Goal: Task Accomplishment & Management: Use online tool/utility

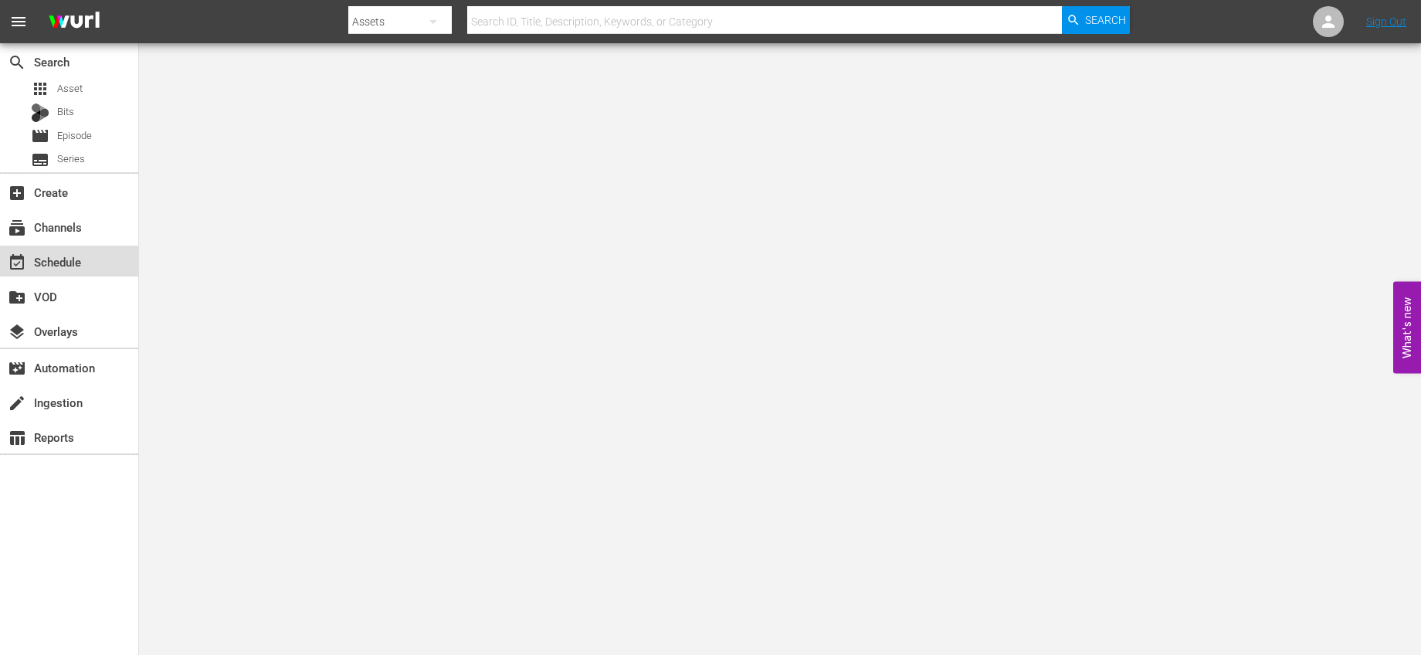
click at [103, 254] on div "event_available Schedule" at bounding box center [69, 261] width 138 height 31
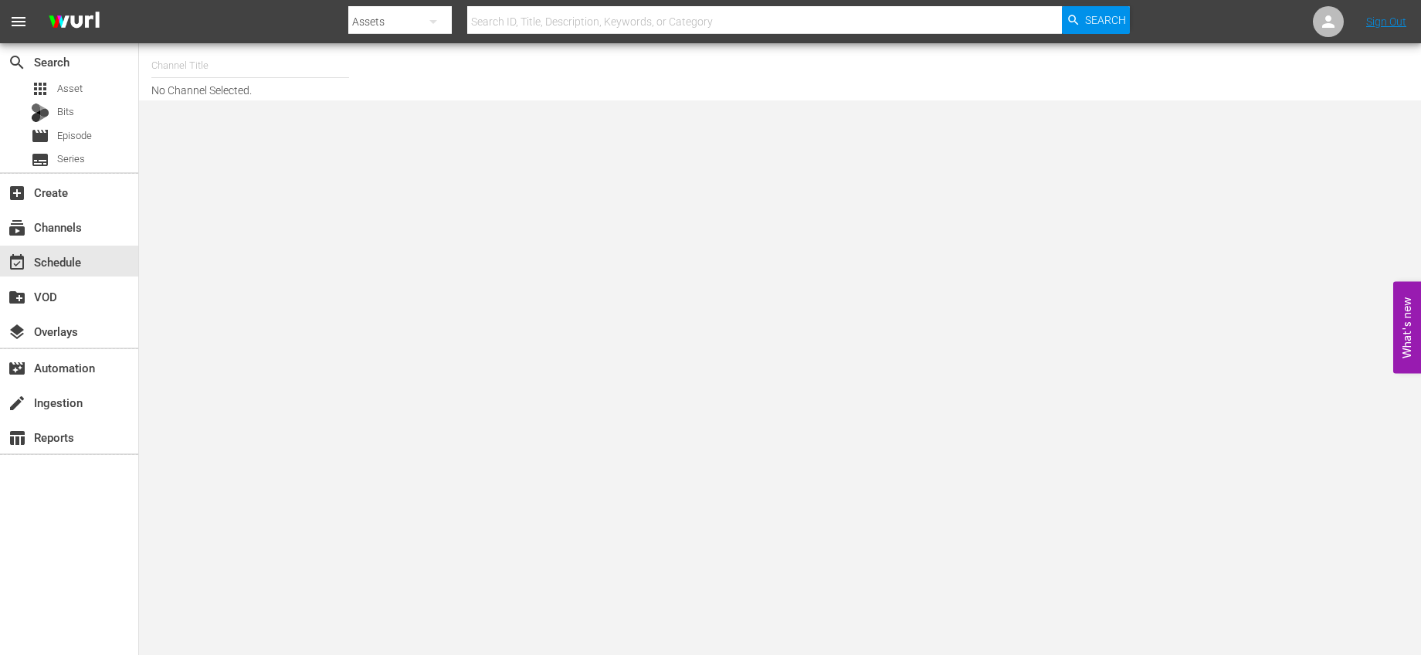
click at [311, 71] on input "text" at bounding box center [250, 65] width 198 height 37
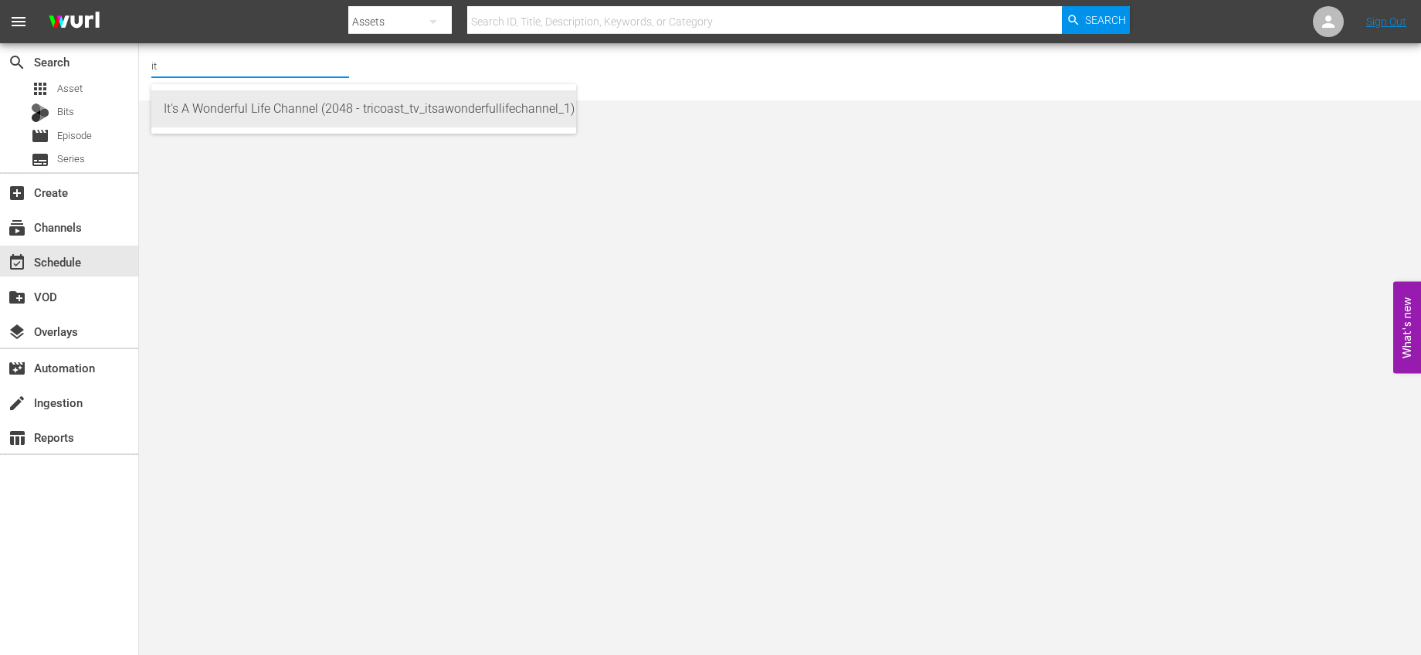
click at [304, 104] on div "It's A Wonderful Life Channel (2048 - tricoast_tv_itsawonderfullifechannel_1)" at bounding box center [364, 108] width 400 height 37
type input "It's A Wonderful Life Channel (2048 - tricoast_tv_itsawonderfullifechannel_1)"
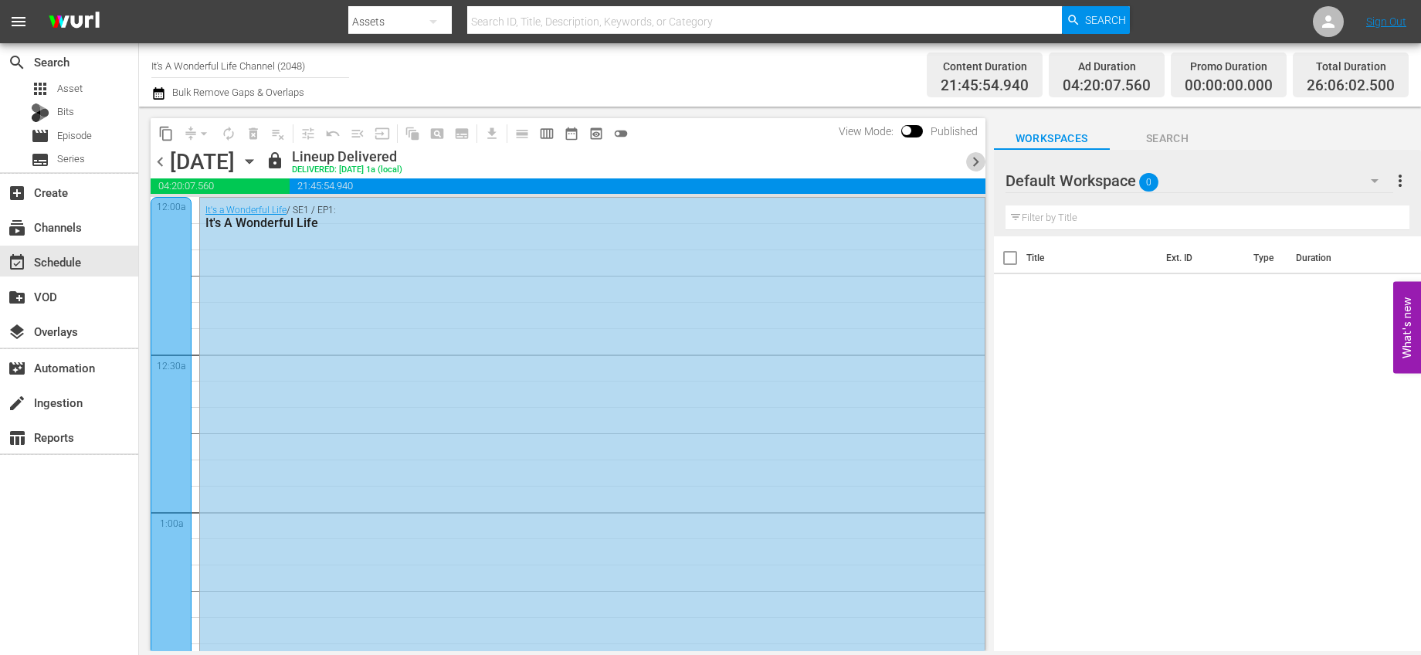
click at [972, 163] on span "chevron_right" at bounding box center [975, 161] width 19 height 19
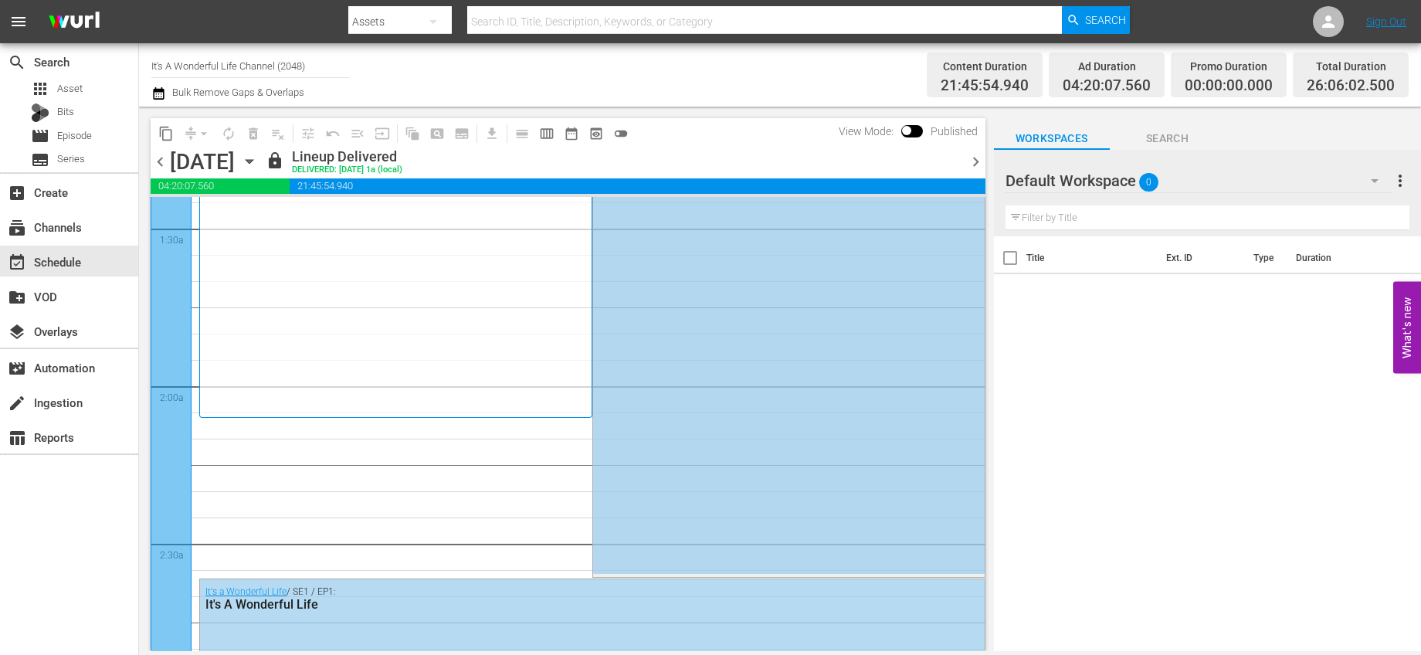
scroll to position [742, 0]
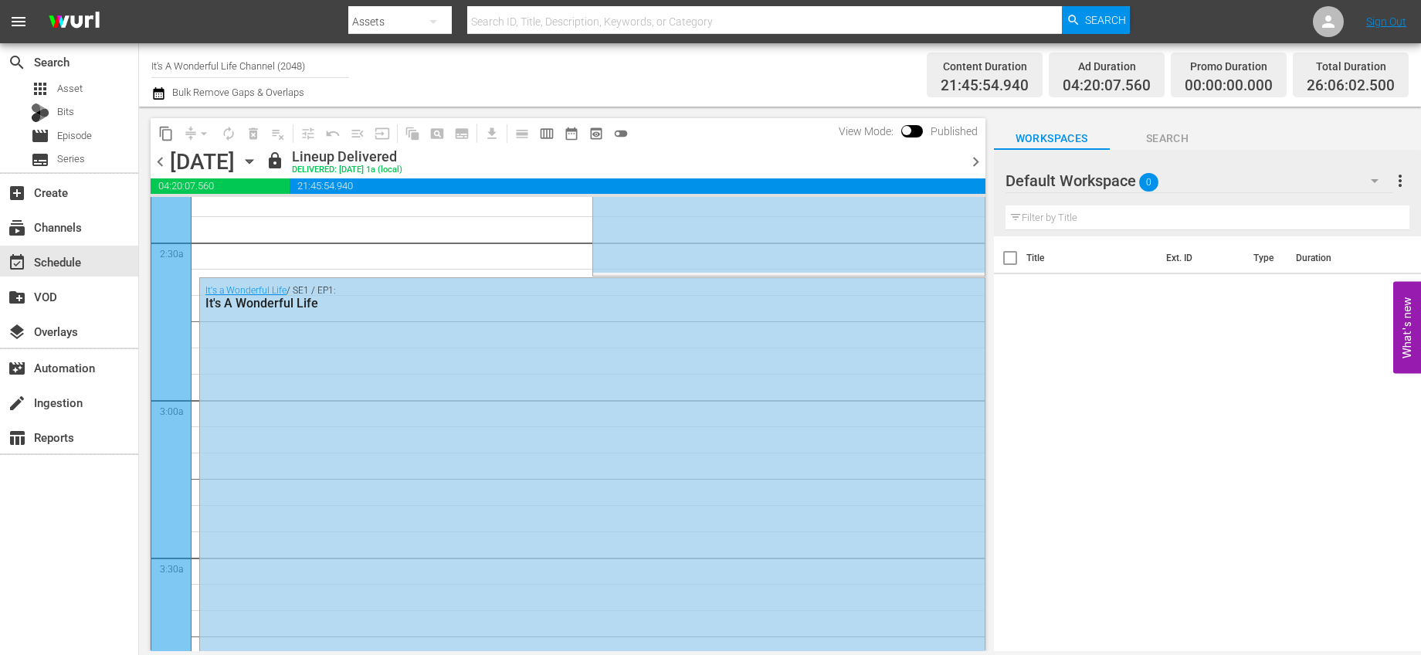
click at [972, 161] on span "chevron_right" at bounding box center [975, 161] width 19 height 19
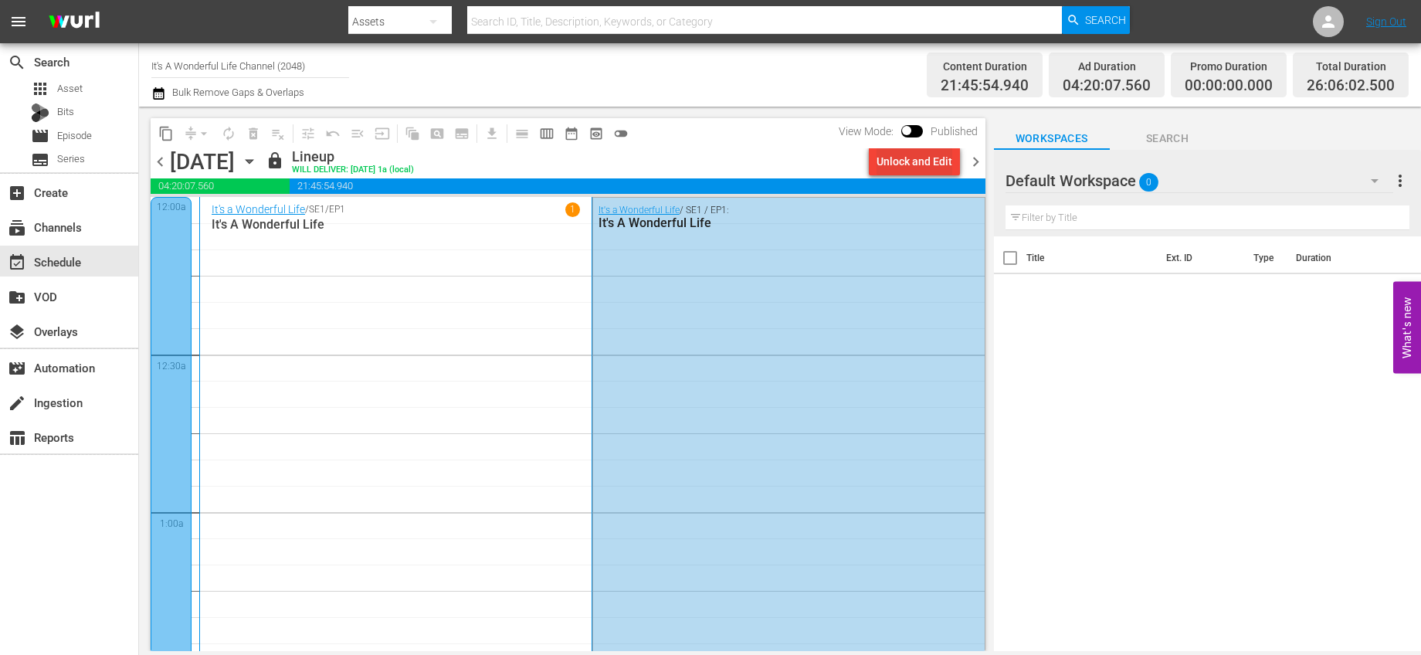
click at [907, 168] on div "Unlock and Edit" at bounding box center [915, 162] width 76 height 28
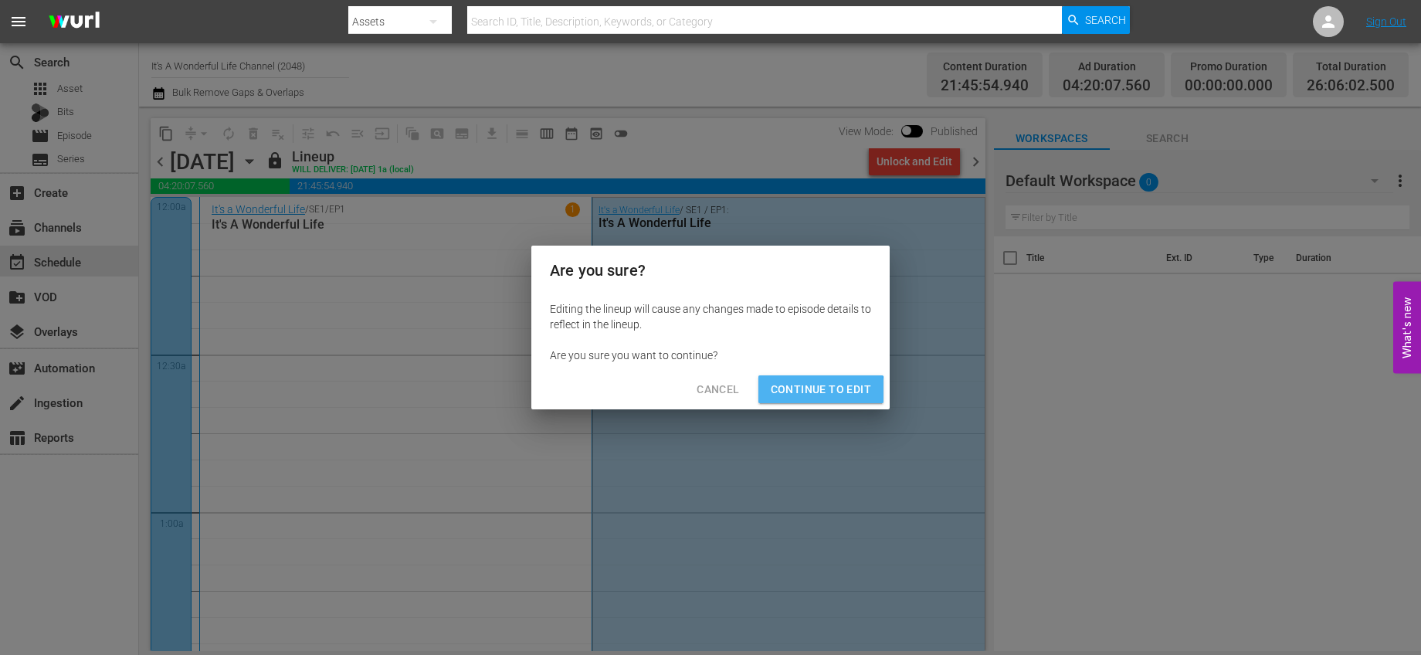
click at [813, 395] on span "Continue to Edit" at bounding box center [821, 389] width 100 height 19
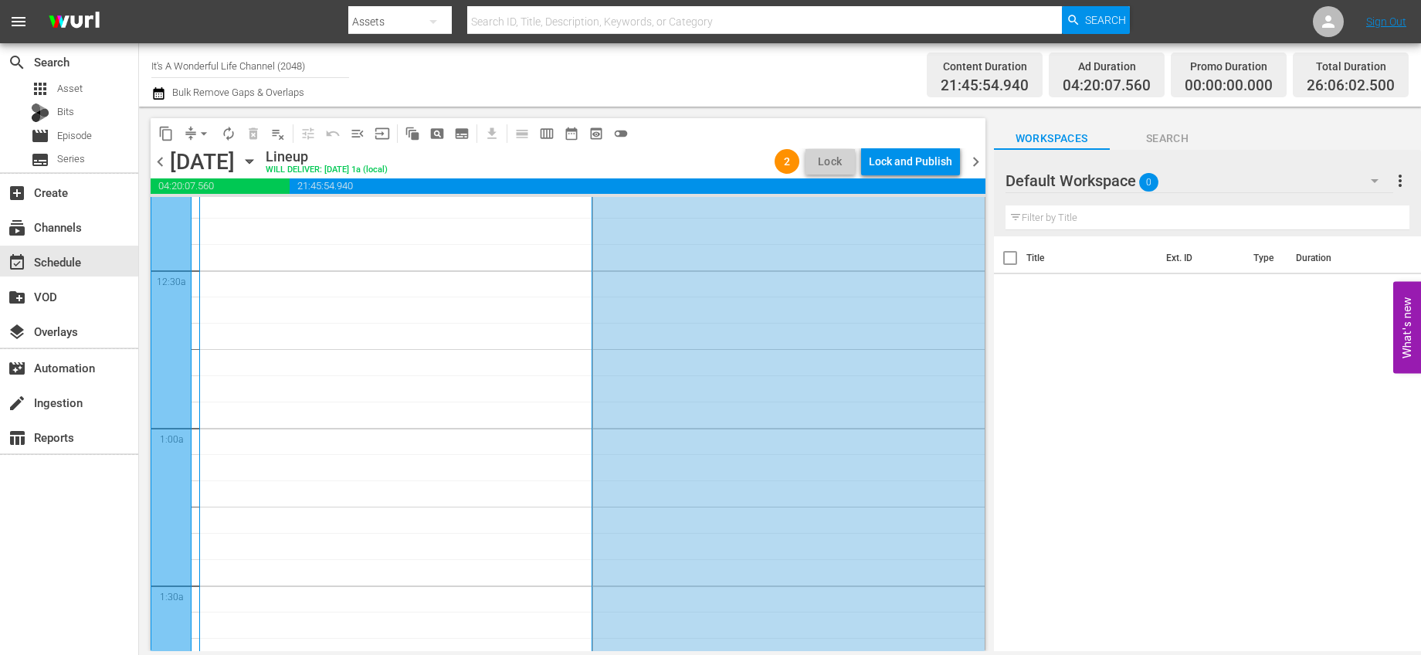
scroll to position [83, 0]
click at [205, 134] on span "arrow_drop_down" at bounding box center [203, 133] width 15 height 15
click at [240, 210] on li "Align to End of Previous Day" at bounding box center [205, 215] width 162 height 25
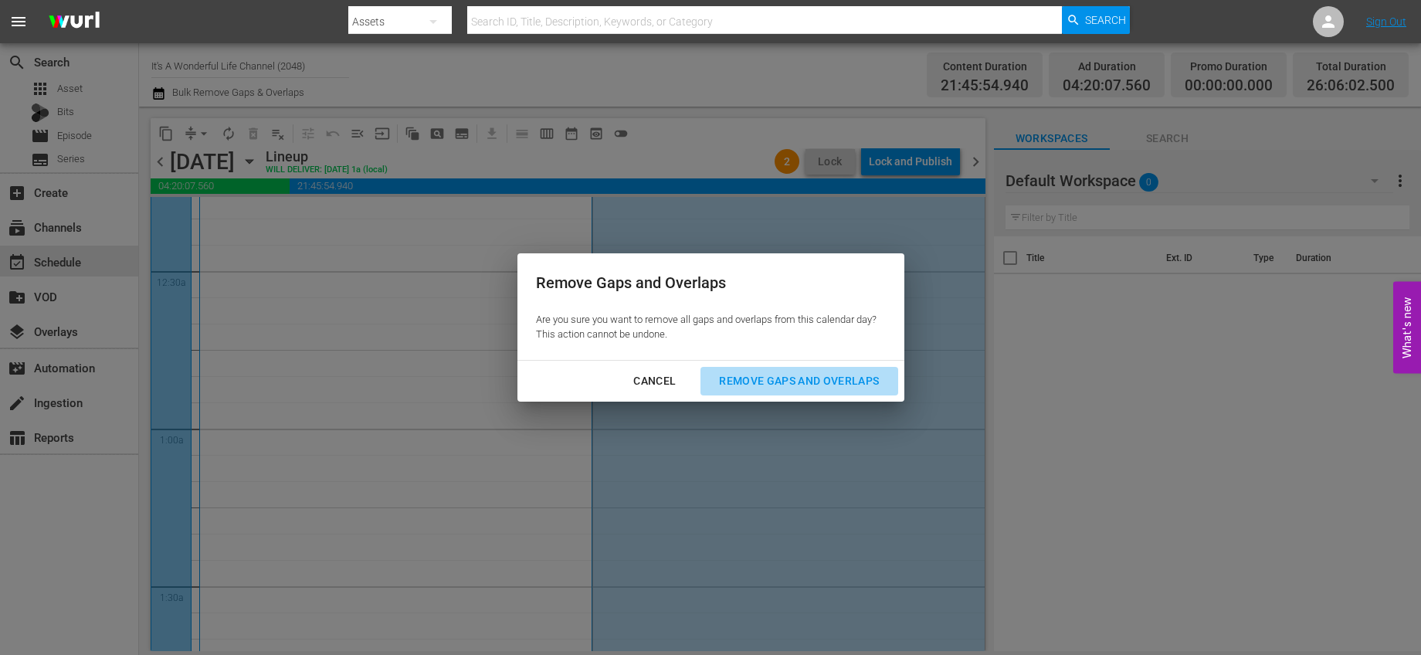
click at [756, 372] on div "Remove Gaps and Overlaps" at bounding box center [799, 381] width 185 height 19
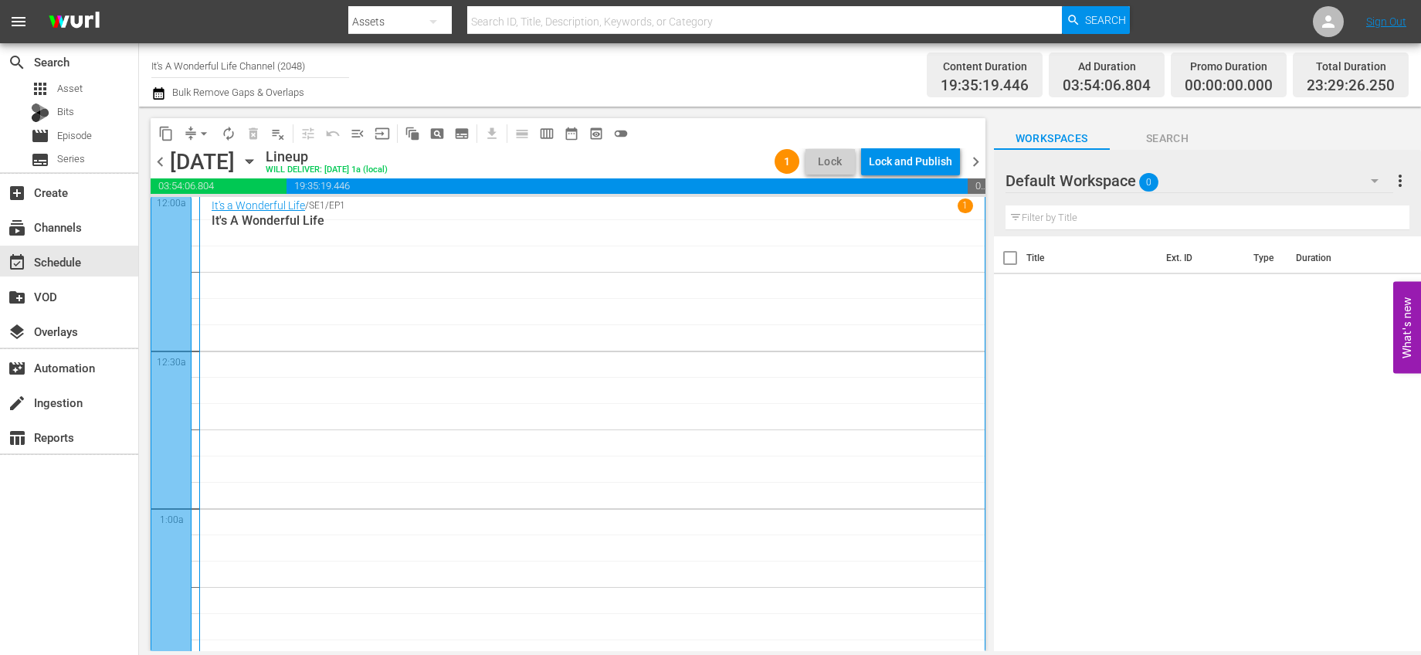
scroll to position [0, 0]
click at [906, 168] on div "Lock and Publish" at bounding box center [910, 162] width 83 height 28
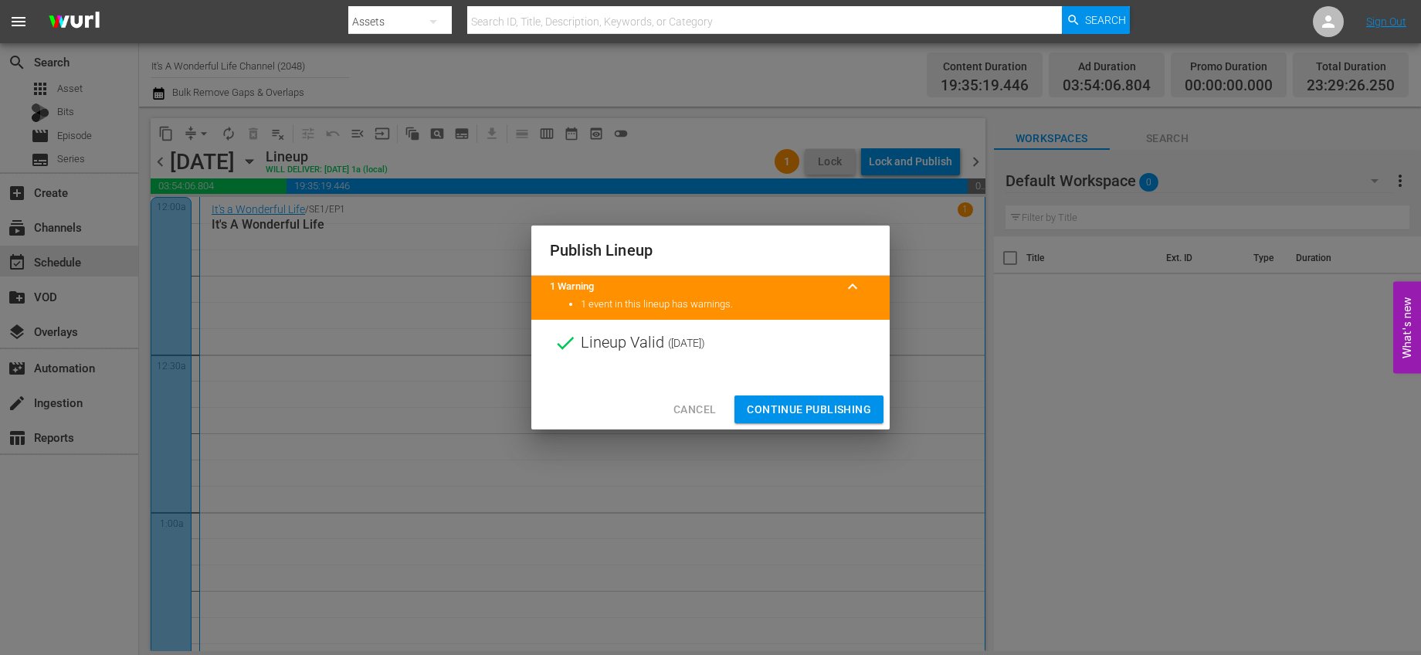
click at [855, 404] on span "Continue Publishing" at bounding box center [809, 409] width 124 height 19
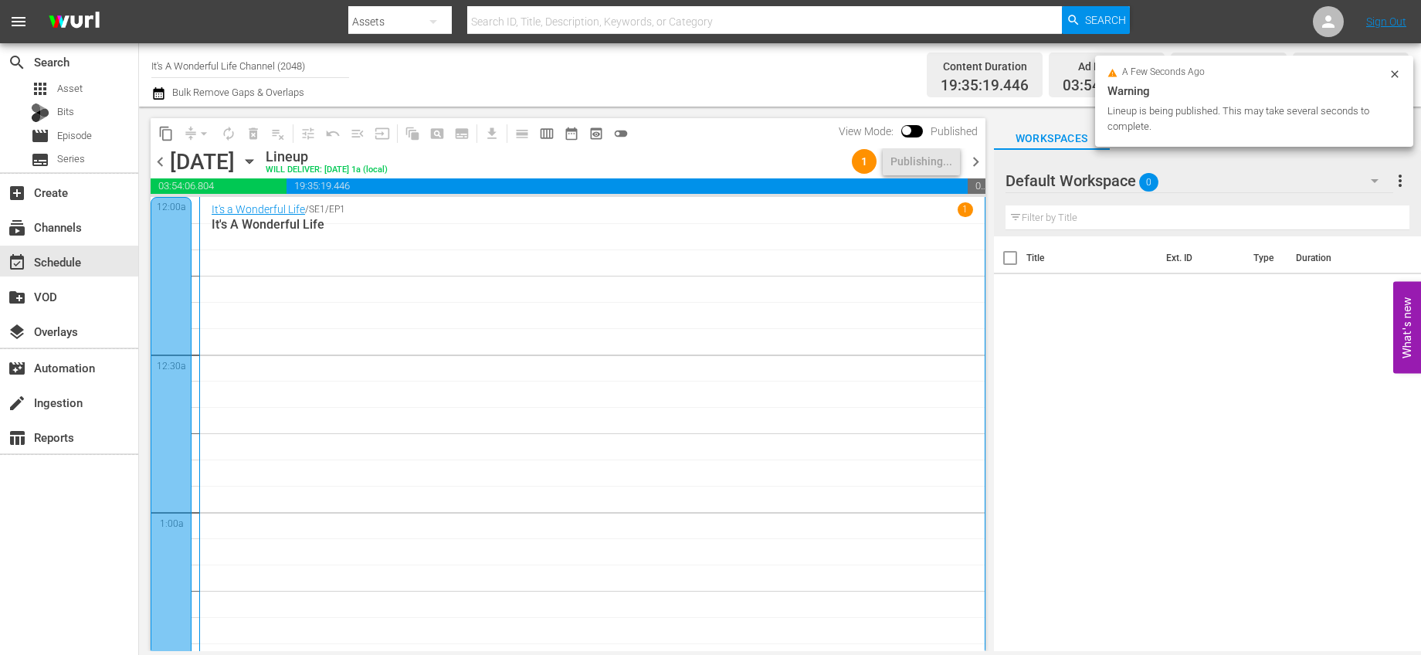
click at [976, 162] on span "chevron_right" at bounding box center [975, 161] width 19 height 19
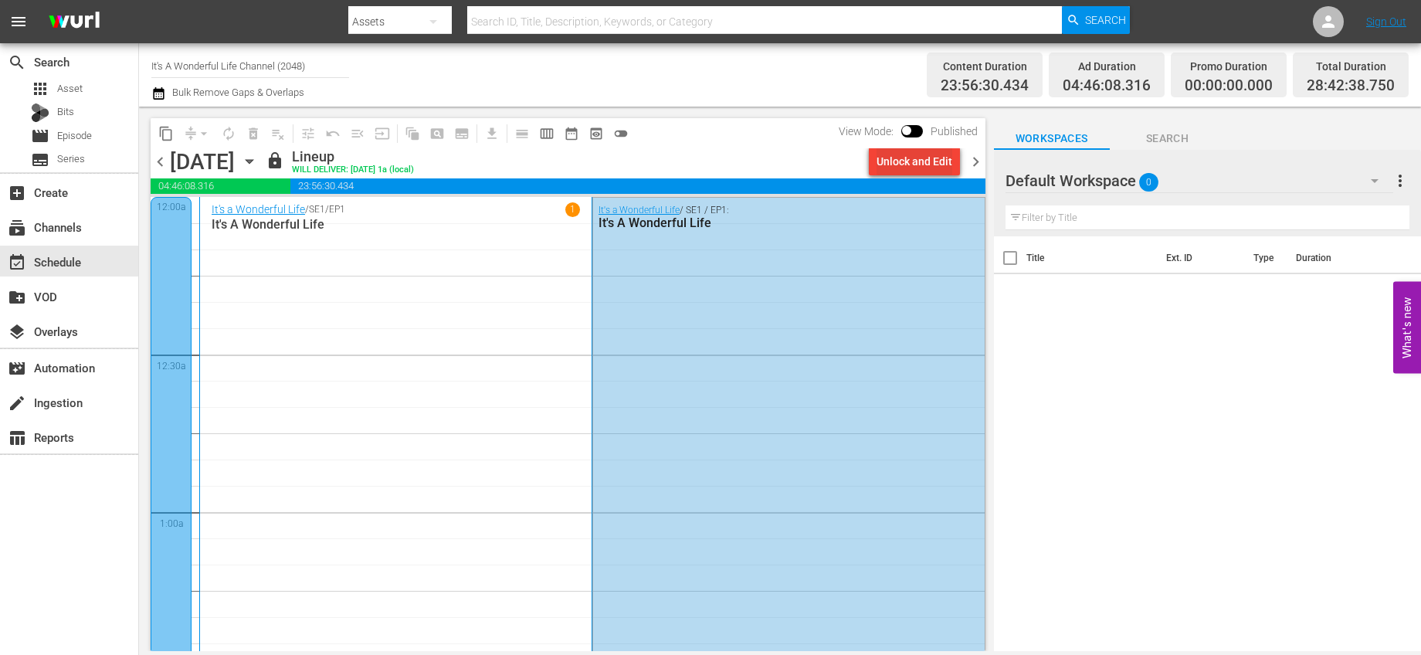
click at [879, 158] on div "Unlock and Edit" at bounding box center [915, 162] width 76 height 28
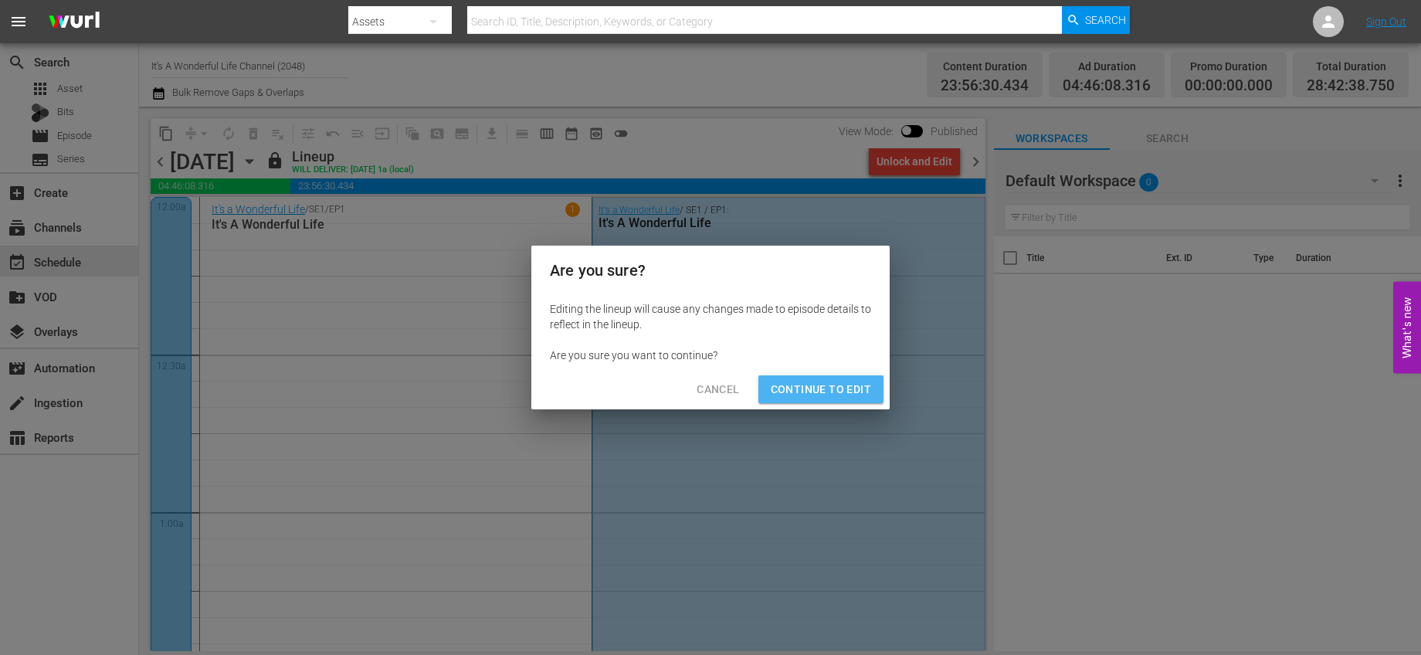
click at [827, 386] on span "Continue to Edit" at bounding box center [821, 389] width 100 height 19
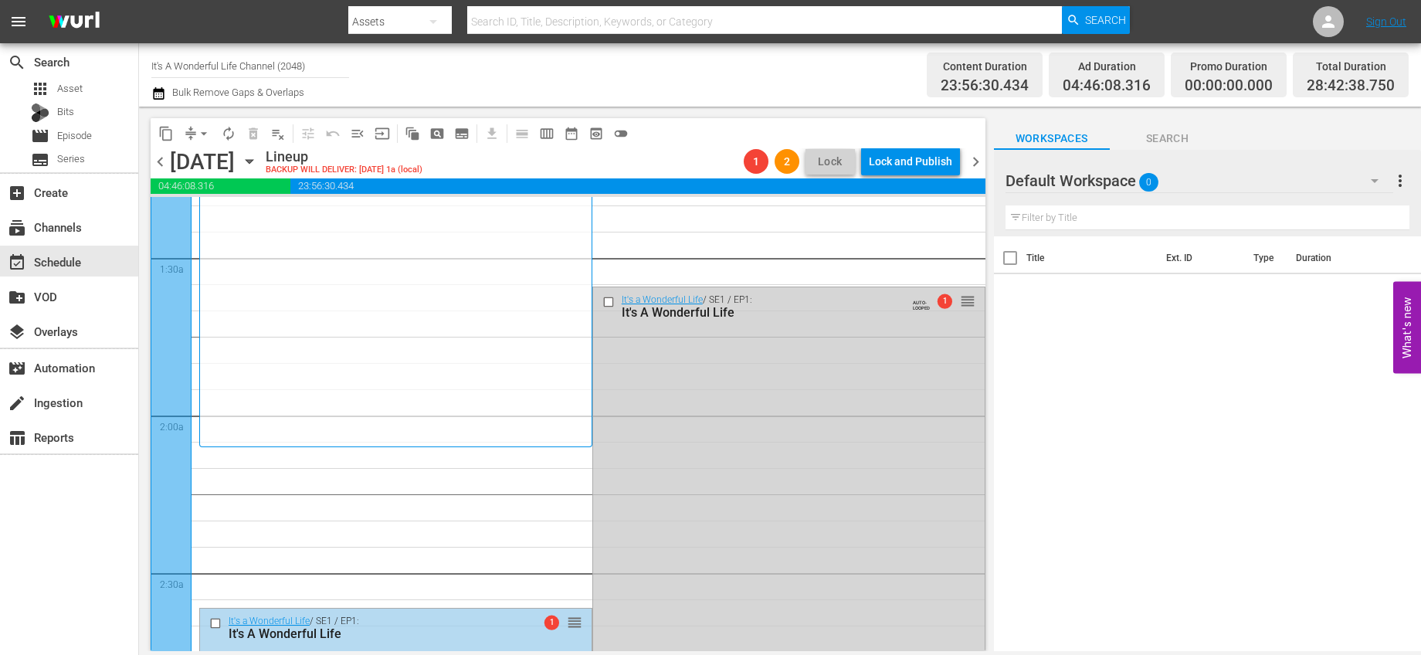
scroll to position [285, 0]
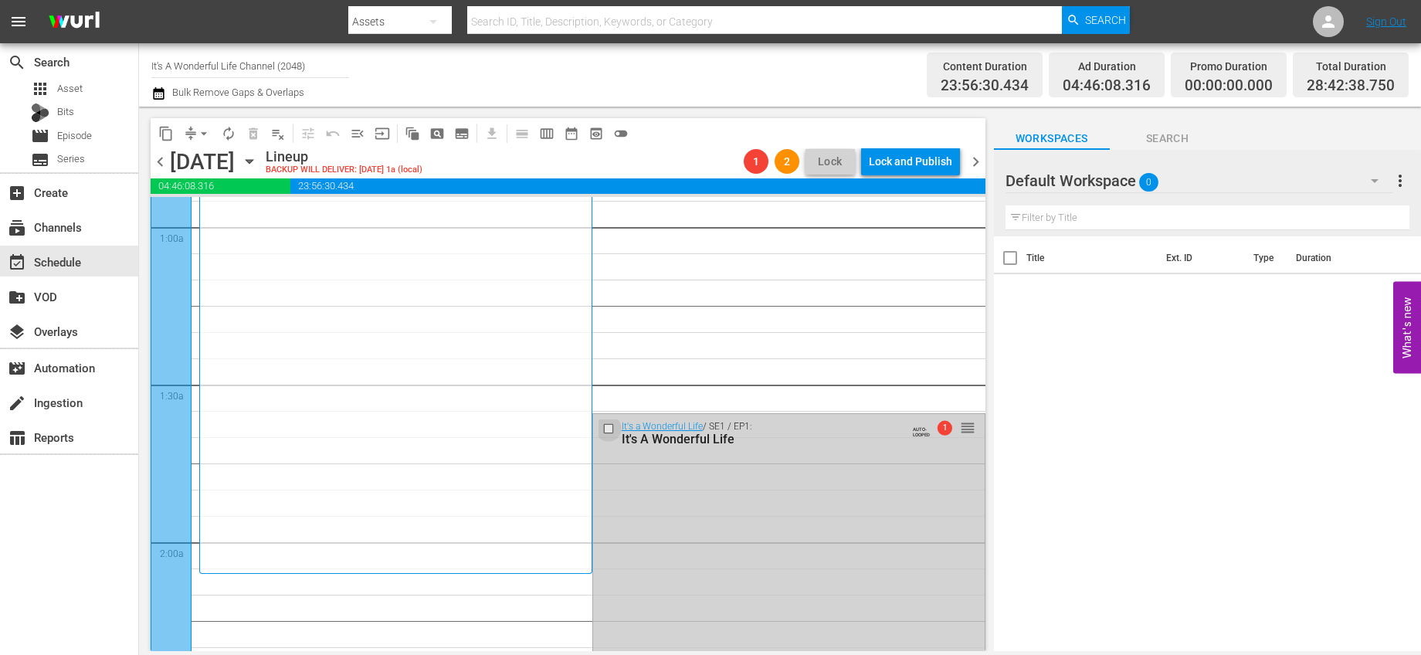
click at [605, 428] on input "checkbox" at bounding box center [610, 428] width 16 height 13
click at [253, 137] on span "delete_forever_outlined" at bounding box center [253, 133] width 15 height 15
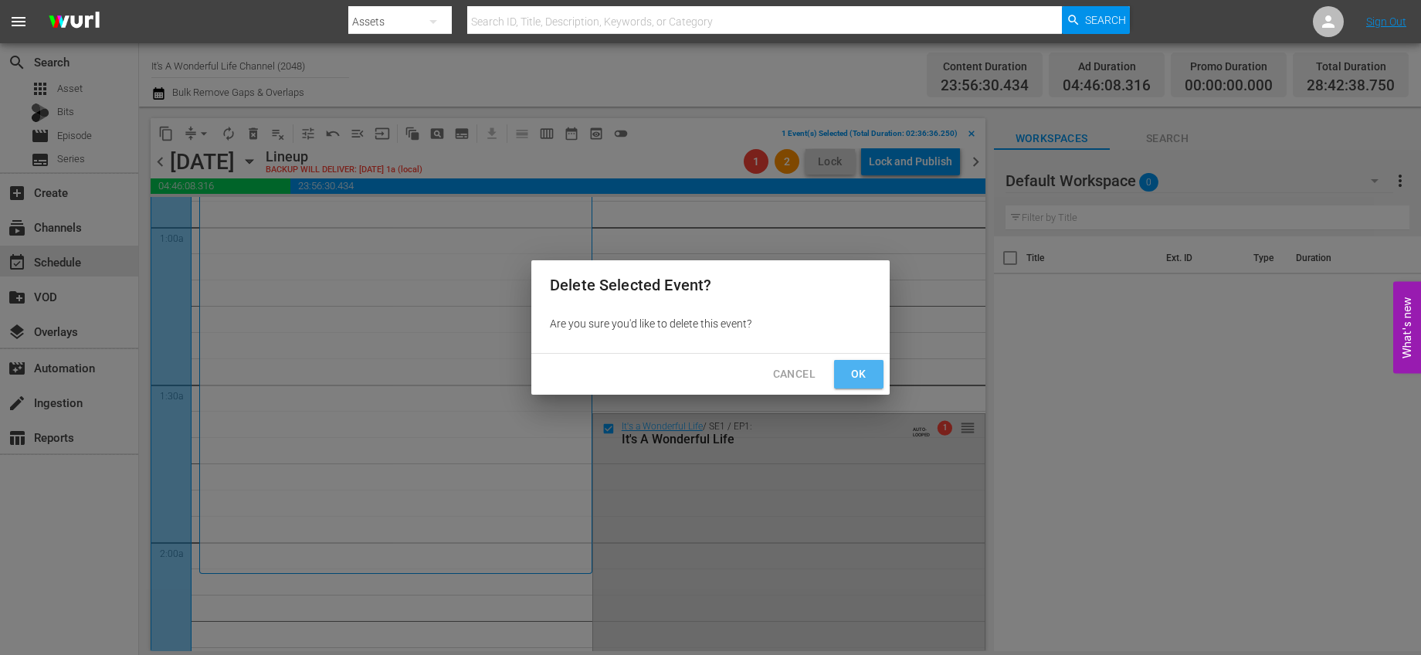
click at [861, 377] on span "Ok" at bounding box center [859, 374] width 25 height 19
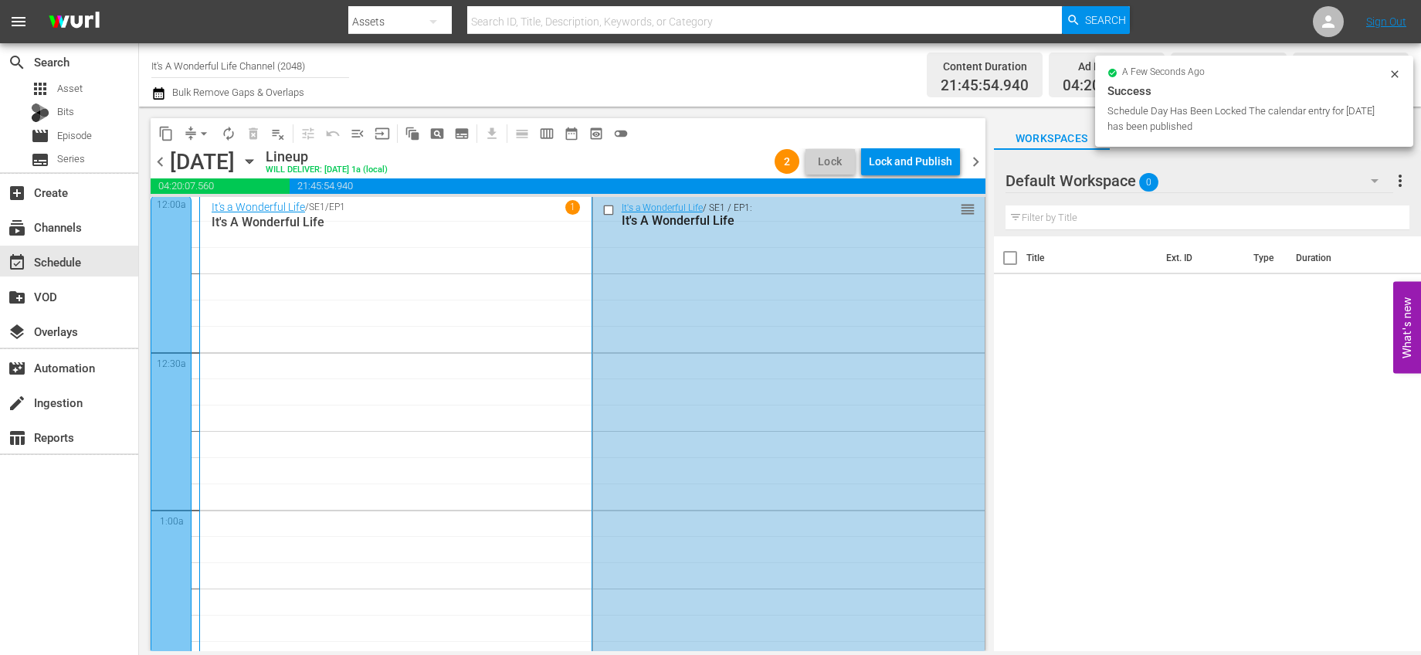
scroll to position [0, 0]
click at [205, 133] on span "arrow_drop_down" at bounding box center [203, 133] width 15 height 15
click at [244, 222] on li "Align to End of Previous Day" at bounding box center [205, 215] width 162 height 25
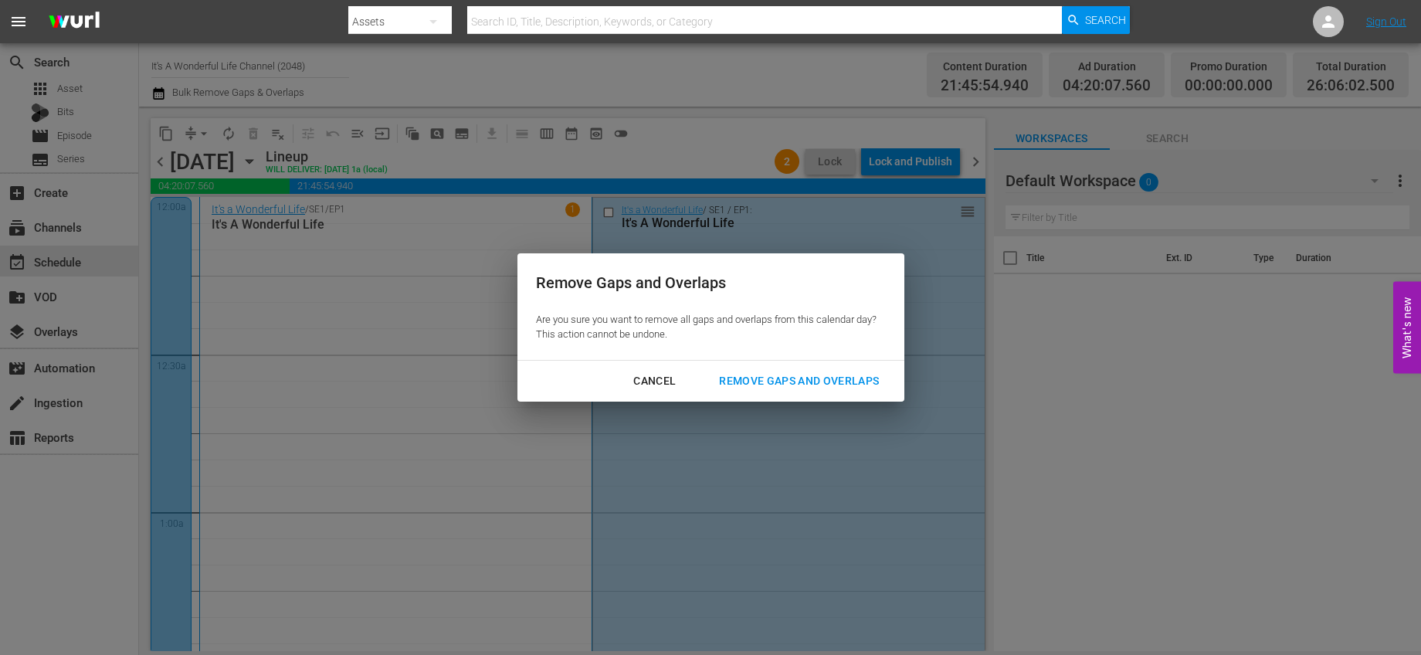
click at [822, 386] on div "Remove Gaps and Overlaps" at bounding box center [799, 381] width 185 height 19
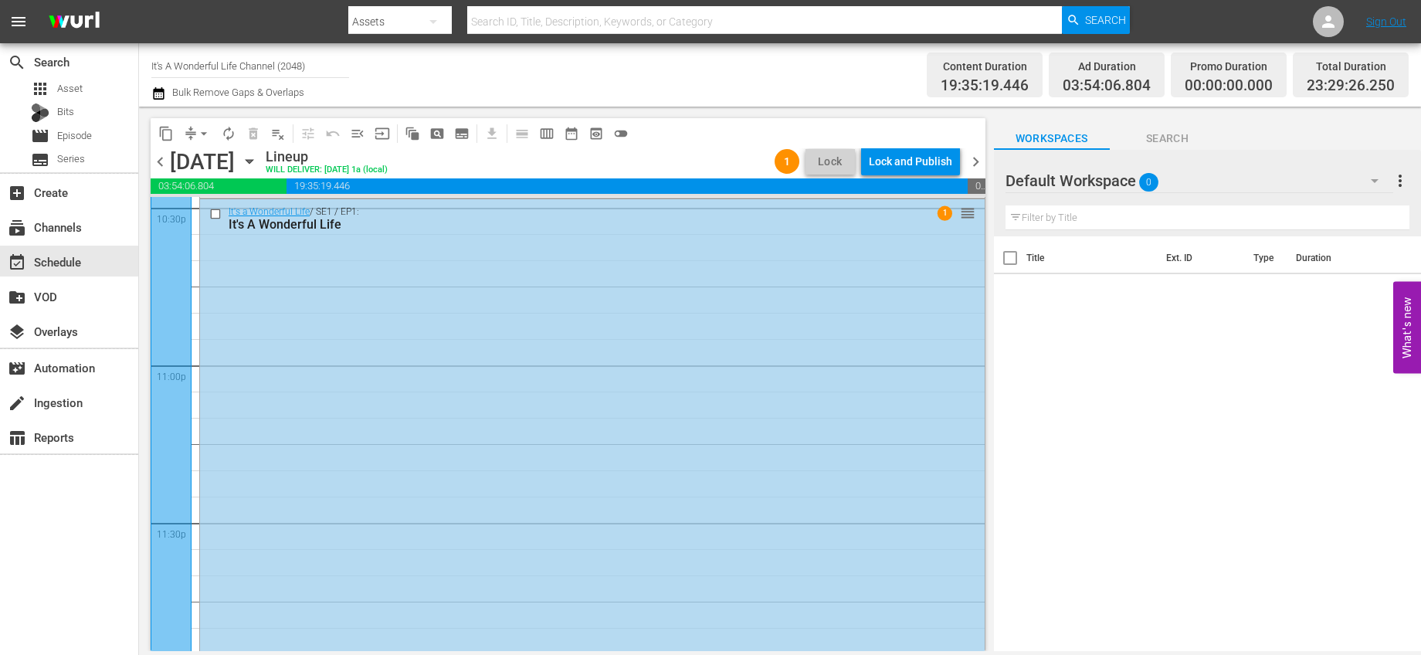
scroll to position [7450, 0]
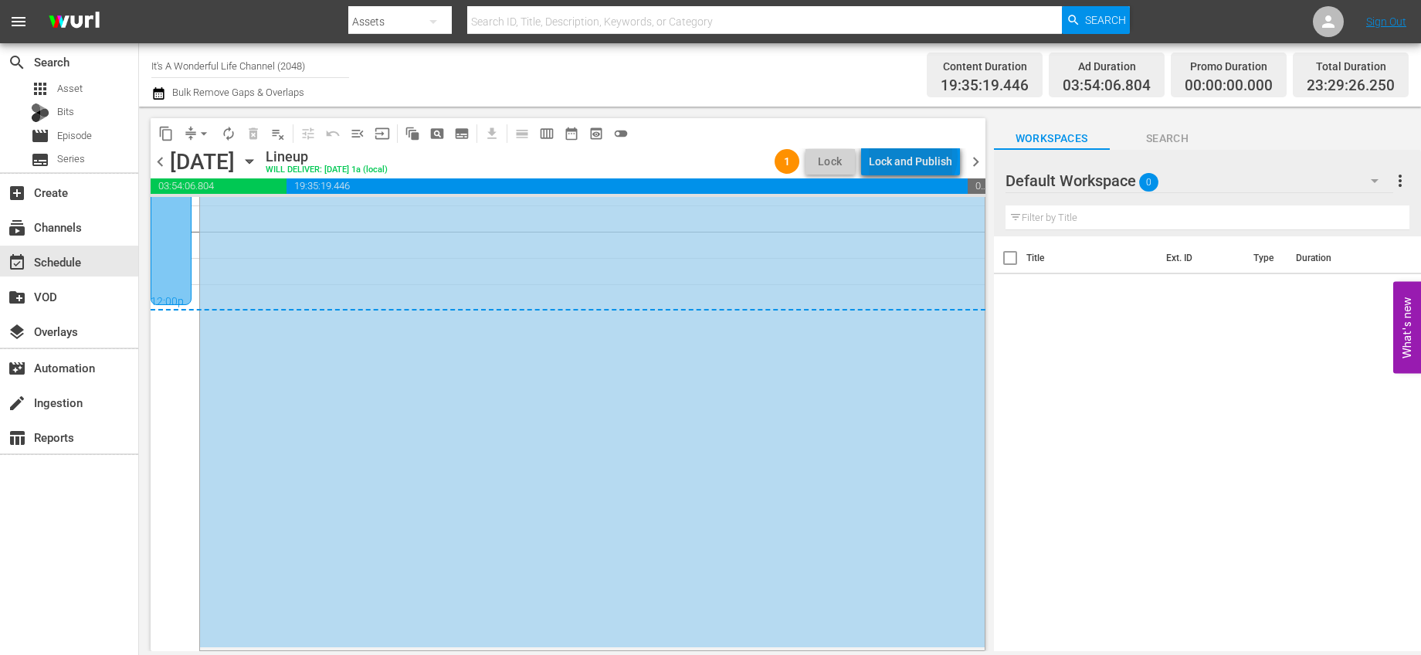
click at [916, 157] on div "Lock and Publish" at bounding box center [910, 162] width 83 height 28
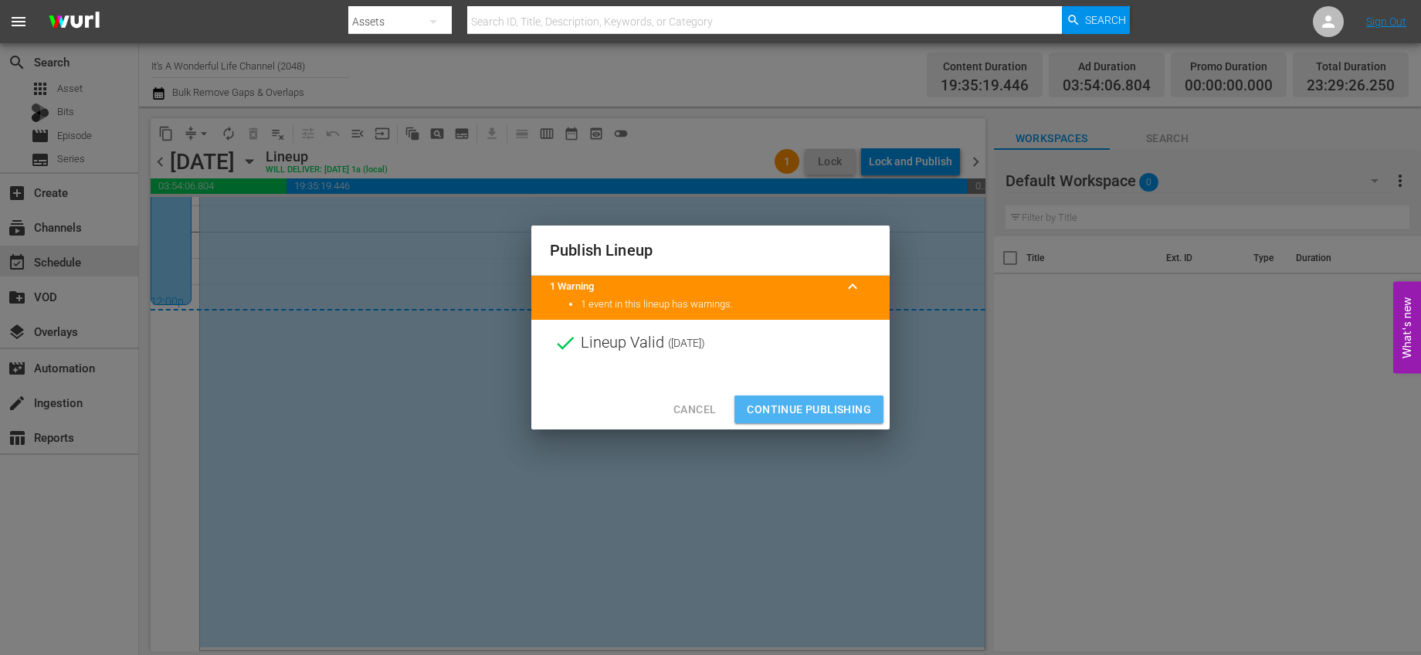
click at [852, 398] on button "Continue Publishing" at bounding box center [809, 409] width 149 height 29
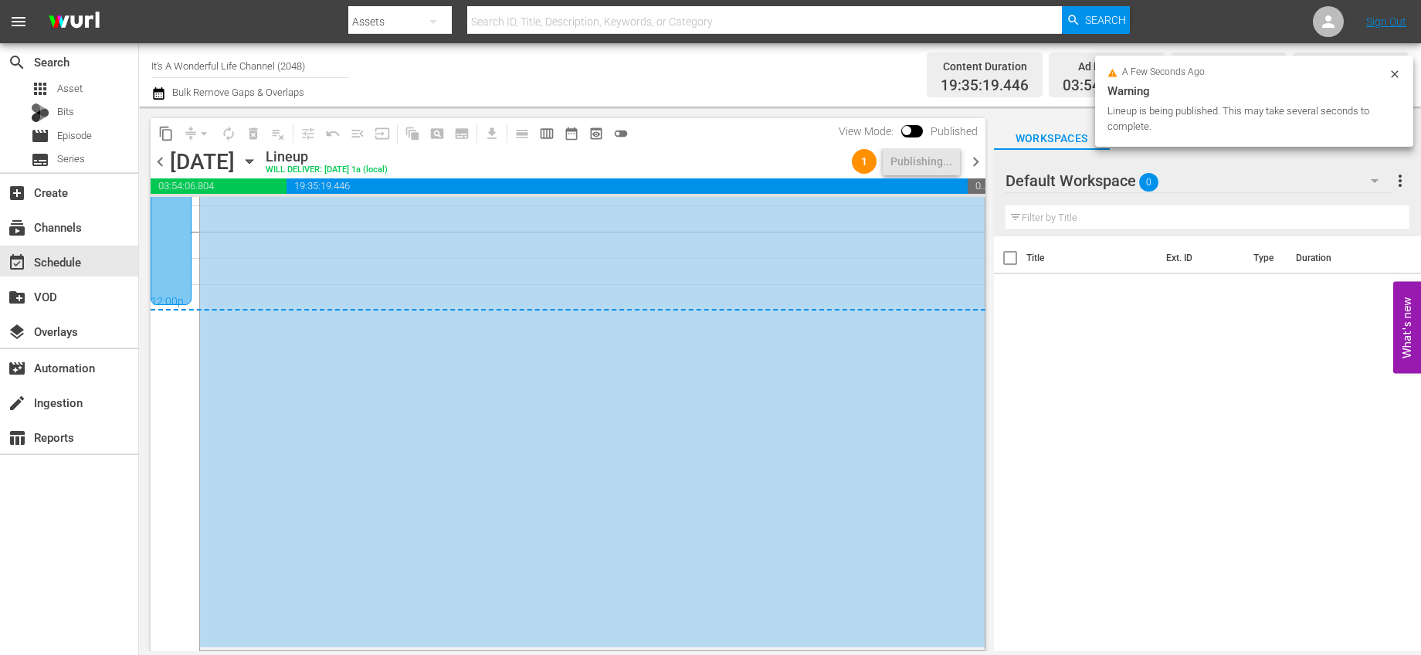
click at [969, 163] on span "chevron_right" at bounding box center [975, 161] width 19 height 19
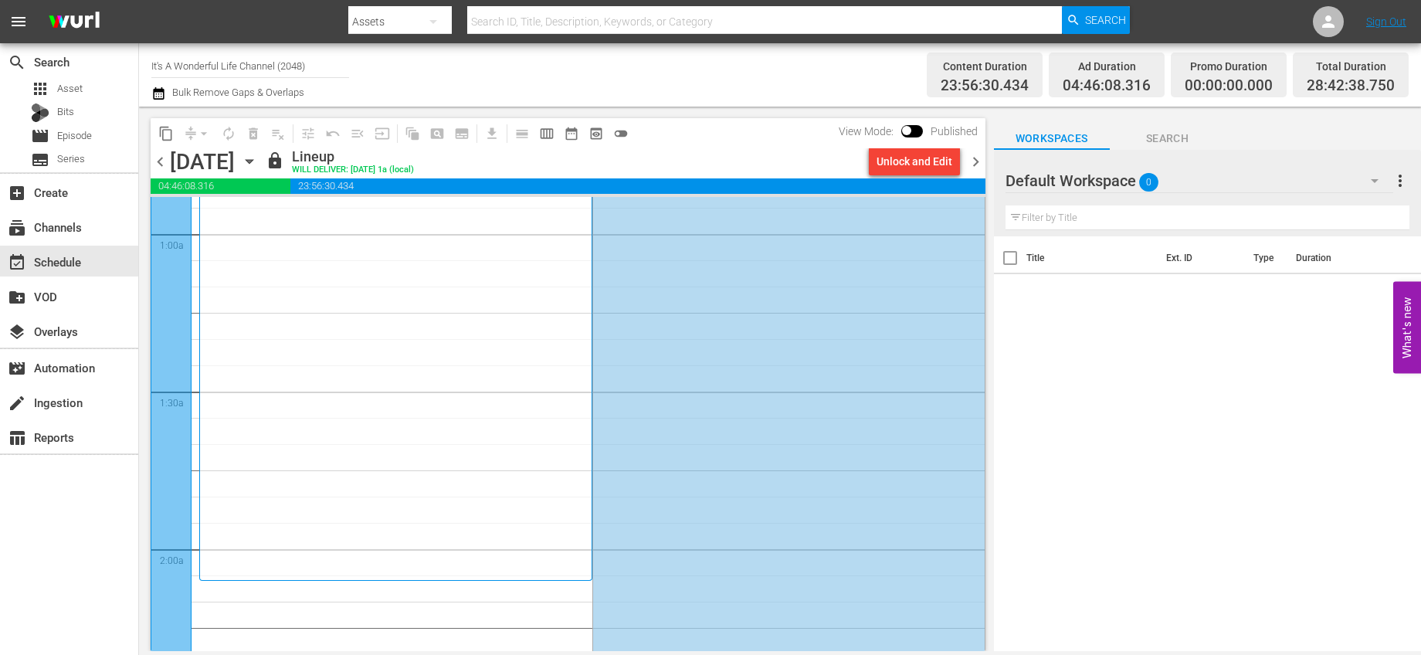
scroll to position [499, 0]
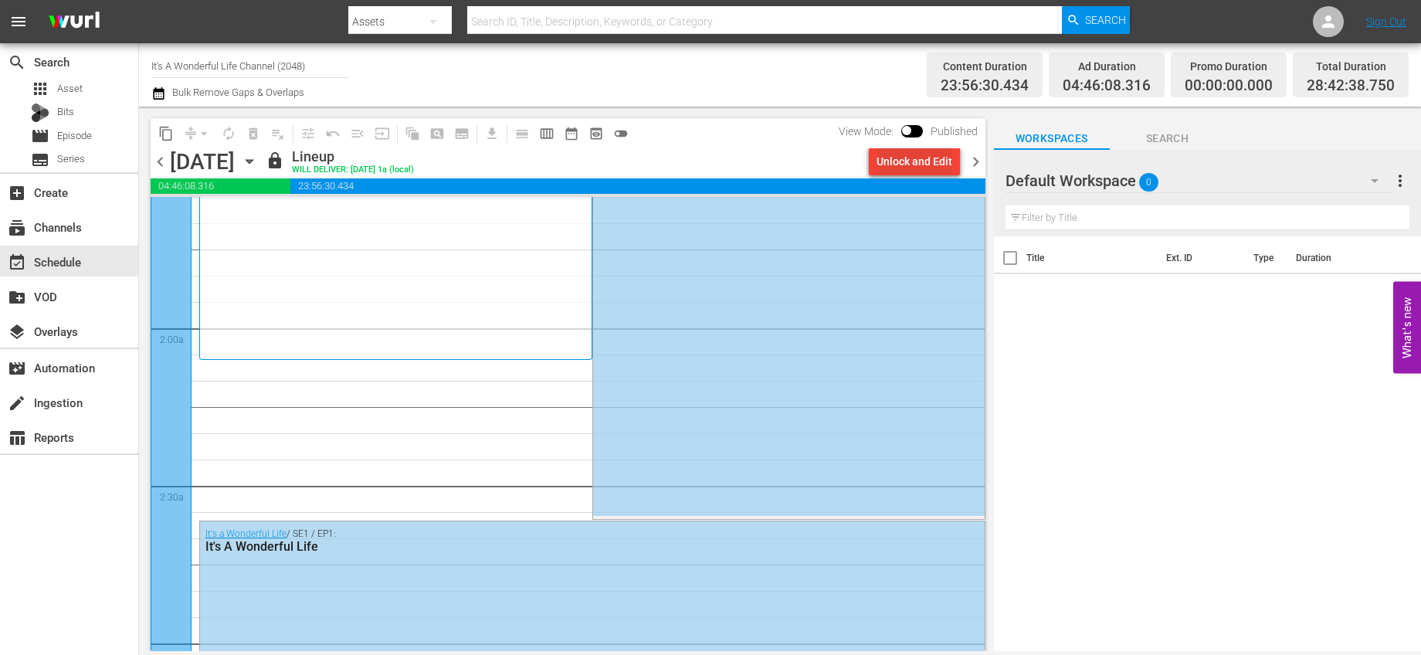
click at [896, 171] on div "Unlock and Edit" at bounding box center [915, 162] width 76 height 28
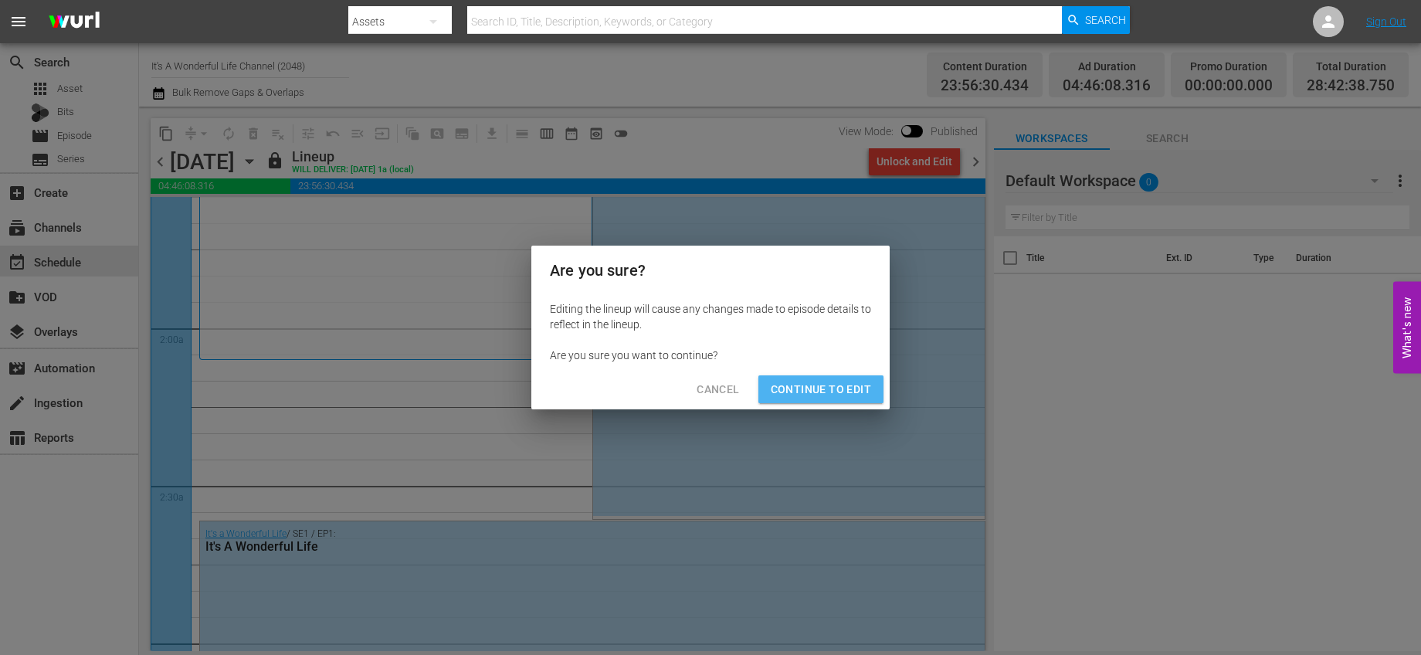
click at [843, 377] on button "Continue to Edit" at bounding box center [821, 389] width 125 height 29
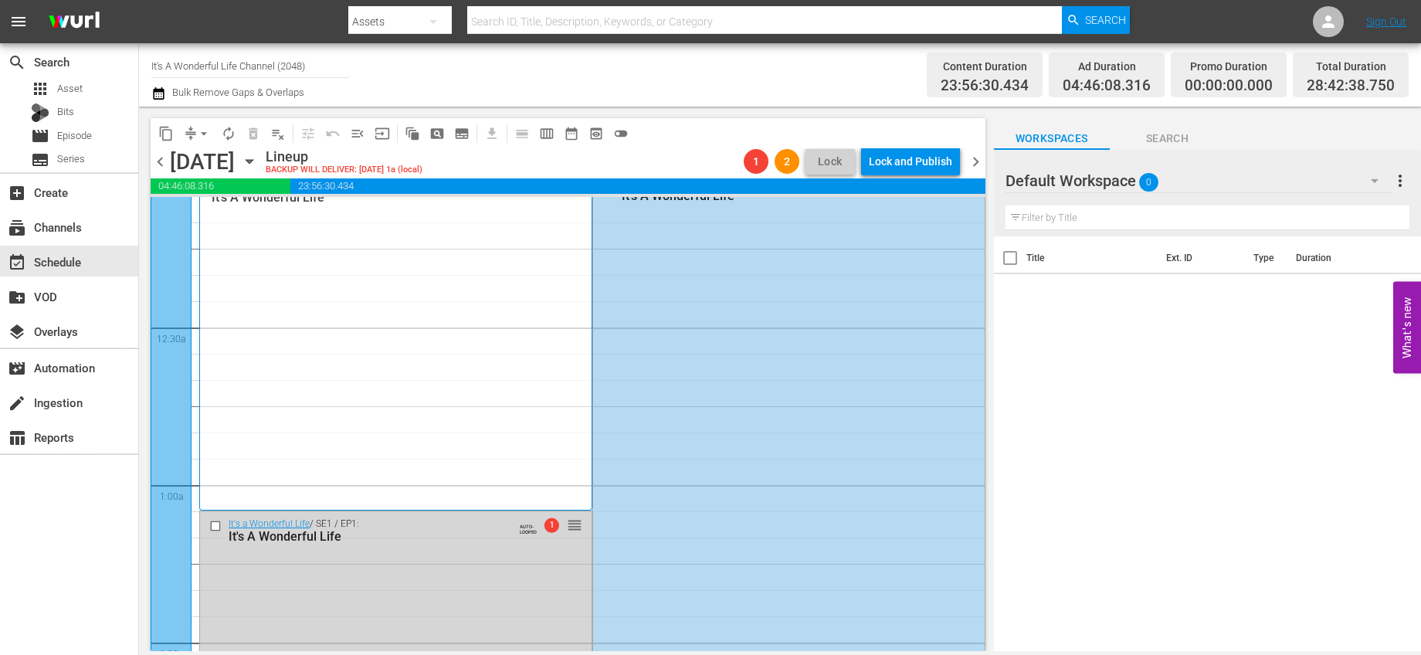
scroll to position [0, 0]
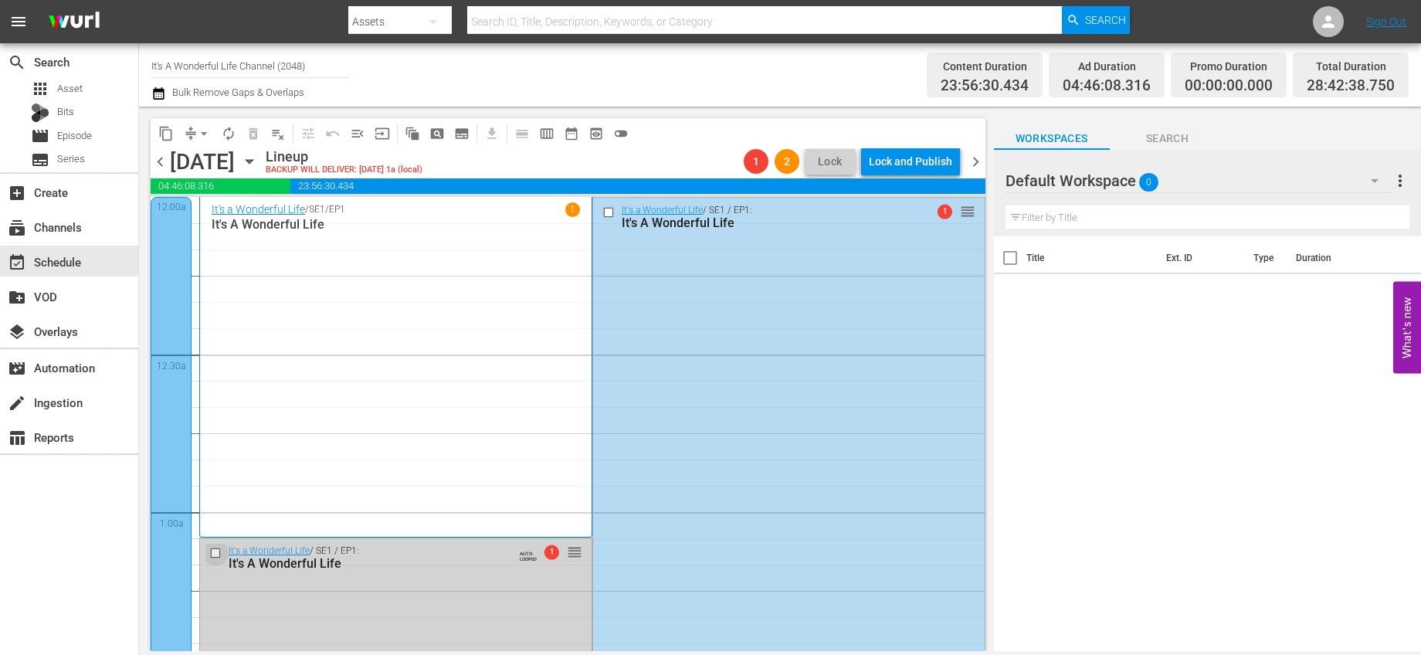
click at [214, 554] on input "checkbox" at bounding box center [217, 553] width 16 height 13
click at [258, 134] on span "delete_forever_outlined" at bounding box center [253, 133] width 15 height 15
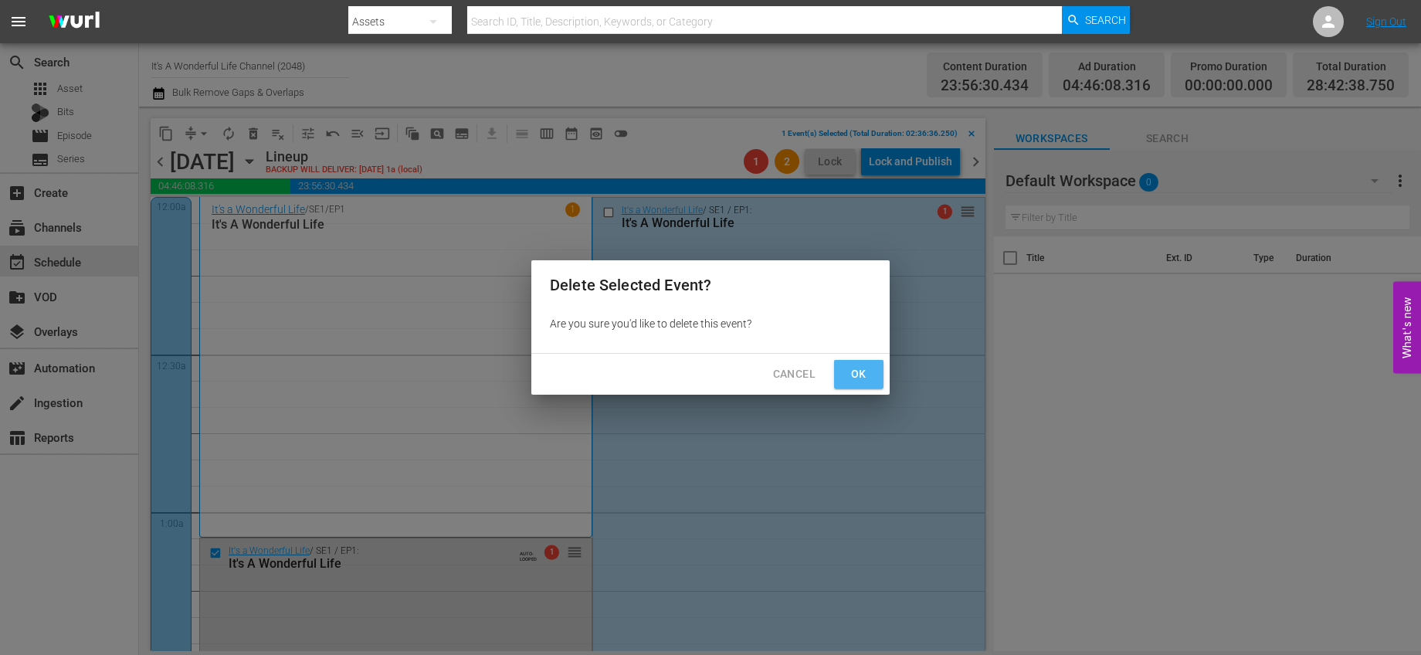
click at [853, 374] on span "Ok" at bounding box center [859, 374] width 25 height 19
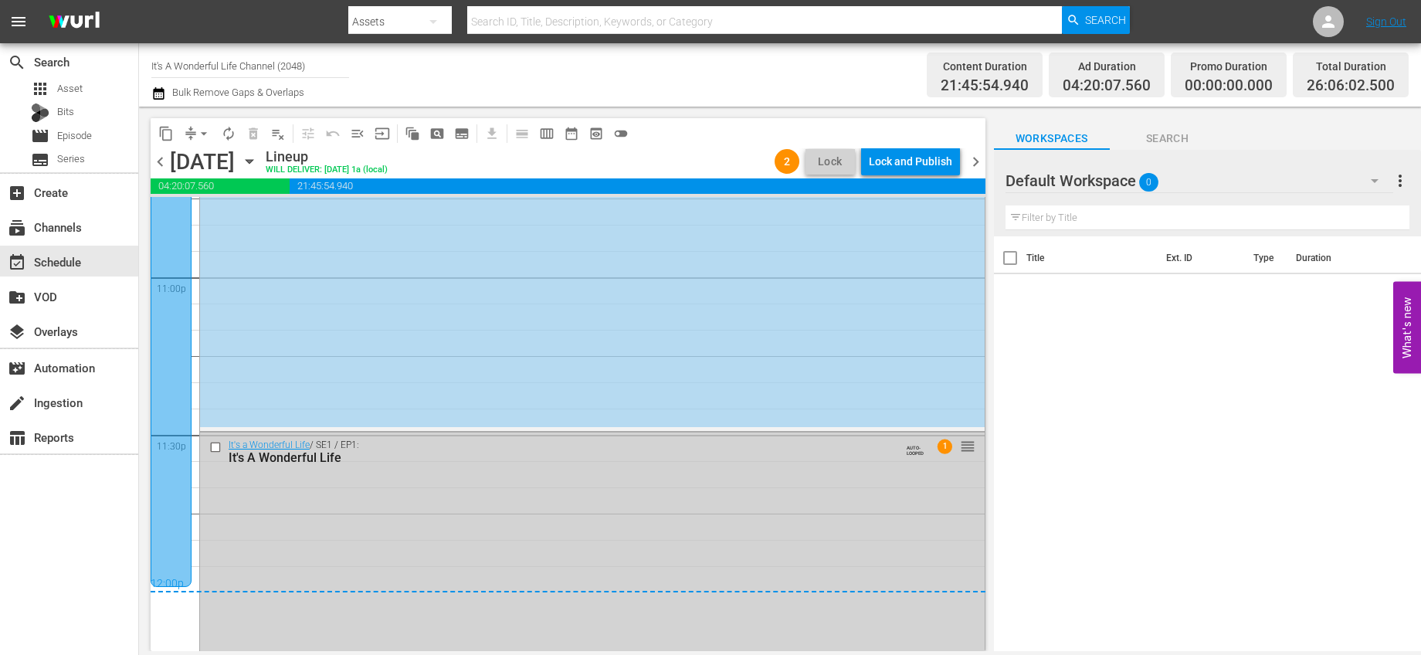
scroll to position [7170, 0]
click at [210, 448] on input "checkbox" at bounding box center [217, 446] width 16 height 13
click at [258, 134] on span "delete_forever_outlined" at bounding box center [253, 133] width 15 height 15
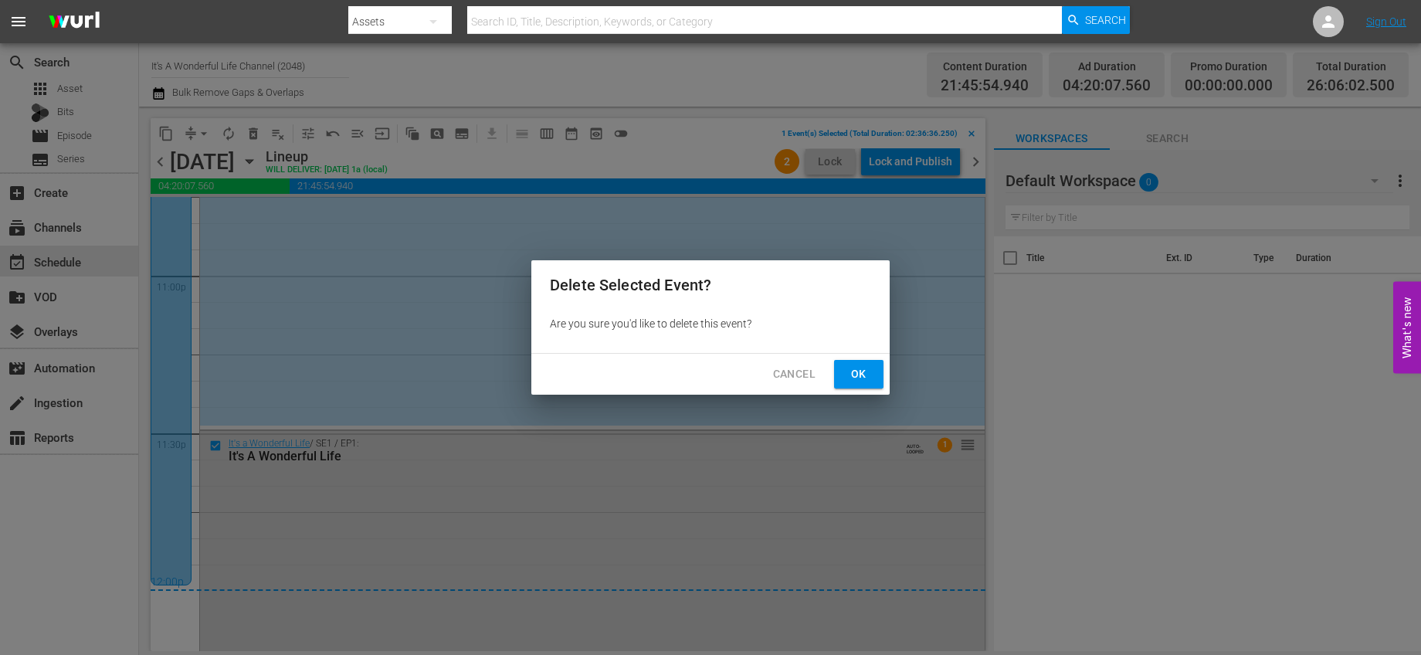
click at [865, 375] on span "Ok" at bounding box center [859, 374] width 25 height 19
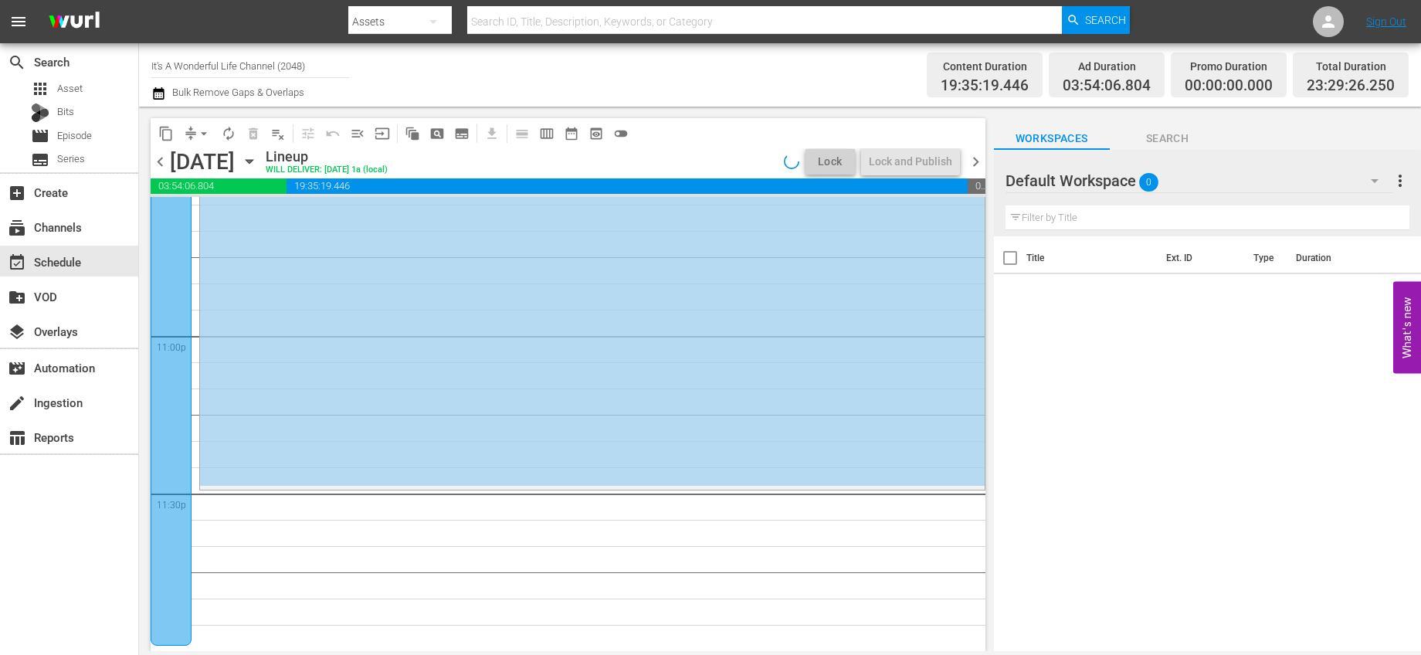
scroll to position [7109, 0]
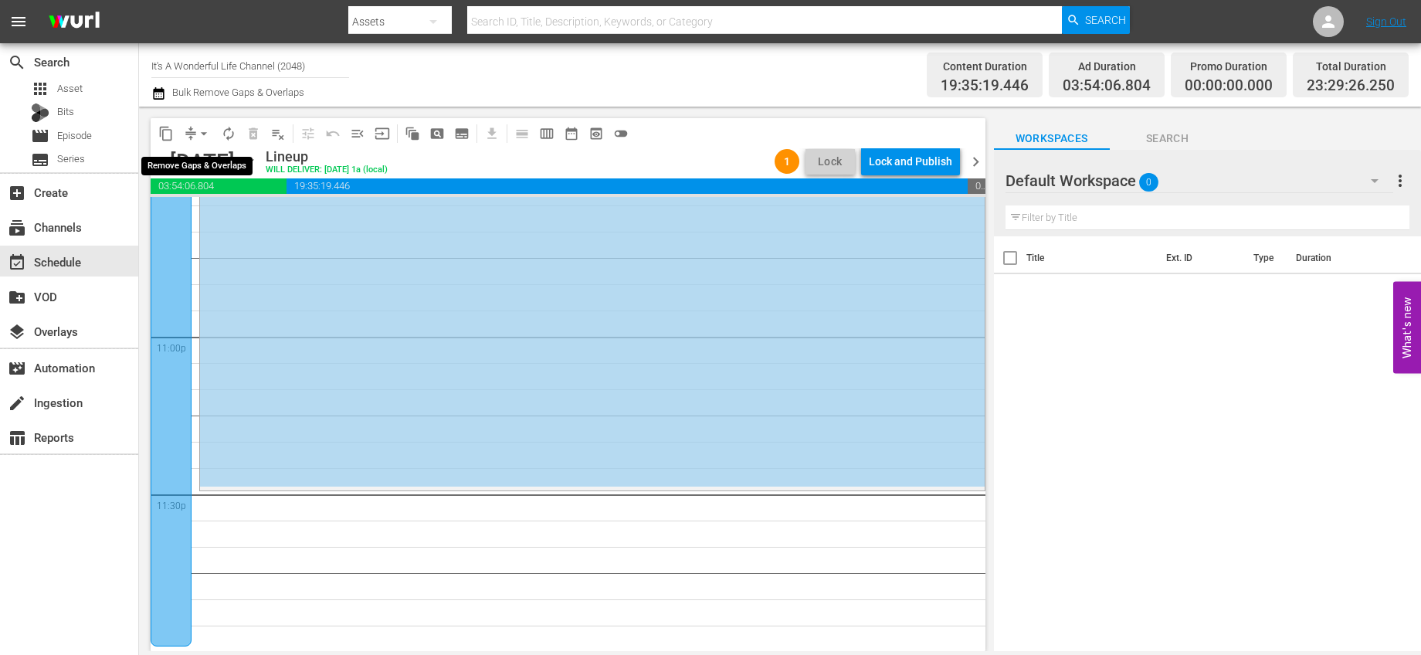
click at [209, 134] on span "arrow_drop_down" at bounding box center [203, 133] width 15 height 15
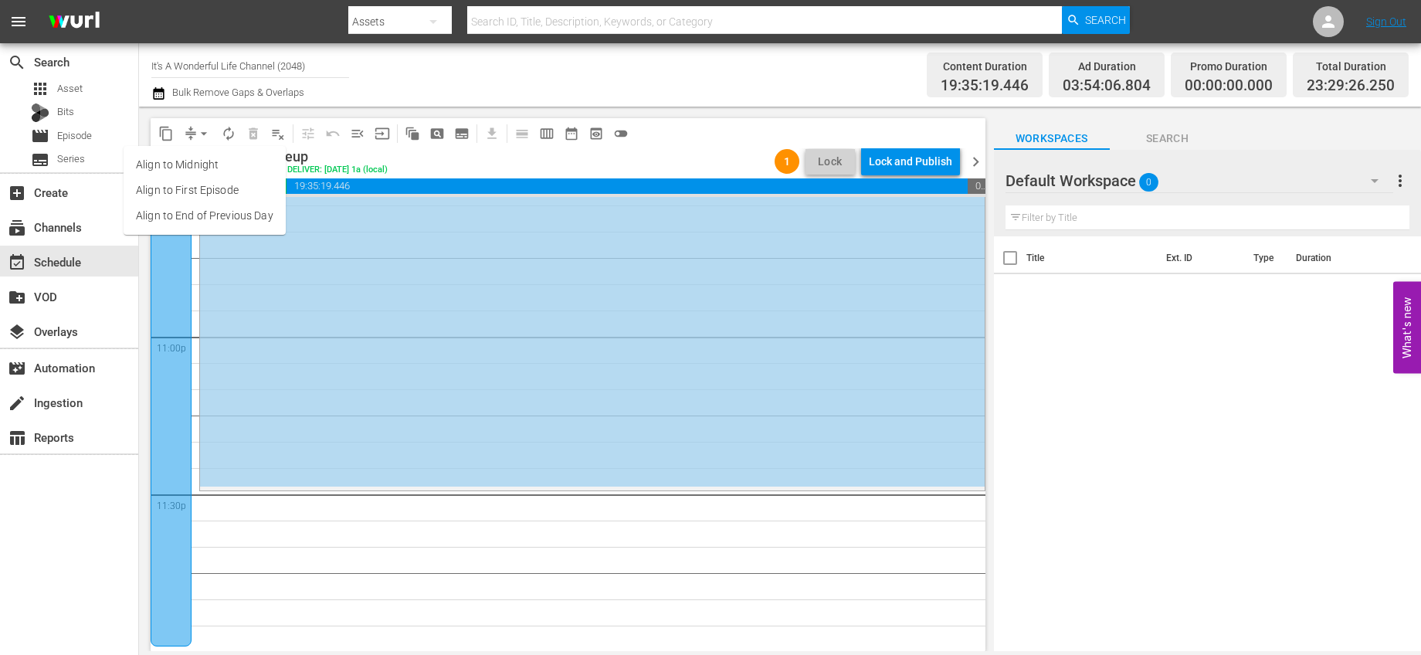
click at [225, 208] on li "Align to End of Previous Day" at bounding box center [205, 215] width 162 height 25
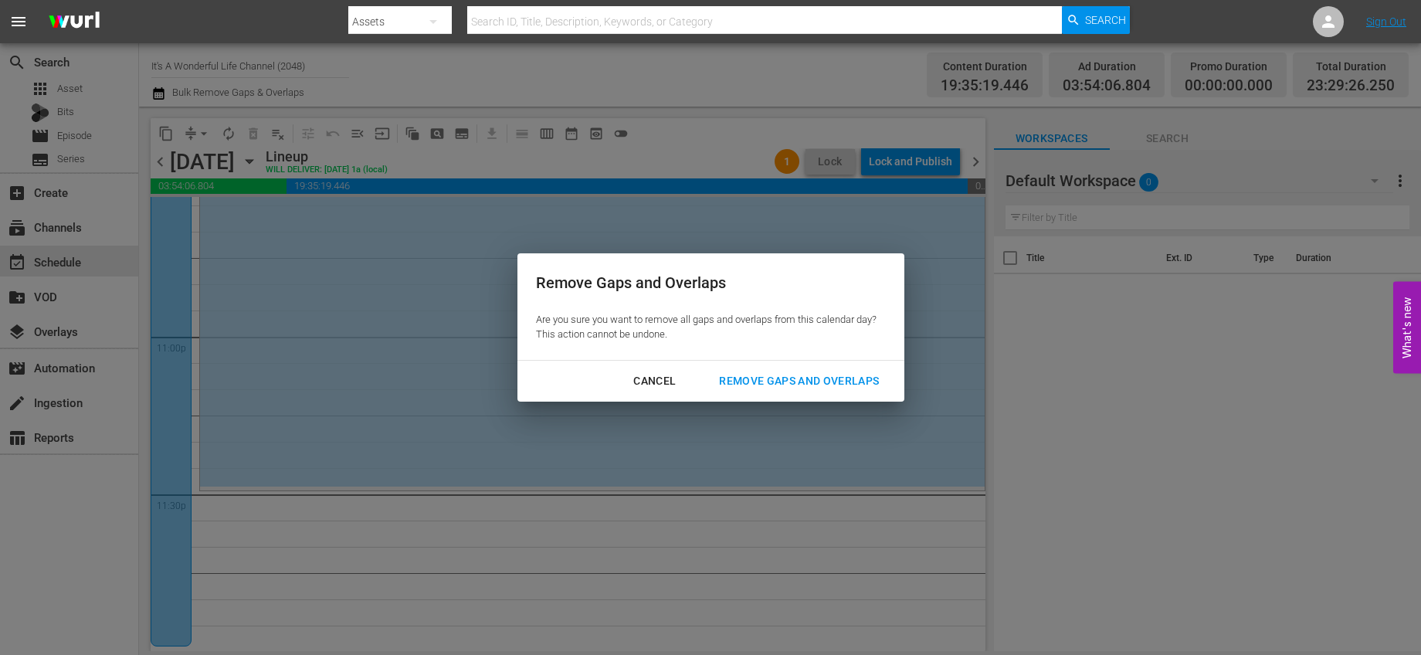
click at [722, 377] on div "Remove Gaps and Overlaps" at bounding box center [799, 381] width 185 height 19
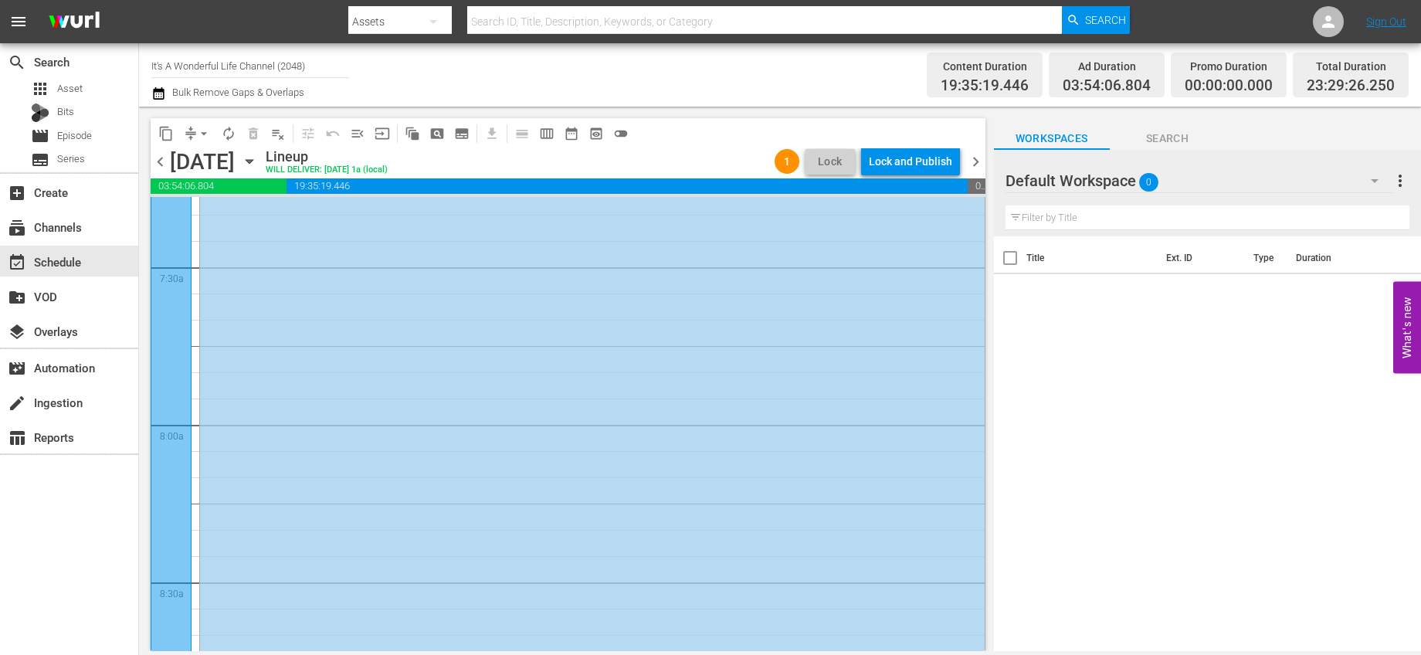
scroll to position [0, 0]
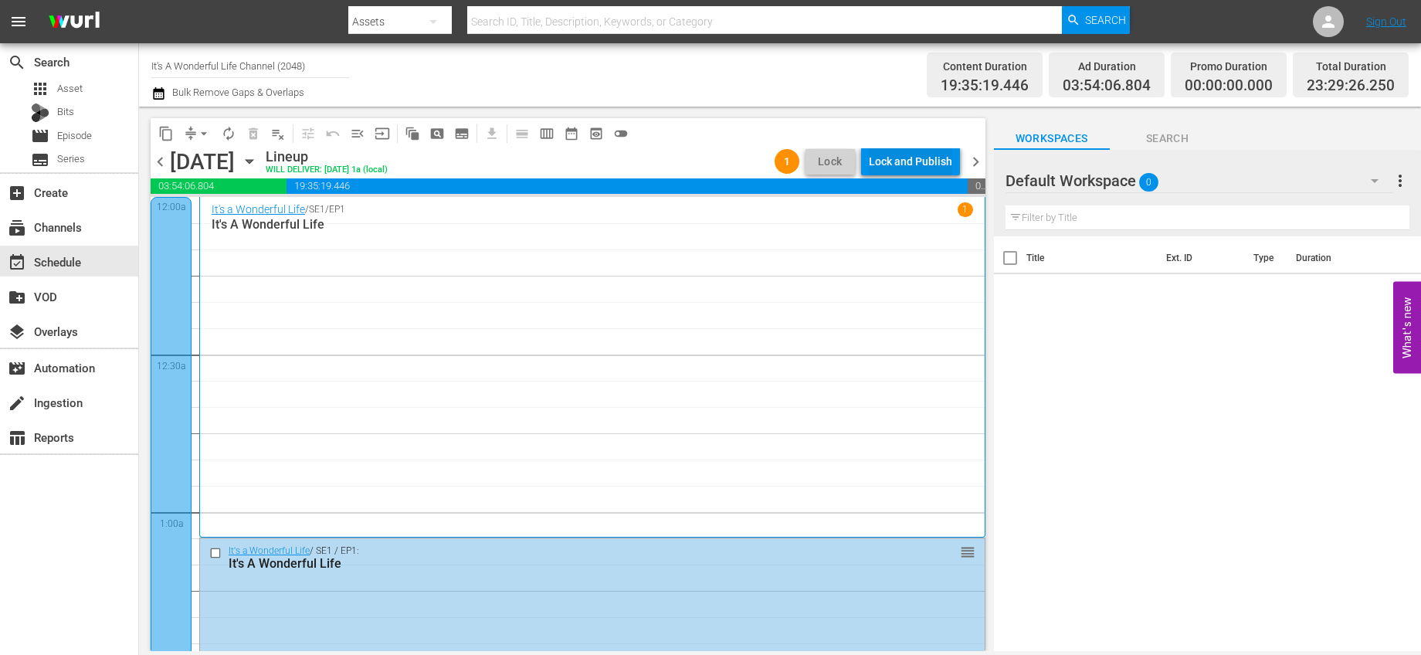
click at [884, 154] on div "Lock and Publish" at bounding box center [910, 162] width 83 height 28
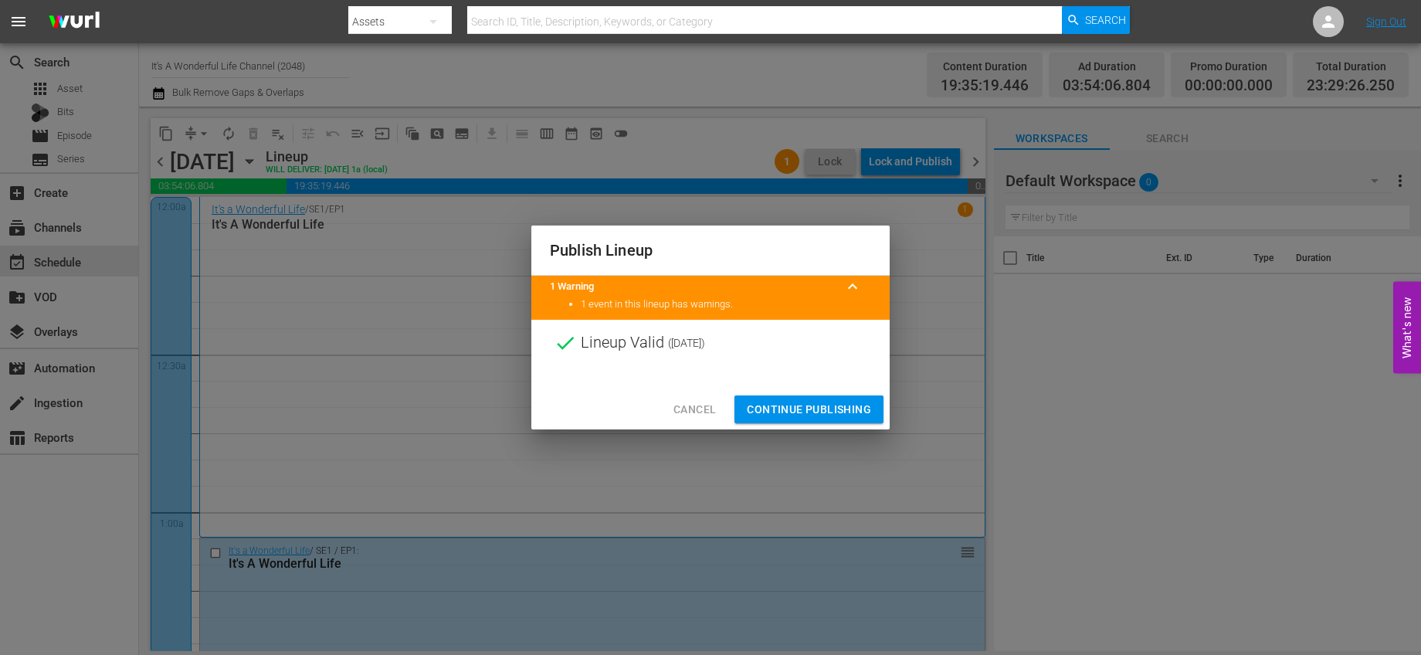
click at [841, 414] on span "Continue Publishing" at bounding box center [809, 409] width 124 height 19
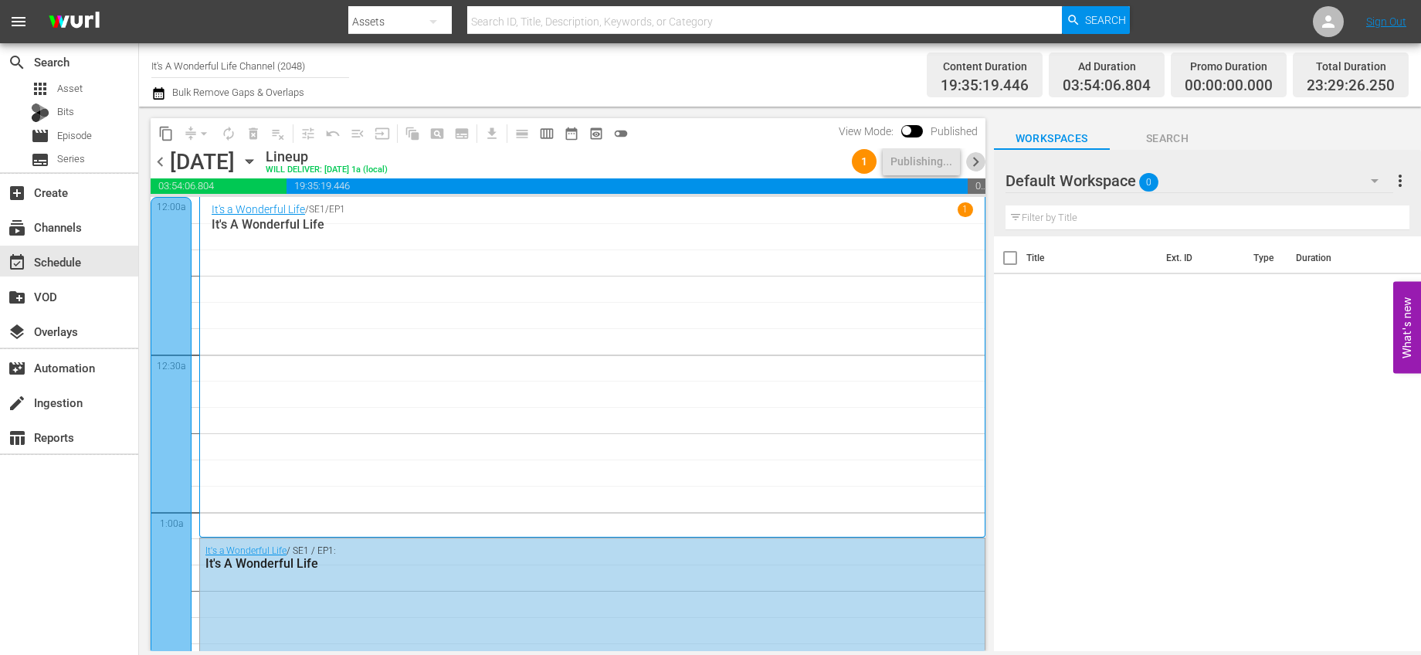
click at [973, 161] on span "chevron_right" at bounding box center [975, 161] width 19 height 19
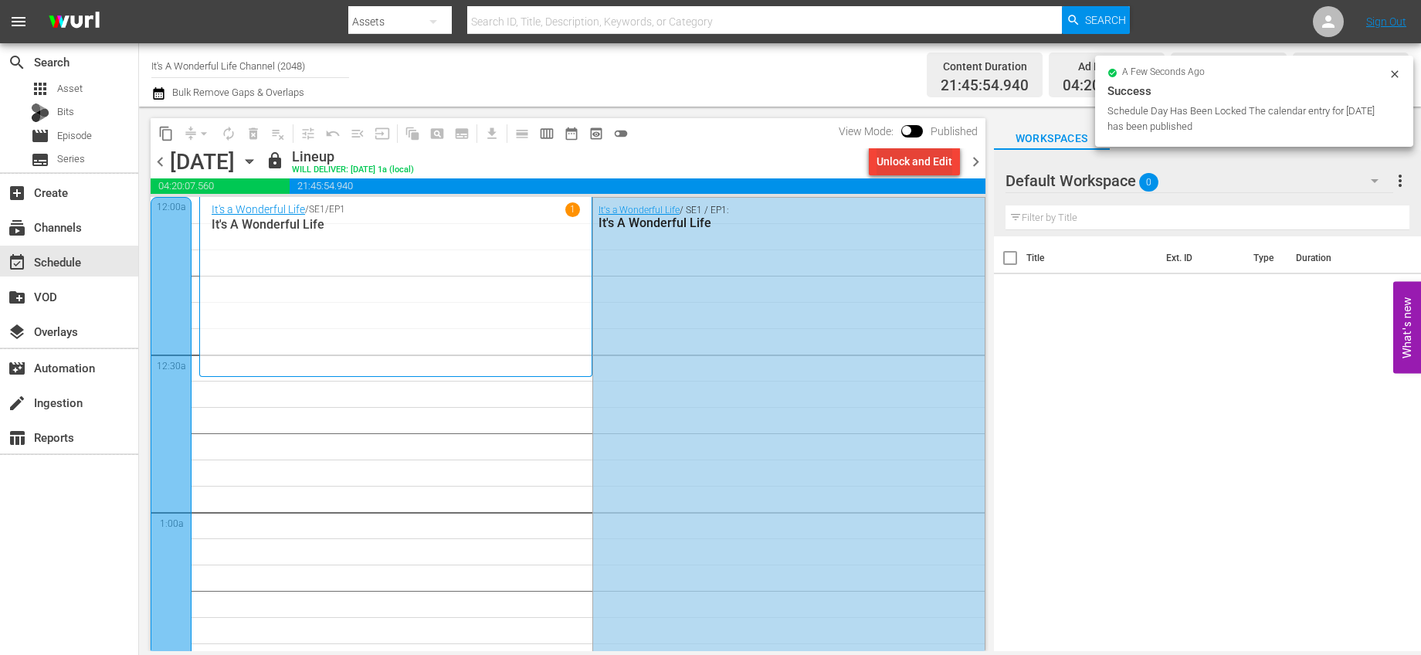
click at [888, 164] on div "Unlock and Edit" at bounding box center [915, 162] width 76 height 28
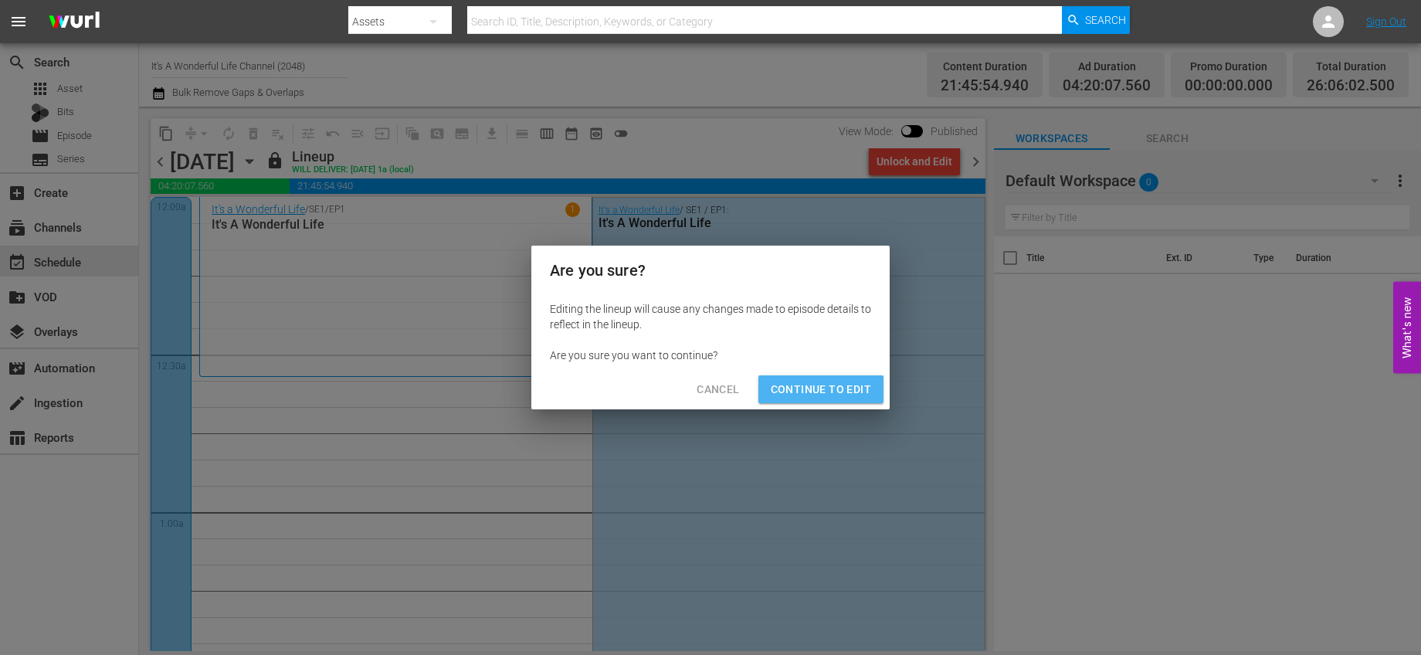
click at [820, 399] on button "Continue to Edit" at bounding box center [821, 389] width 125 height 29
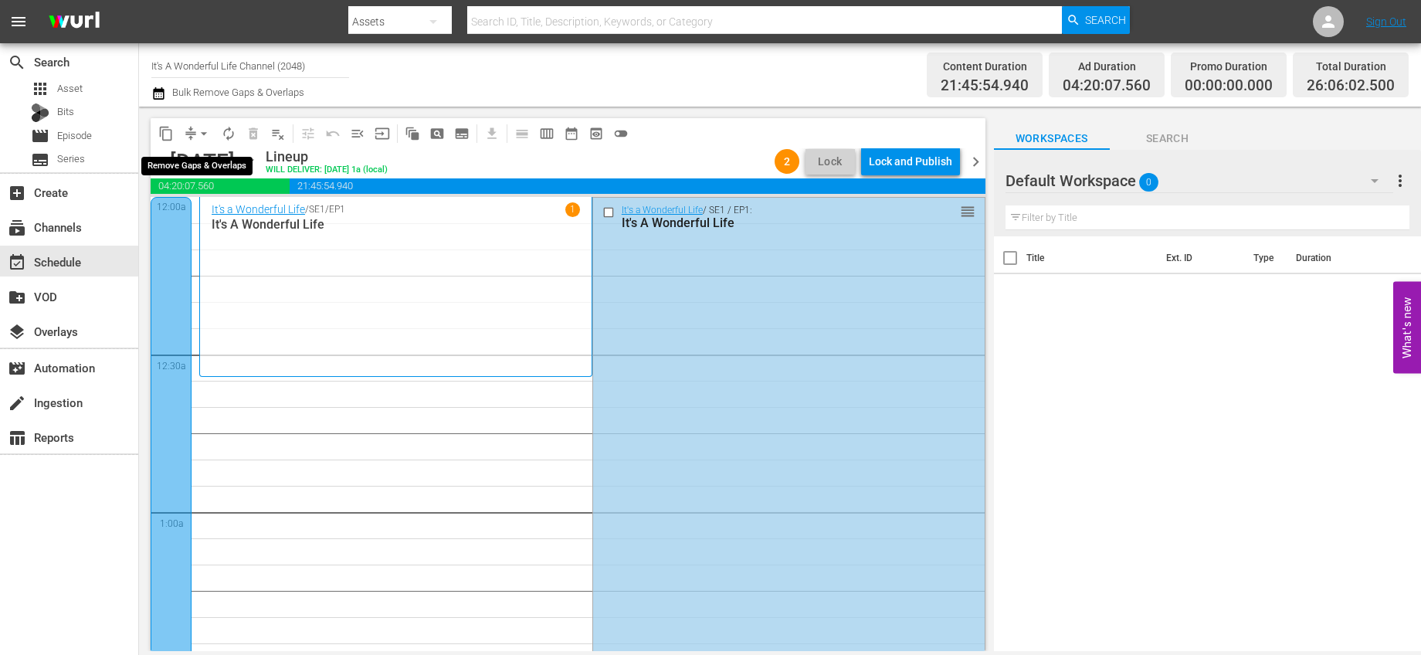
click at [201, 131] on span "arrow_drop_down" at bounding box center [203, 133] width 15 height 15
click at [246, 218] on li "Align to End of Previous Day" at bounding box center [205, 215] width 162 height 25
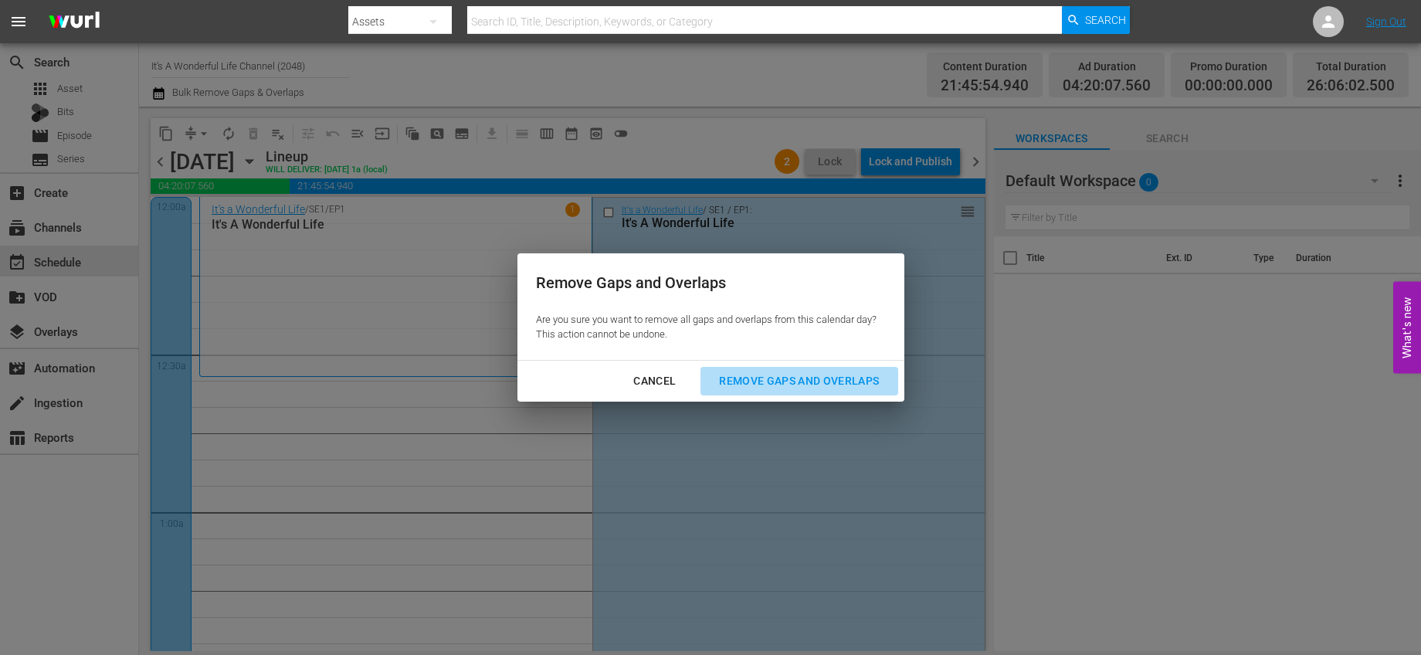
click at [771, 372] on div "Remove Gaps and Overlaps" at bounding box center [799, 381] width 185 height 19
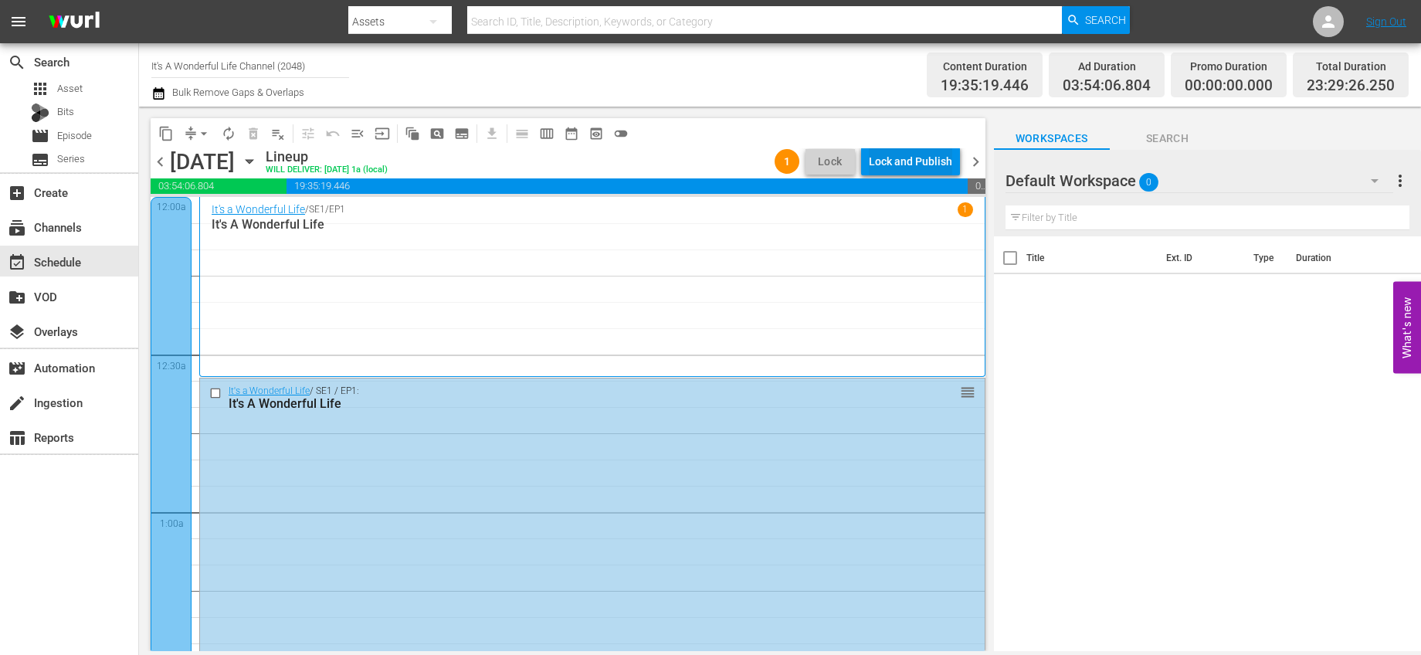
click at [938, 163] on div "Lock and Publish" at bounding box center [910, 162] width 83 height 28
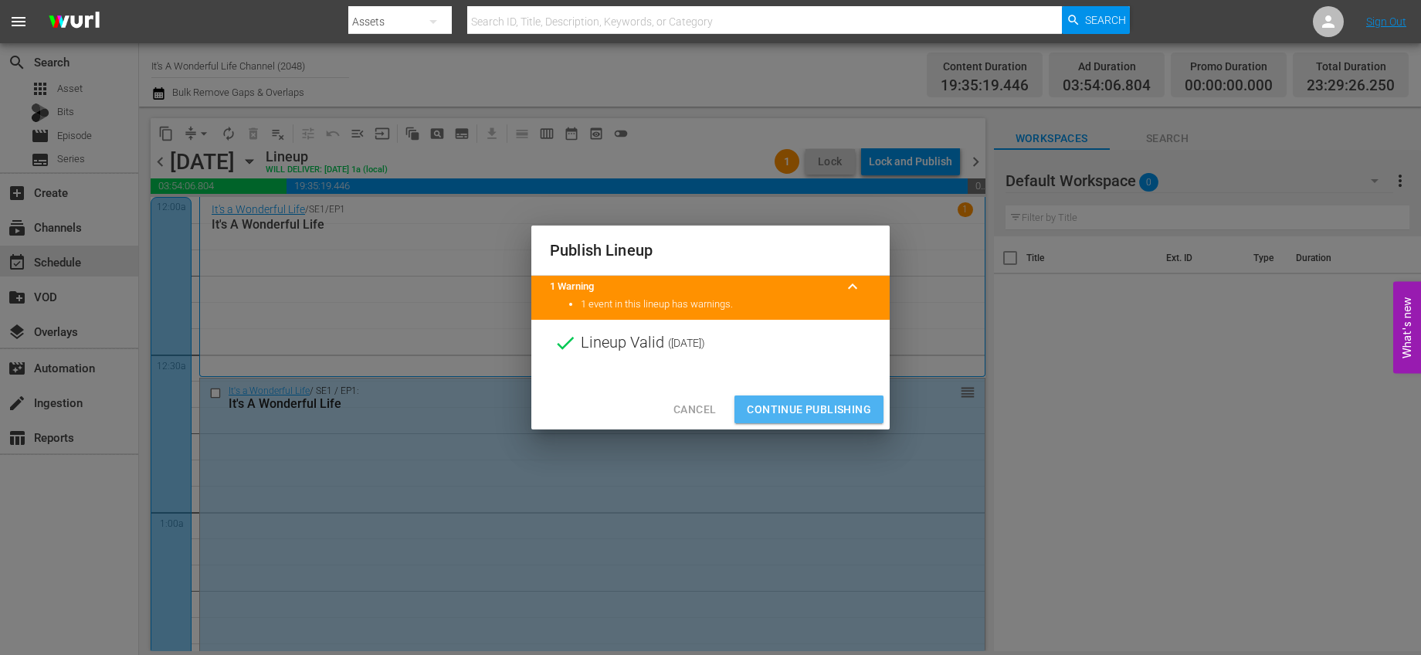
click at [813, 418] on span "Continue Publishing" at bounding box center [809, 409] width 124 height 19
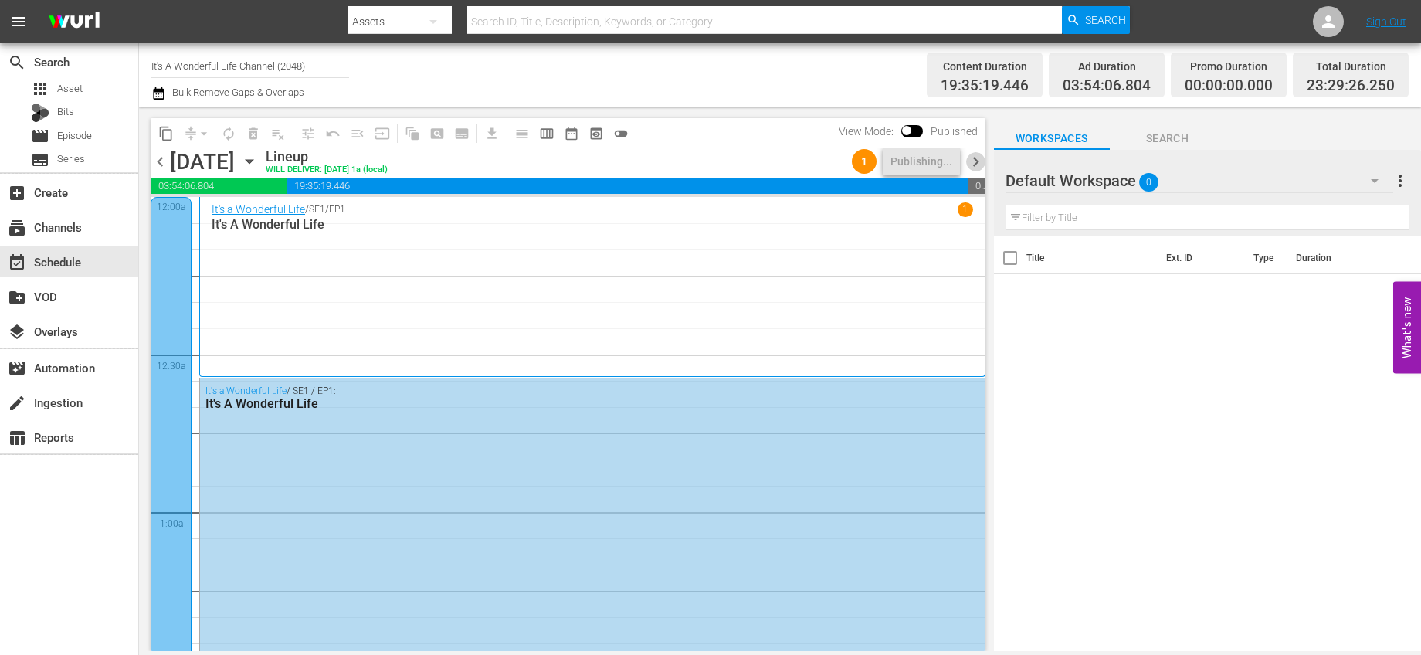
click at [976, 160] on span "chevron_right" at bounding box center [975, 161] width 19 height 19
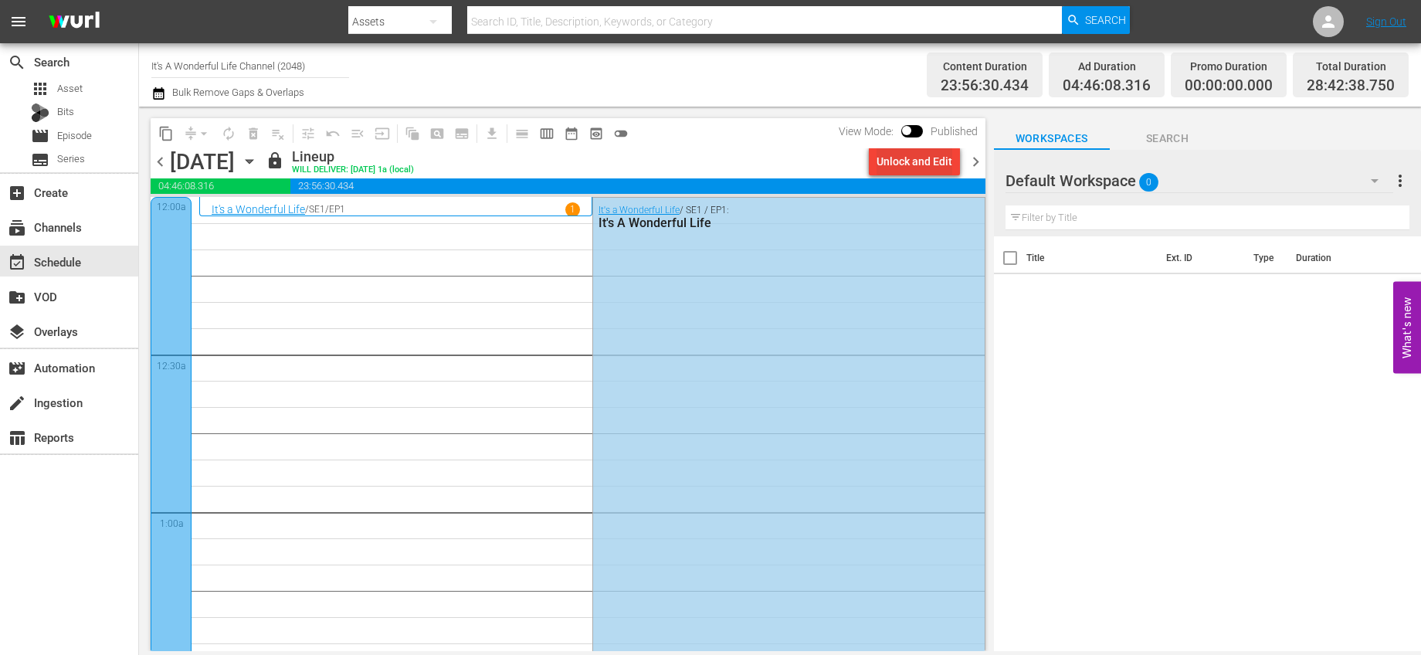
click at [909, 153] on div "Unlock and Edit" at bounding box center [915, 162] width 76 height 28
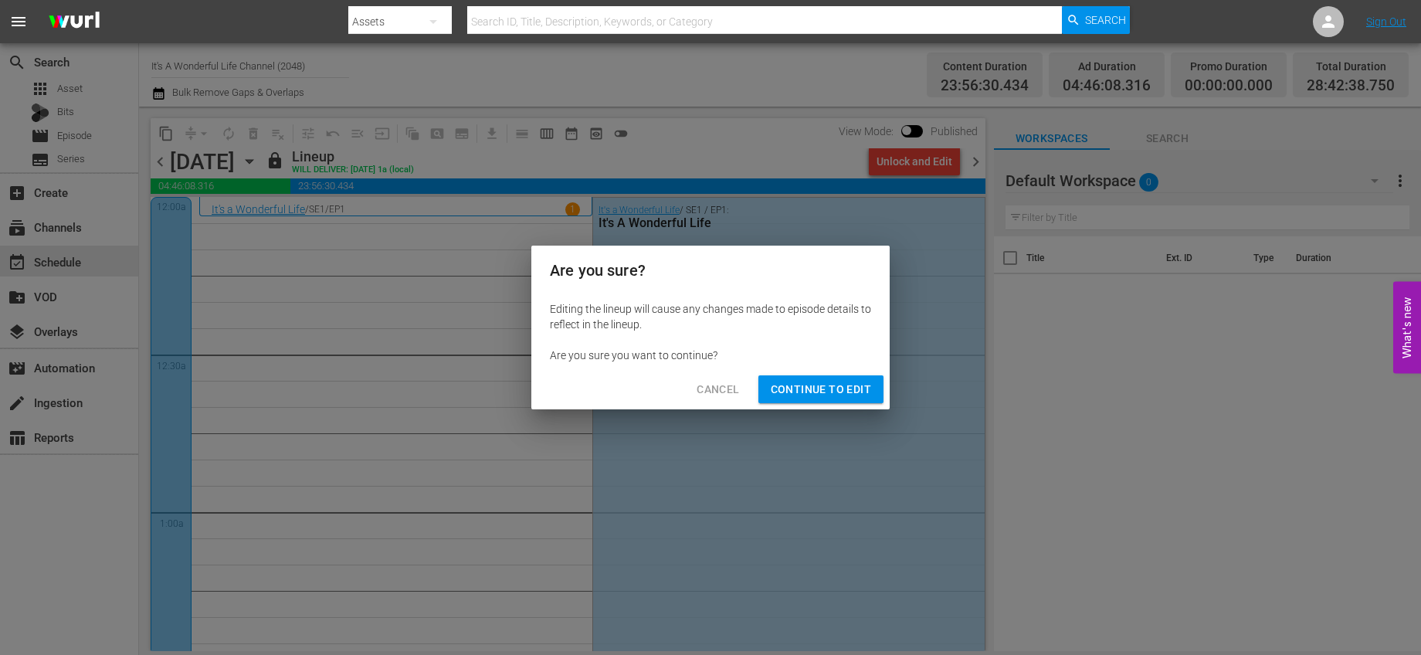
click at [807, 389] on span "Continue to Edit" at bounding box center [821, 389] width 100 height 19
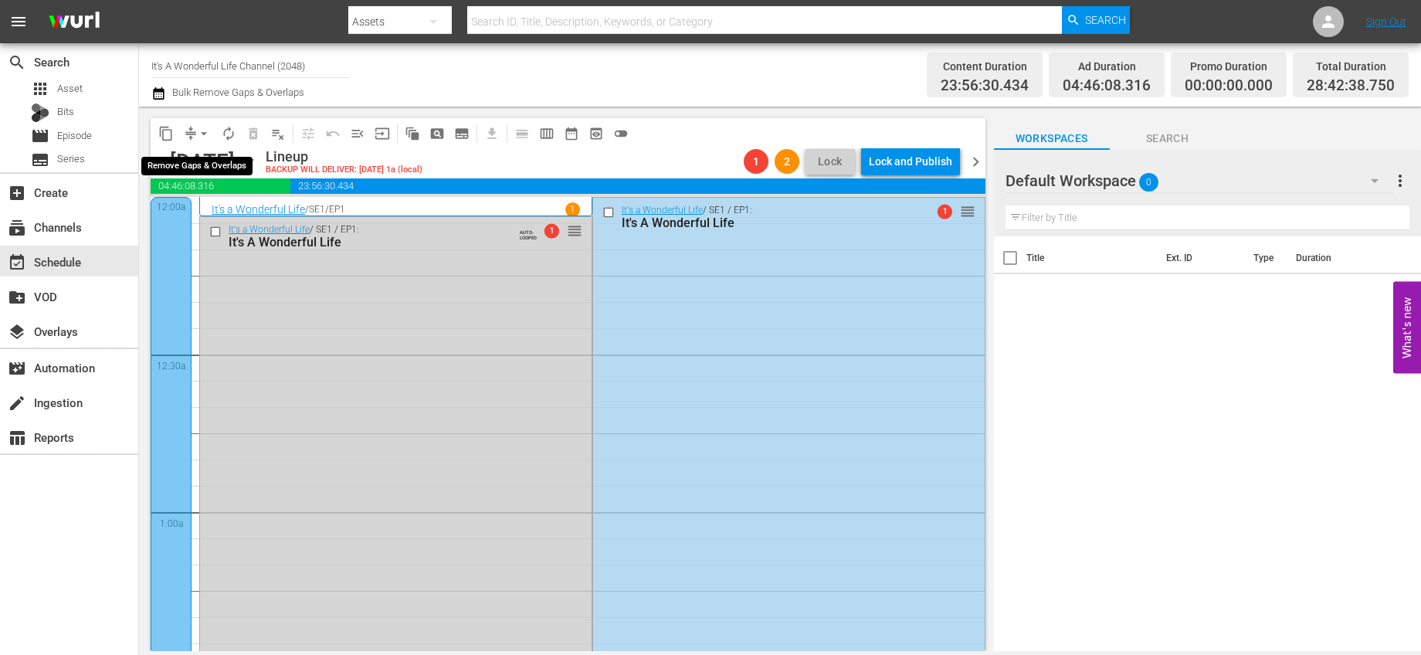
click at [204, 135] on span "arrow_drop_down" at bounding box center [203, 133] width 15 height 15
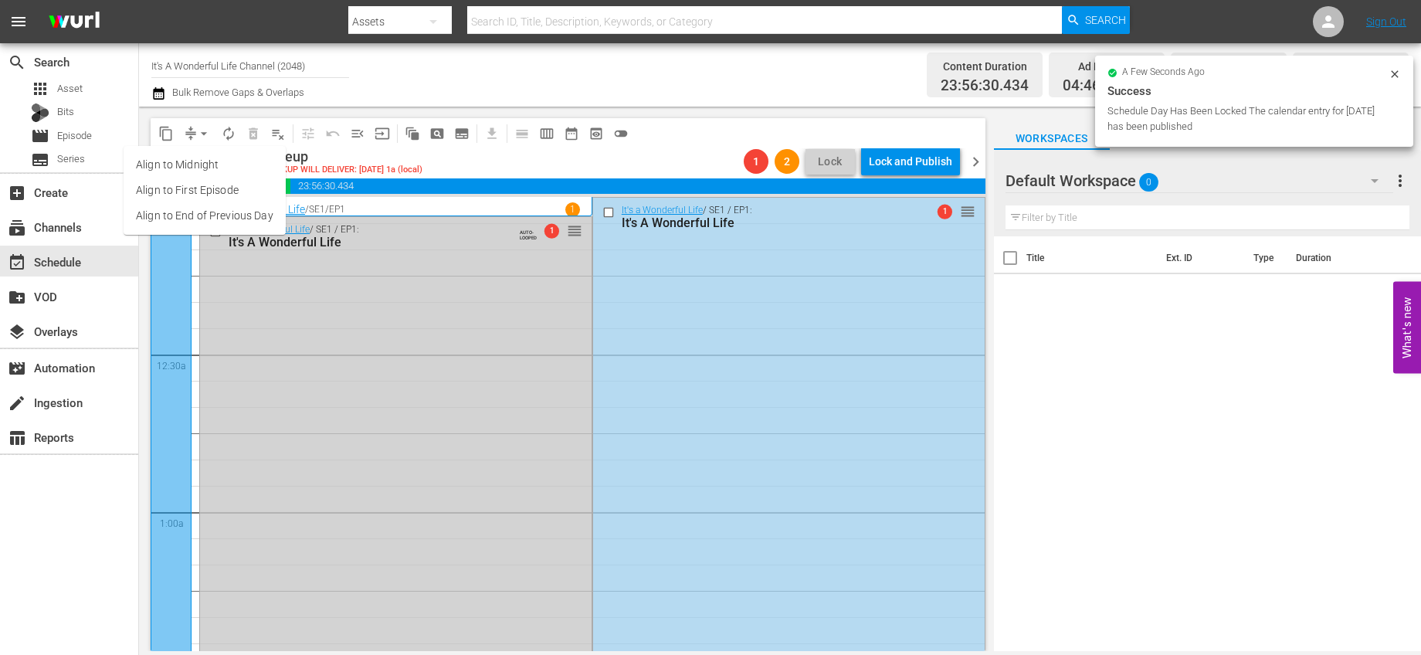
click at [470, 253] on div "It's a Wonderful Life / SE1 / EP1: It's A Wonderful Life AUTO-LOOPED 1 reorder" at bounding box center [396, 236] width 392 height 38
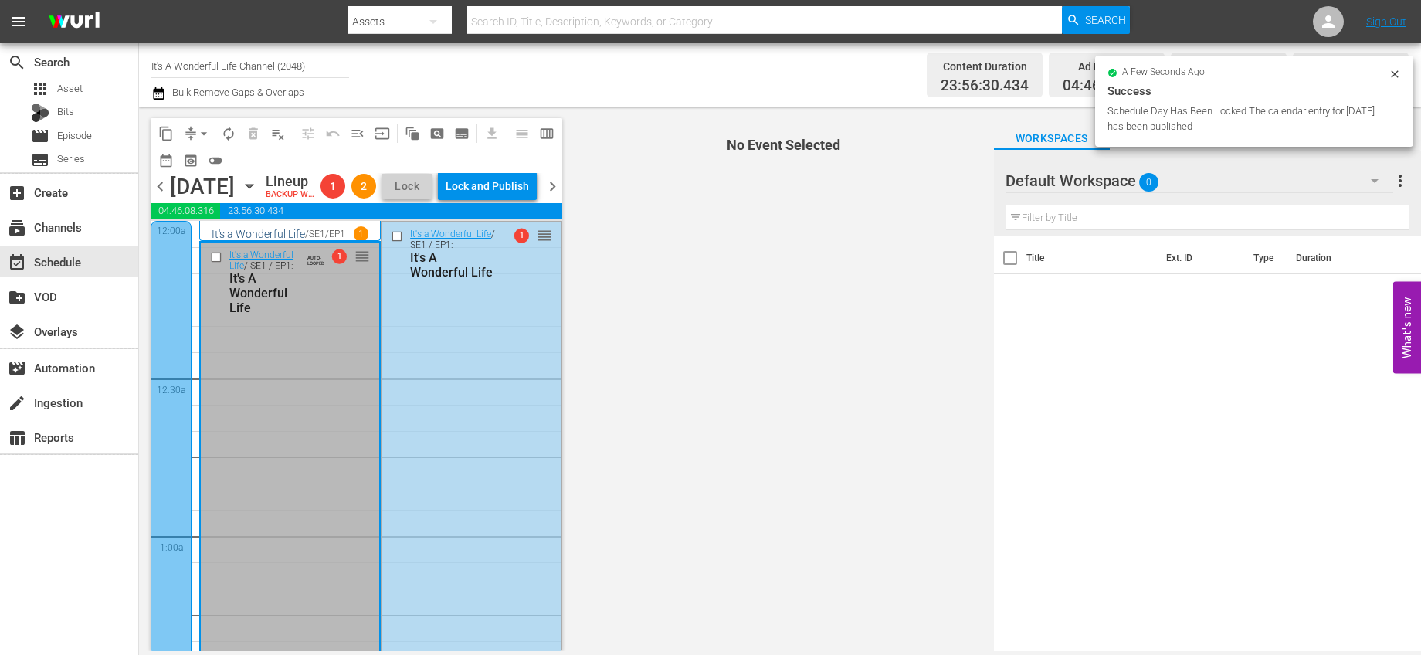
click at [217, 263] on input "checkbox" at bounding box center [218, 256] width 16 height 13
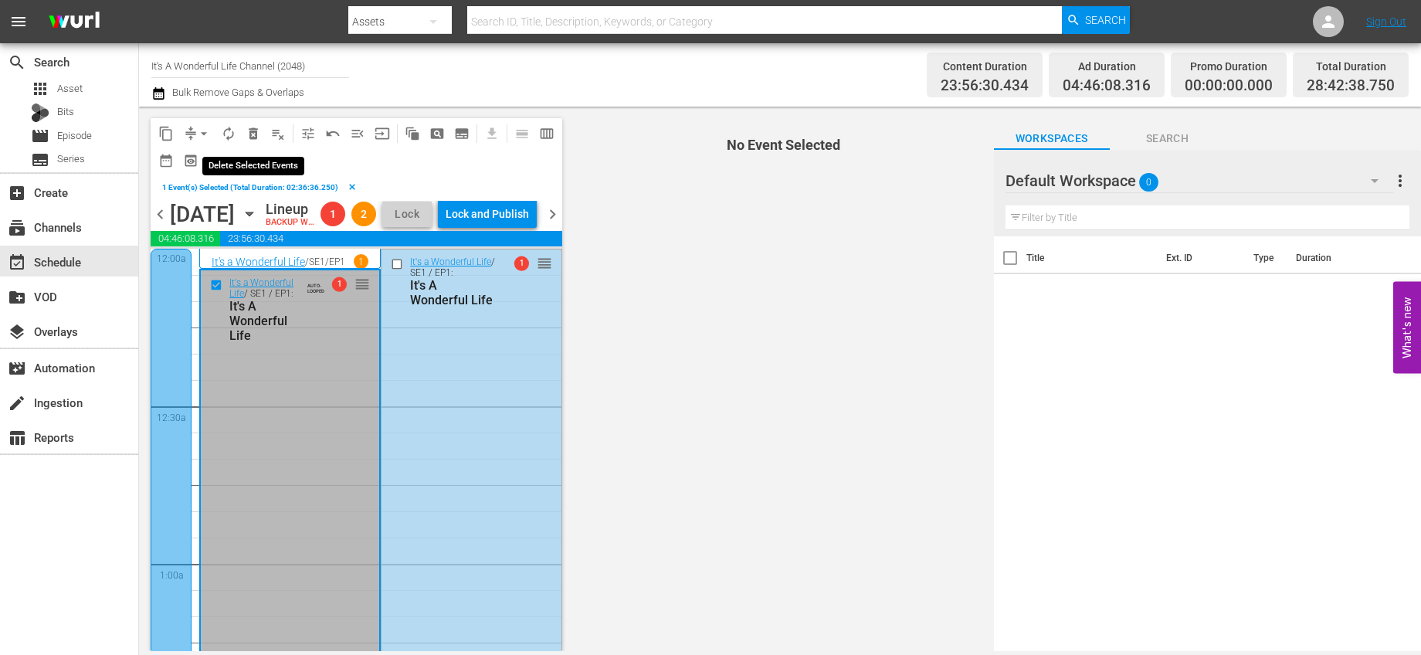
click at [256, 141] on button "delete_forever_outlined" at bounding box center [253, 133] width 25 height 25
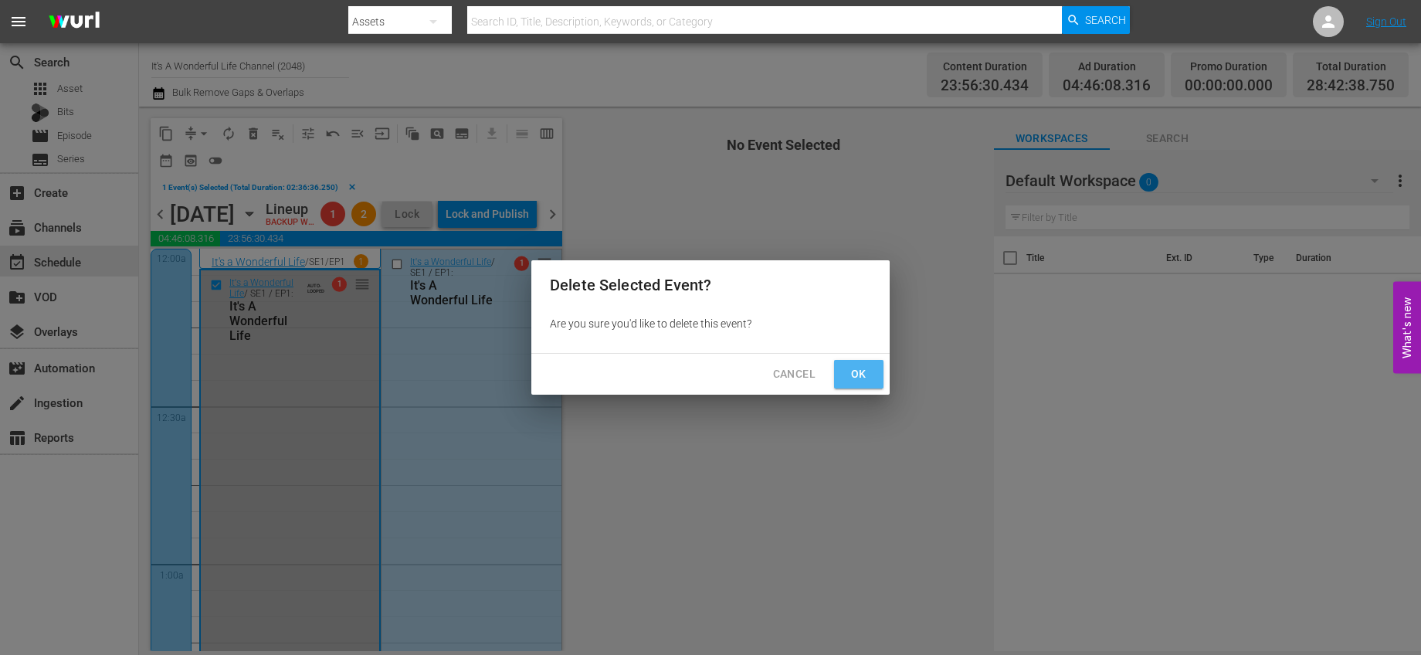
click at [867, 379] on span "Ok" at bounding box center [859, 374] width 25 height 19
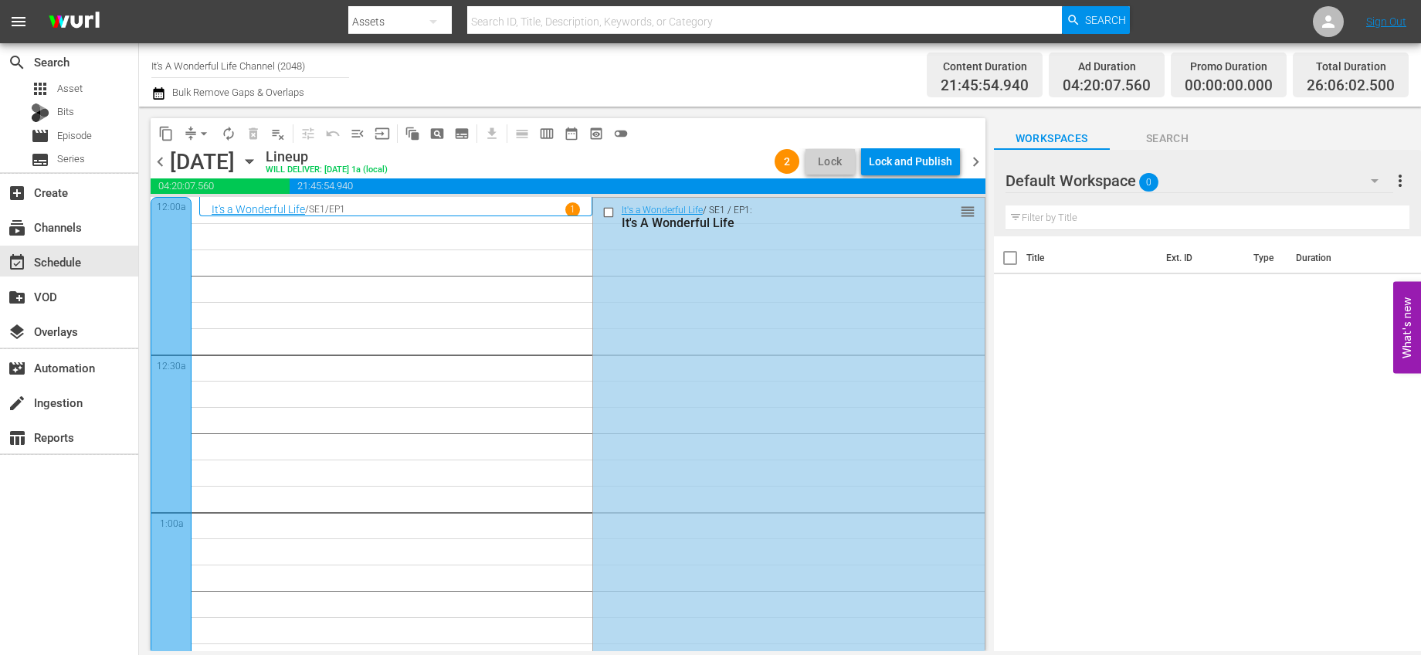
click at [231, 140] on span "autorenew_outlined" at bounding box center [228, 133] width 15 height 15
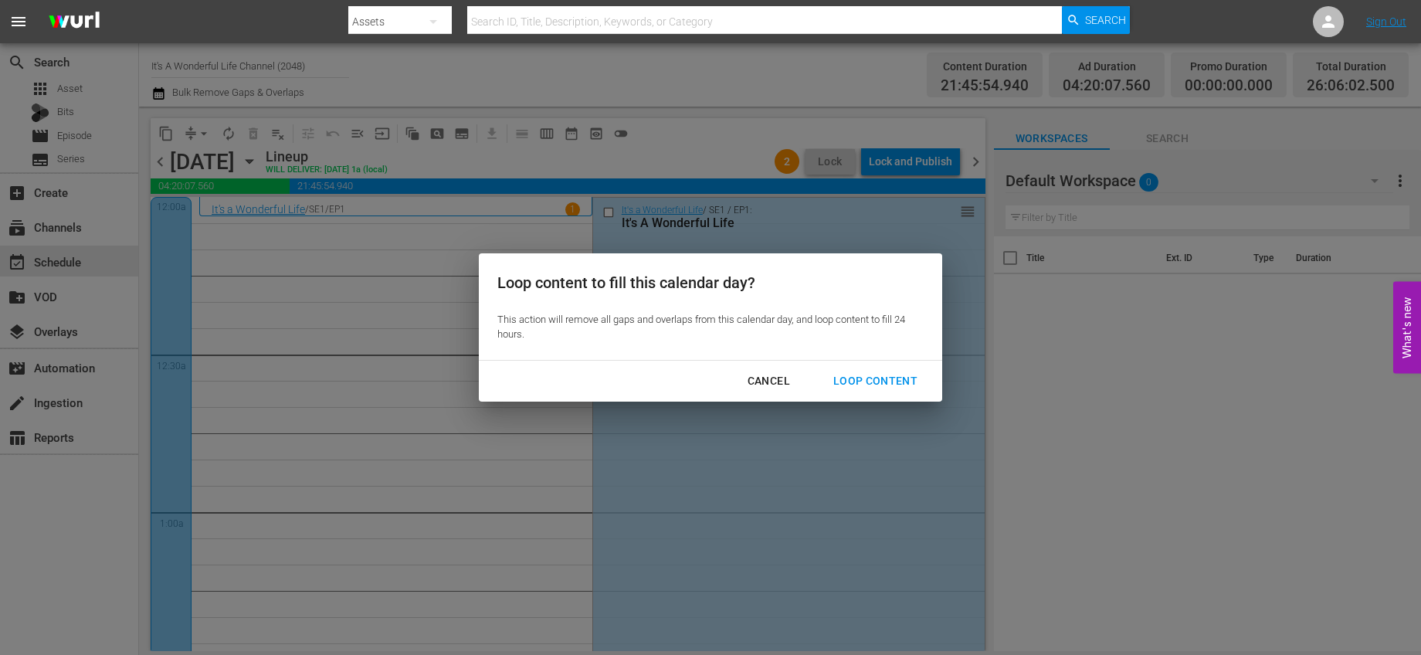
drag, startPoint x: 894, startPoint y: 376, endPoint x: 760, endPoint y: 389, distance: 135.0
click at [759, 382] on div "Cancel Loop Content" at bounding box center [710, 381] width 463 height 41
click at [760, 389] on div "Cancel" at bounding box center [768, 381] width 67 height 19
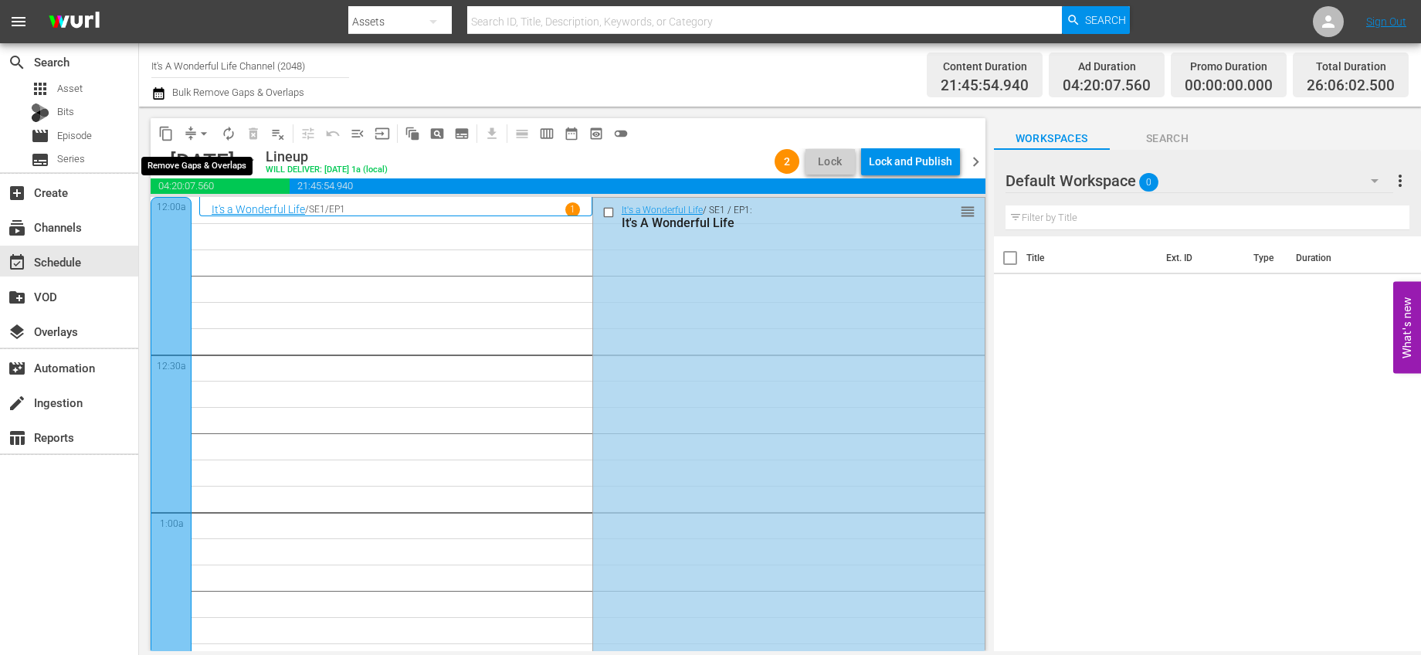
click at [202, 135] on span "arrow_drop_down" at bounding box center [203, 133] width 15 height 15
click at [274, 226] on li "Align to End of Previous Day" at bounding box center [205, 215] width 162 height 25
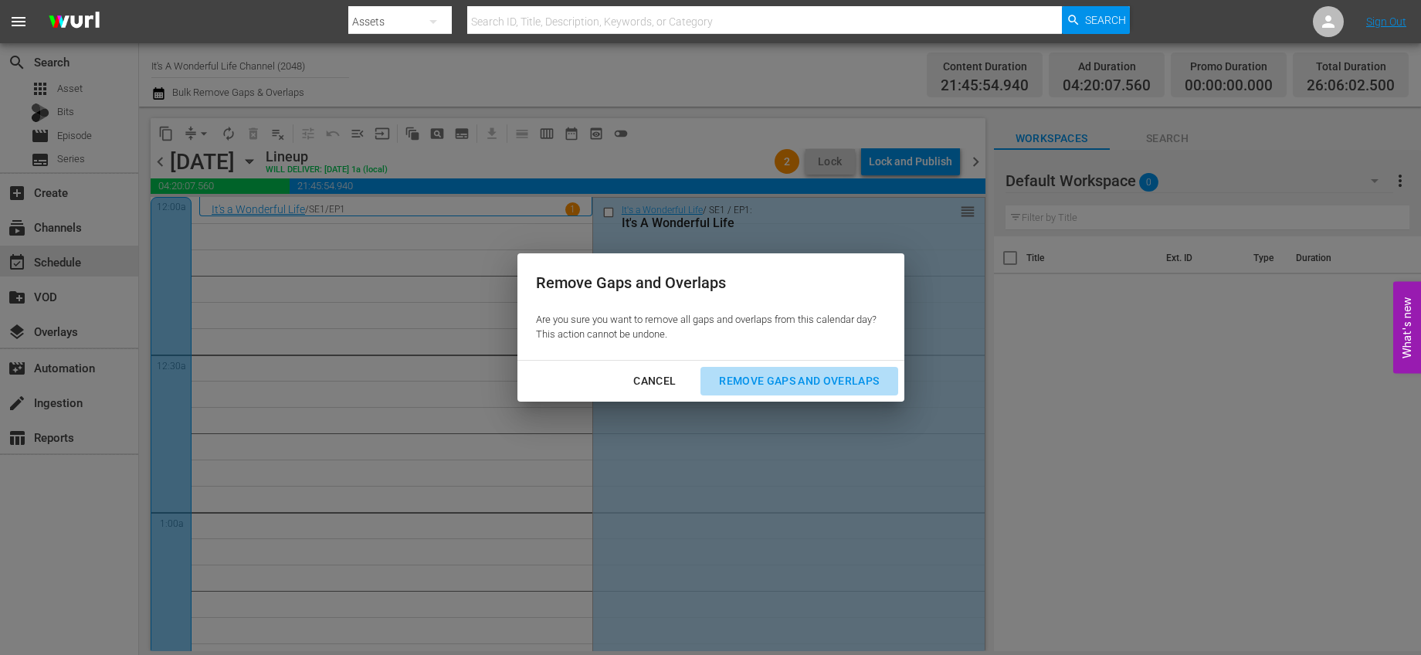
click at [857, 390] on div "Remove Gaps and Overlaps" at bounding box center [799, 381] width 185 height 19
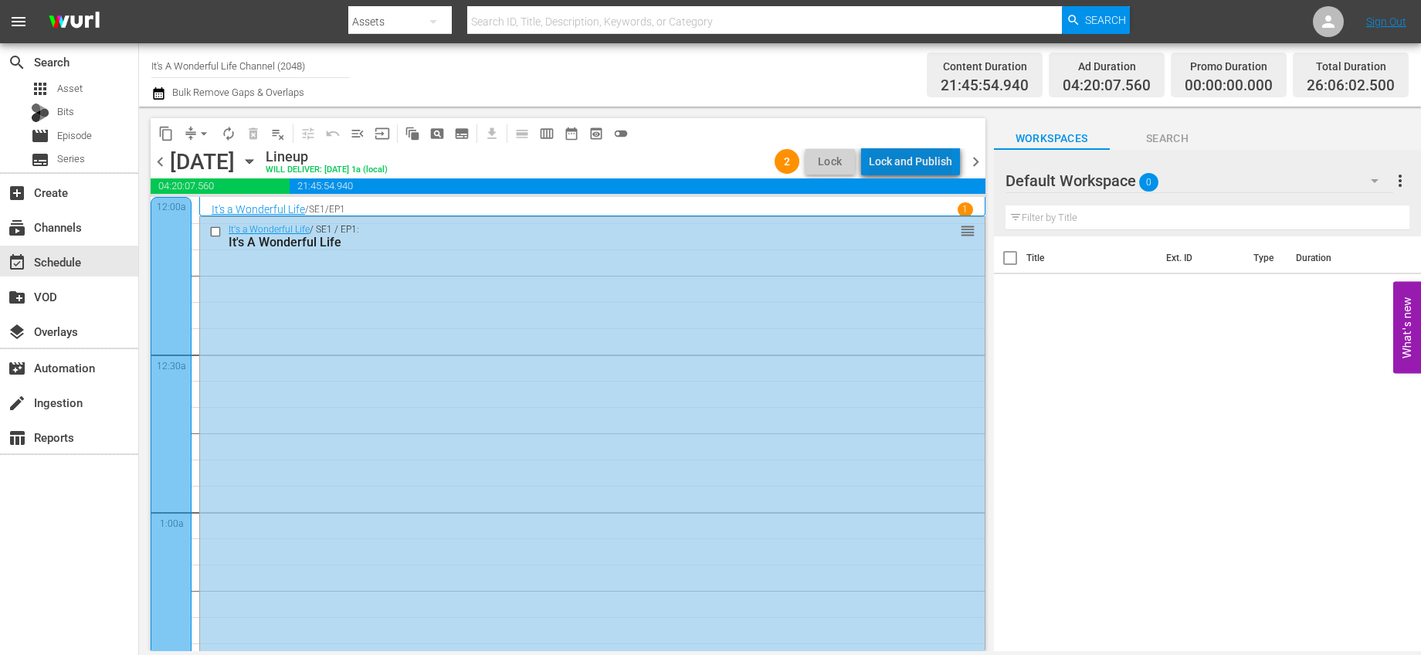
click at [945, 159] on div "Lock and Publish" at bounding box center [910, 162] width 83 height 28
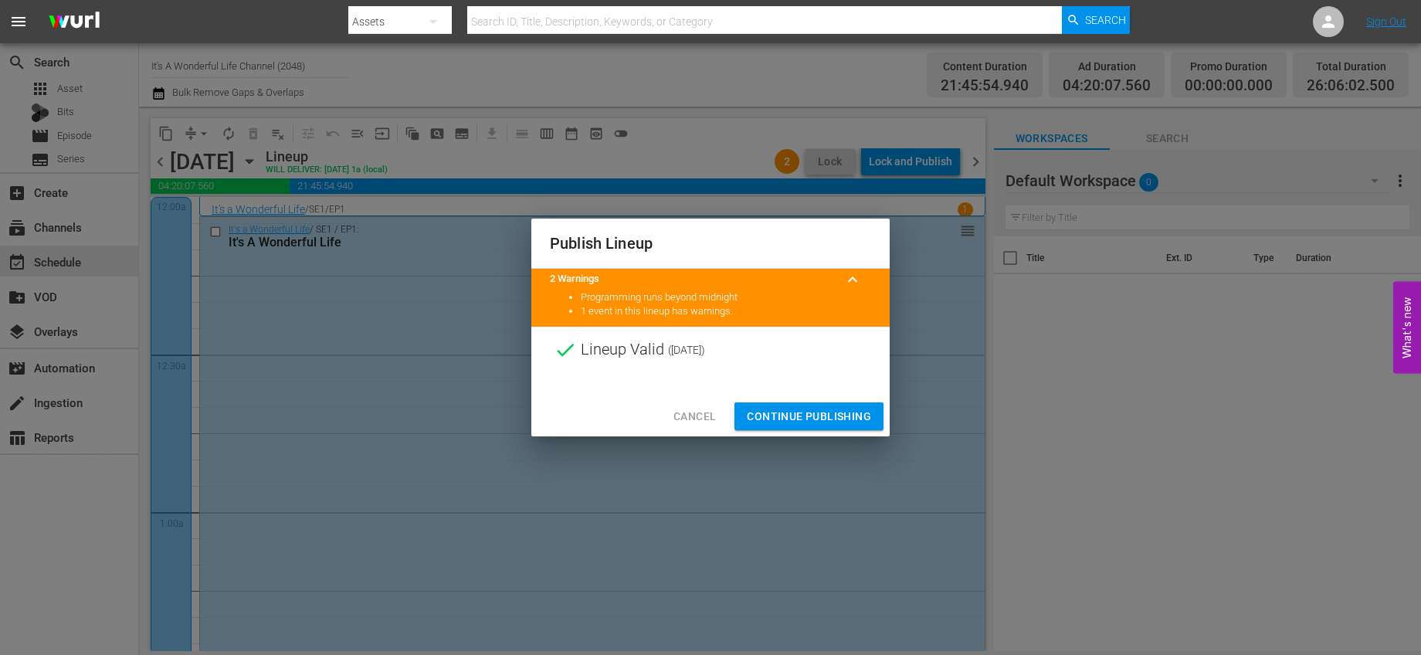
click at [849, 412] on span "Continue Publishing" at bounding box center [809, 416] width 124 height 19
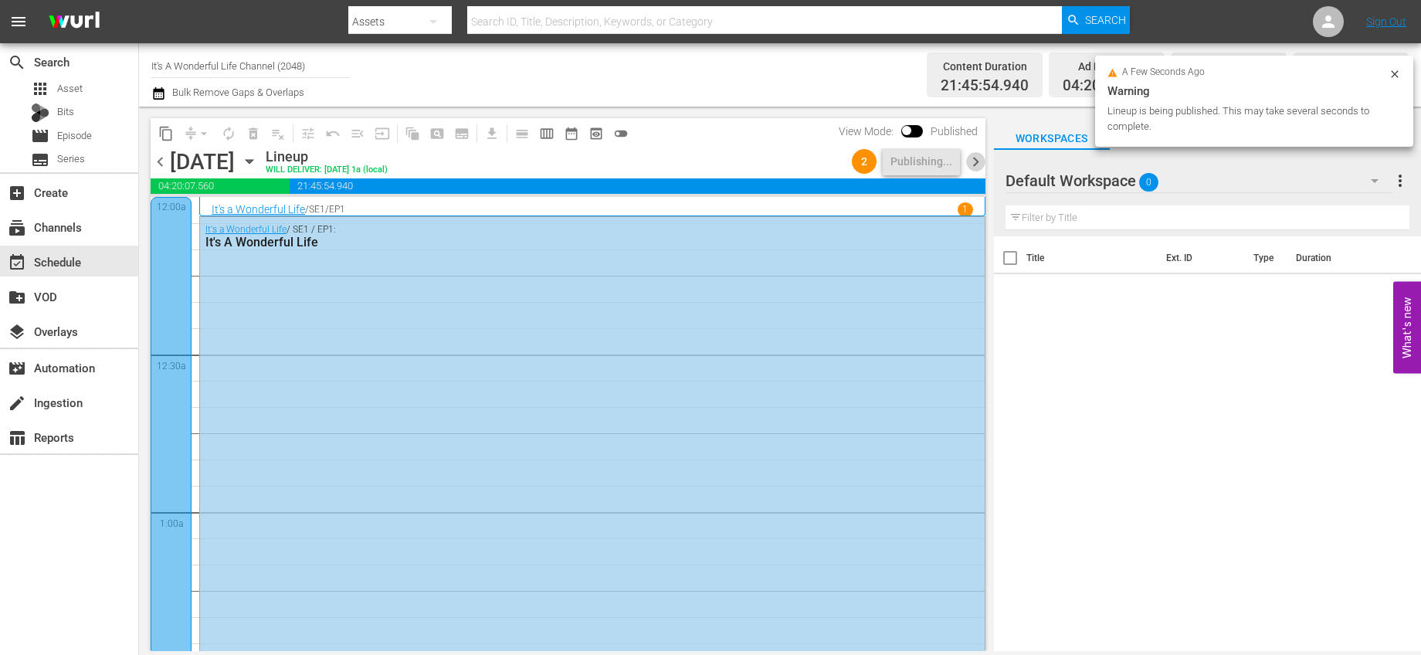
click at [979, 165] on span "chevron_right" at bounding box center [975, 161] width 19 height 19
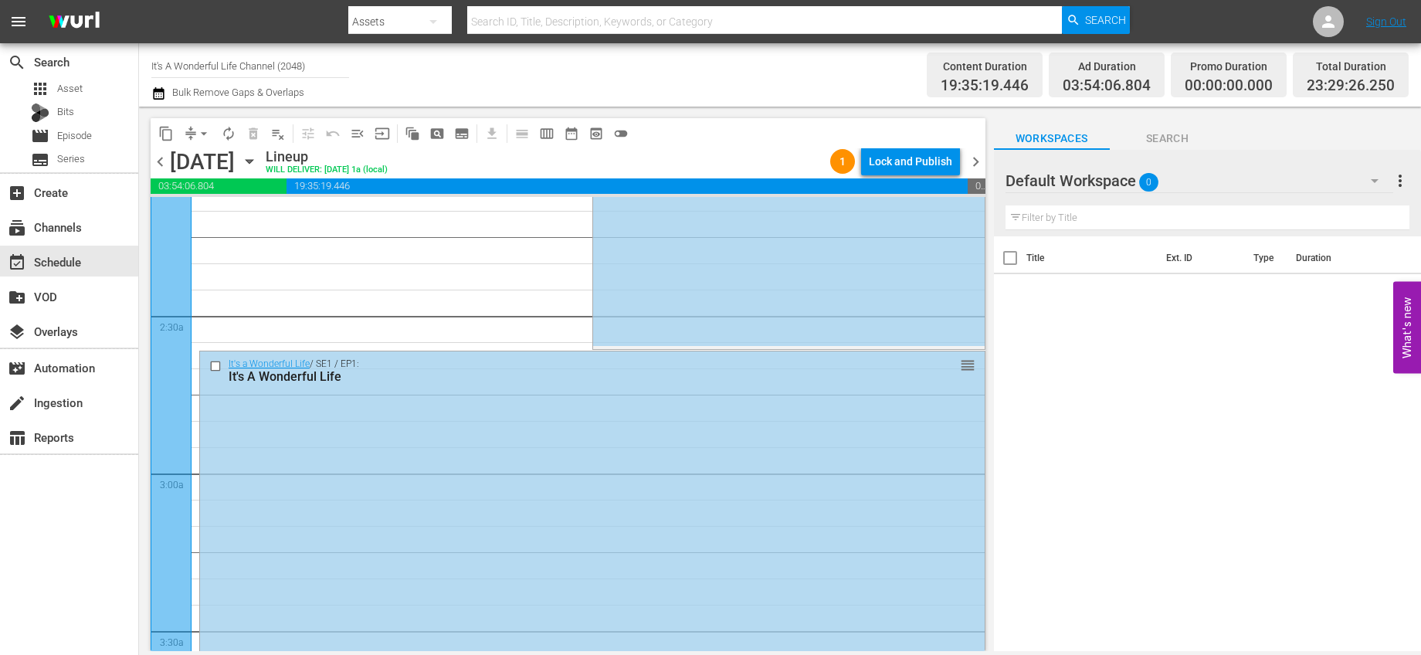
scroll to position [727, 0]
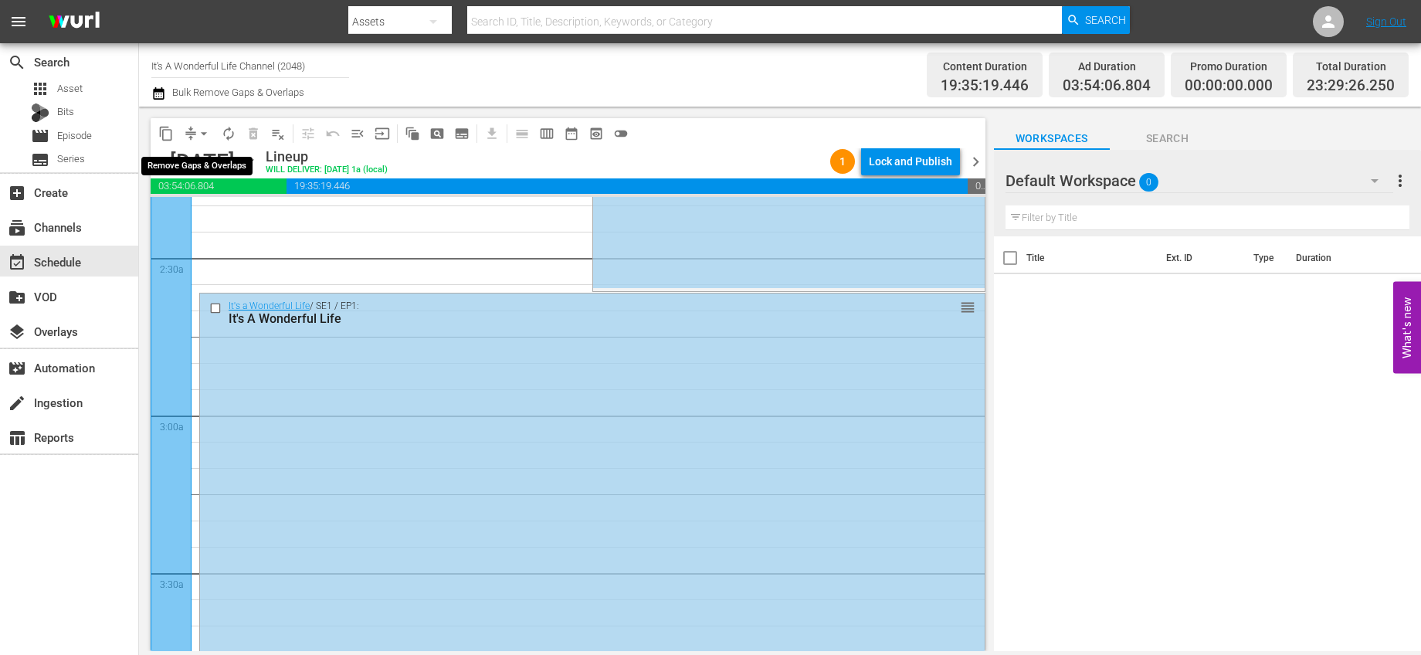
drag, startPoint x: 210, startPoint y: 128, endPoint x: 212, endPoint y: 137, distance: 9.4
click at [210, 128] on span "arrow_drop_down" at bounding box center [203, 133] width 15 height 15
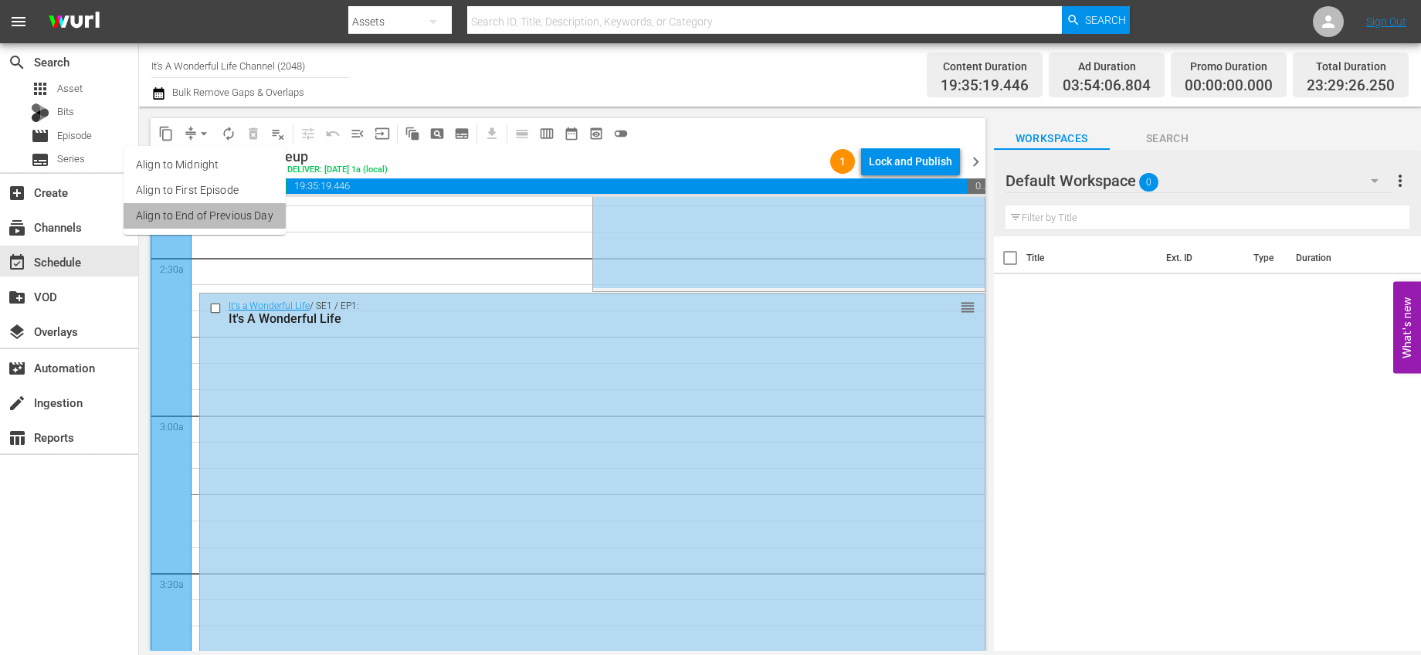
click at [236, 211] on li "Align to End of Previous Day" at bounding box center [205, 215] width 162 height 25
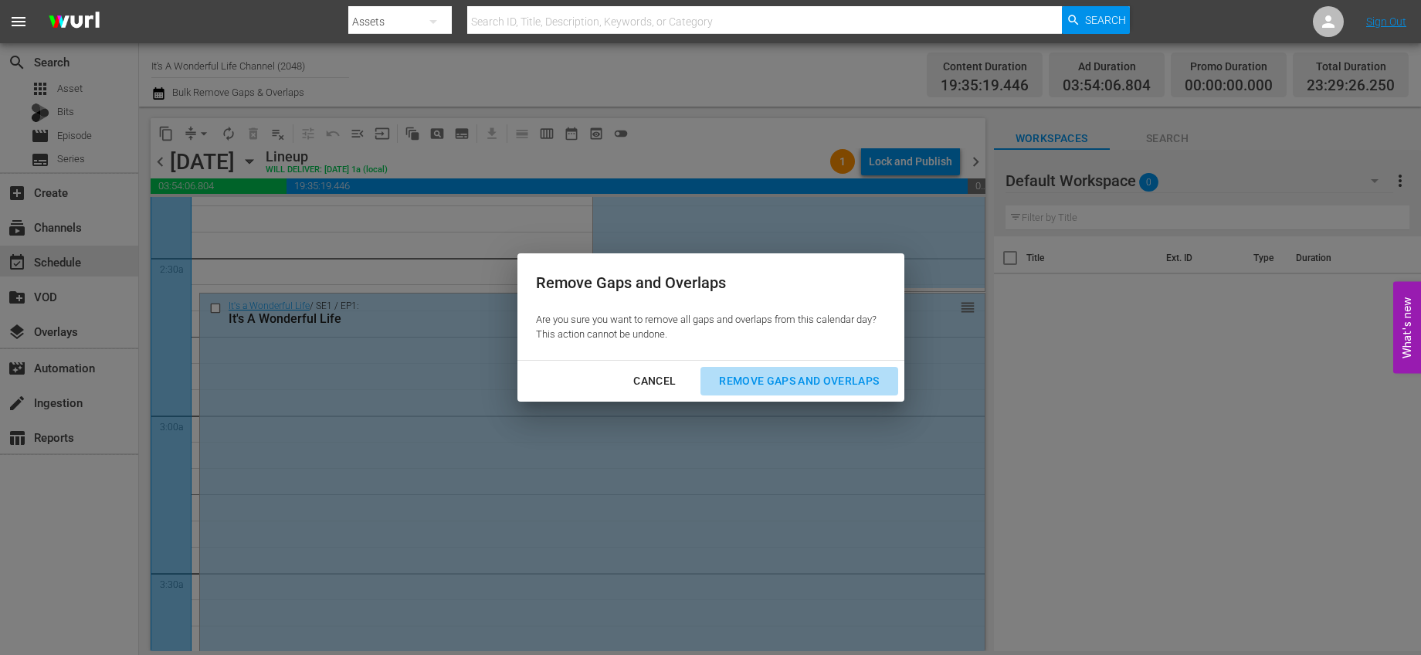
click at [771, 376] on div "Remove Gaps and Overlaps" at bounding box center [799, 381] width 185 height 19
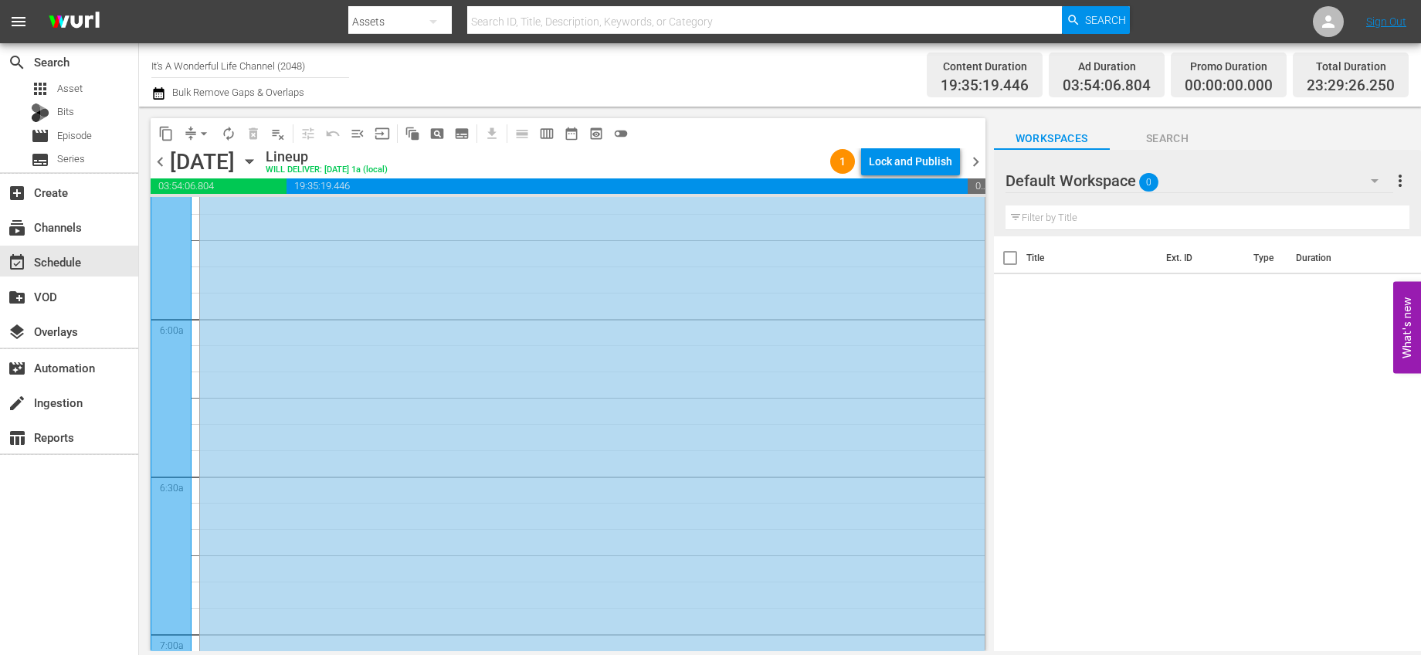
scroll to position [0, 0]
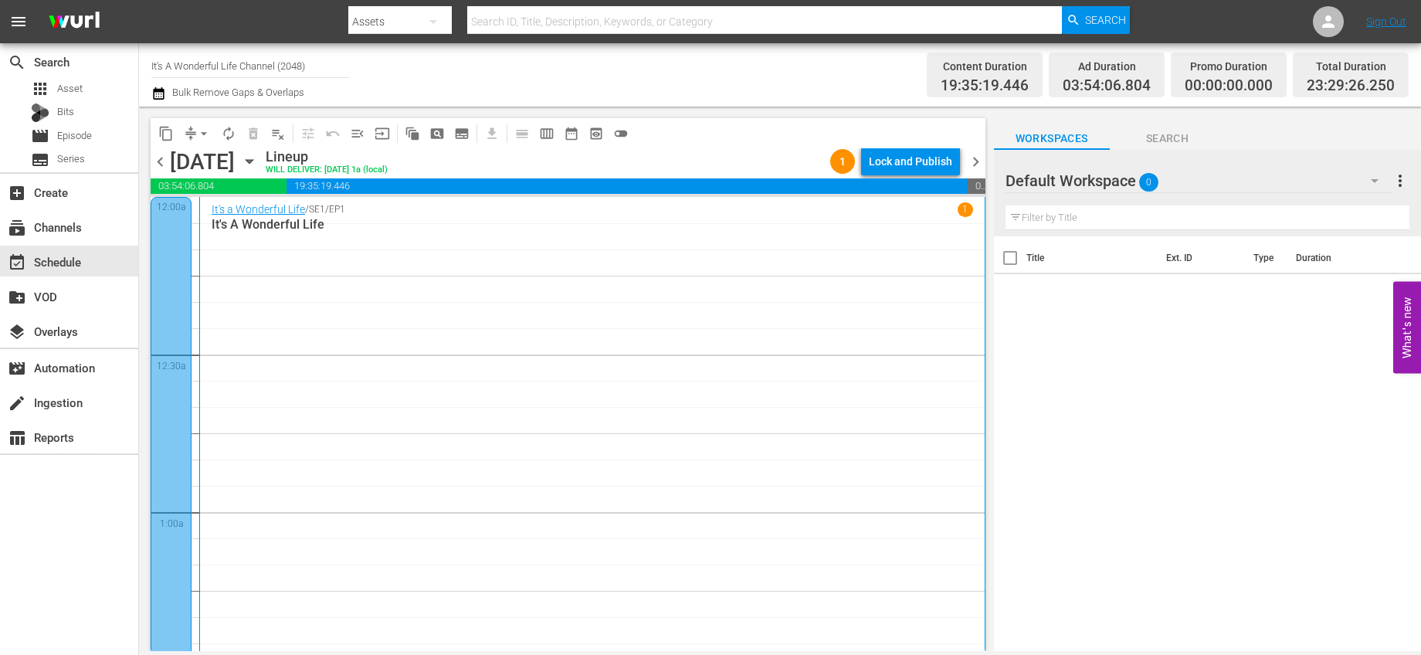
click at [976, 157] on span "chevron_right" at bounding box center [975, 161] width 19 height 19
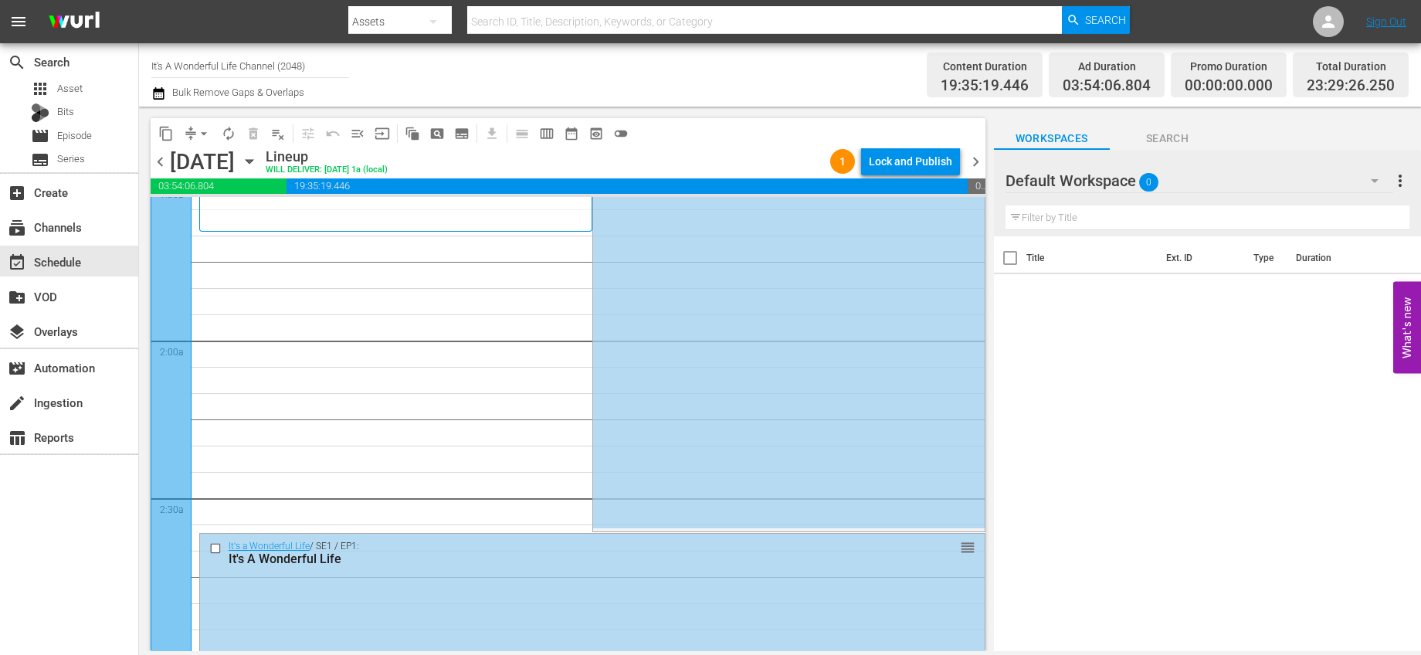
scroll to position [402, 0]
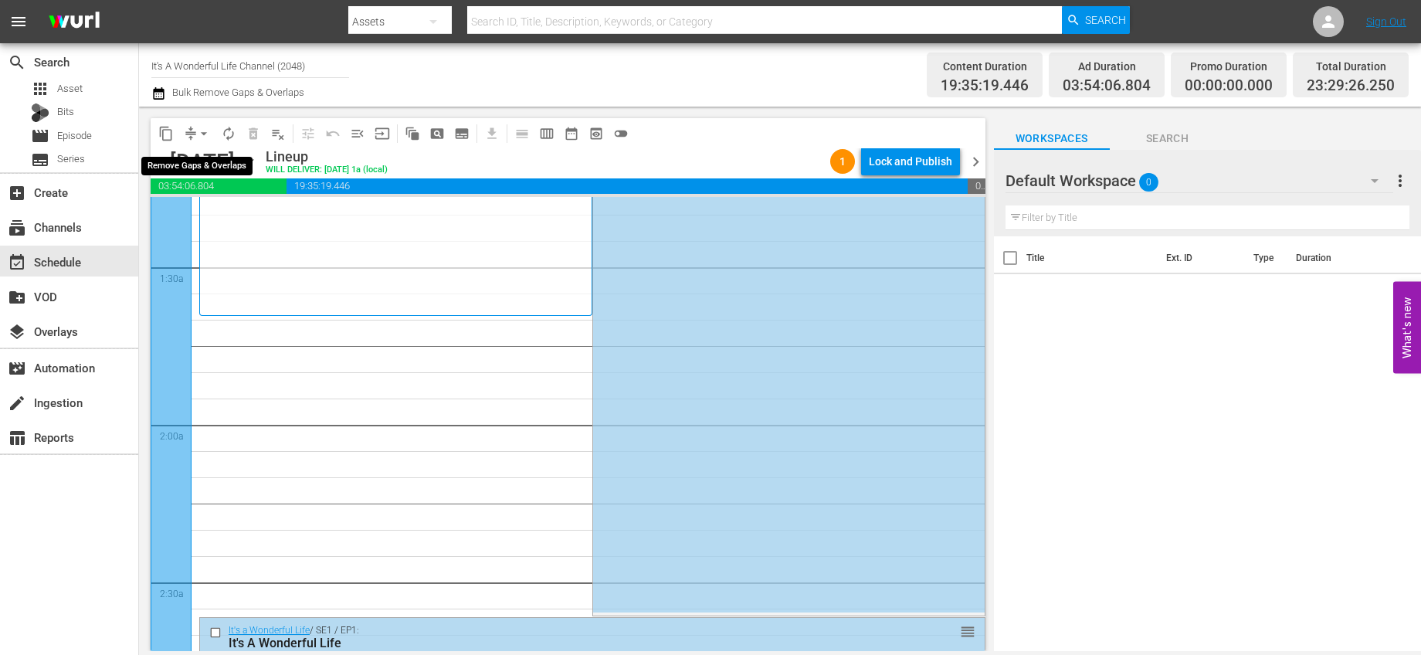
click at [201, 132] on span "arrow_drop_down" at bounding box center [203, 133] width 15 height 15
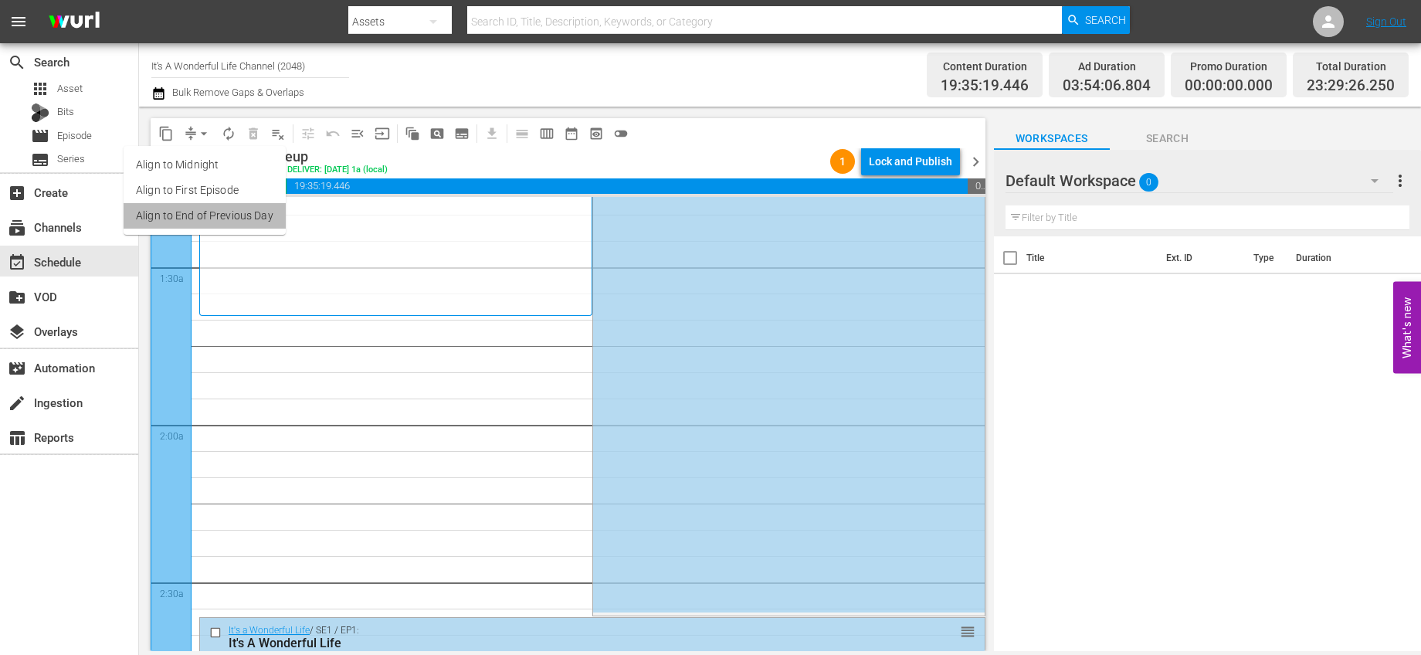
click at [206, 213] on li "Align to End of Previous Day" at bounding box center [205, 215] width 162 height 25
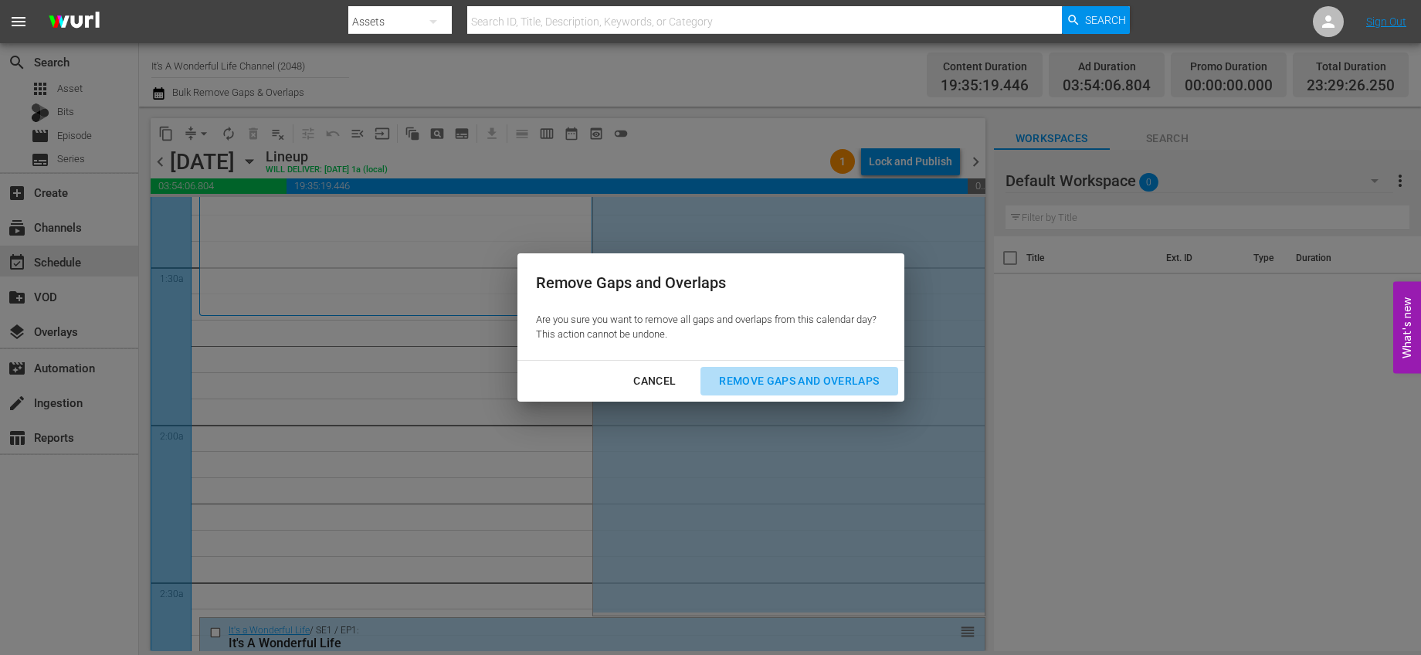
click at [730, 377] on div "Remove Gaps and Overlaps" at bounding box center [799, 381] width 185 height 19
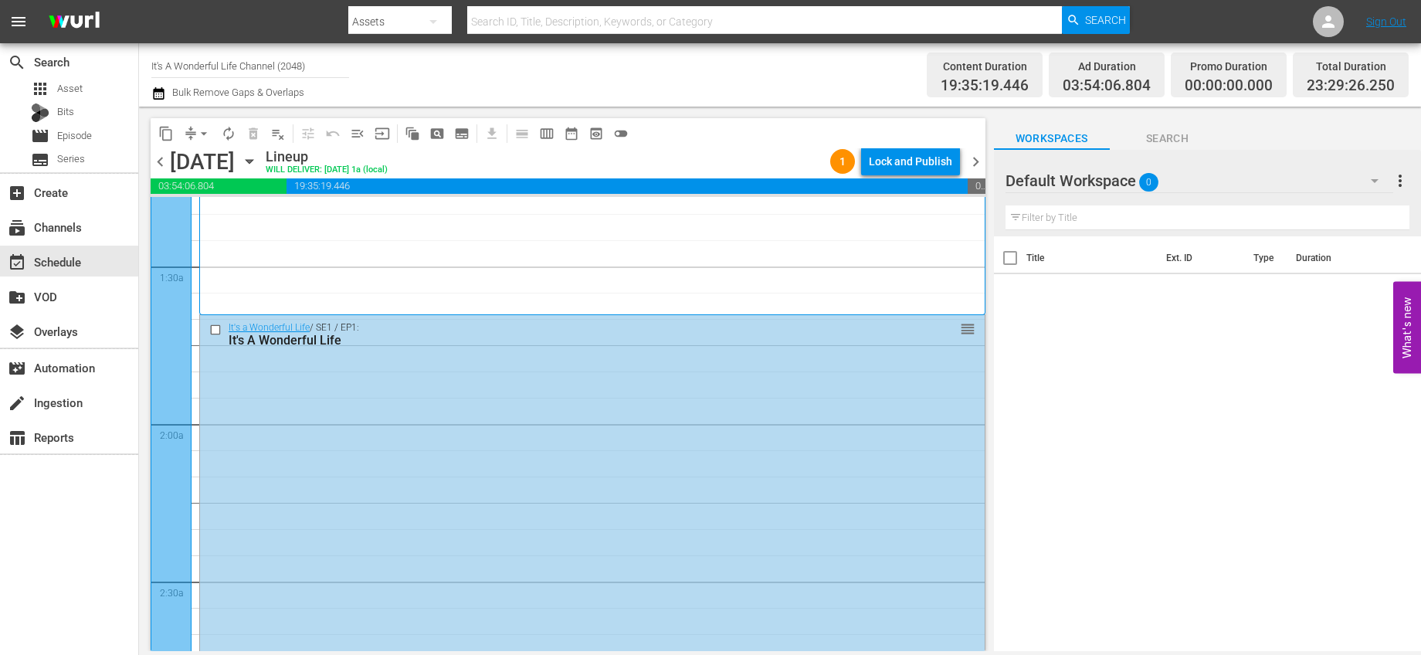
scroll to position [0, 0]
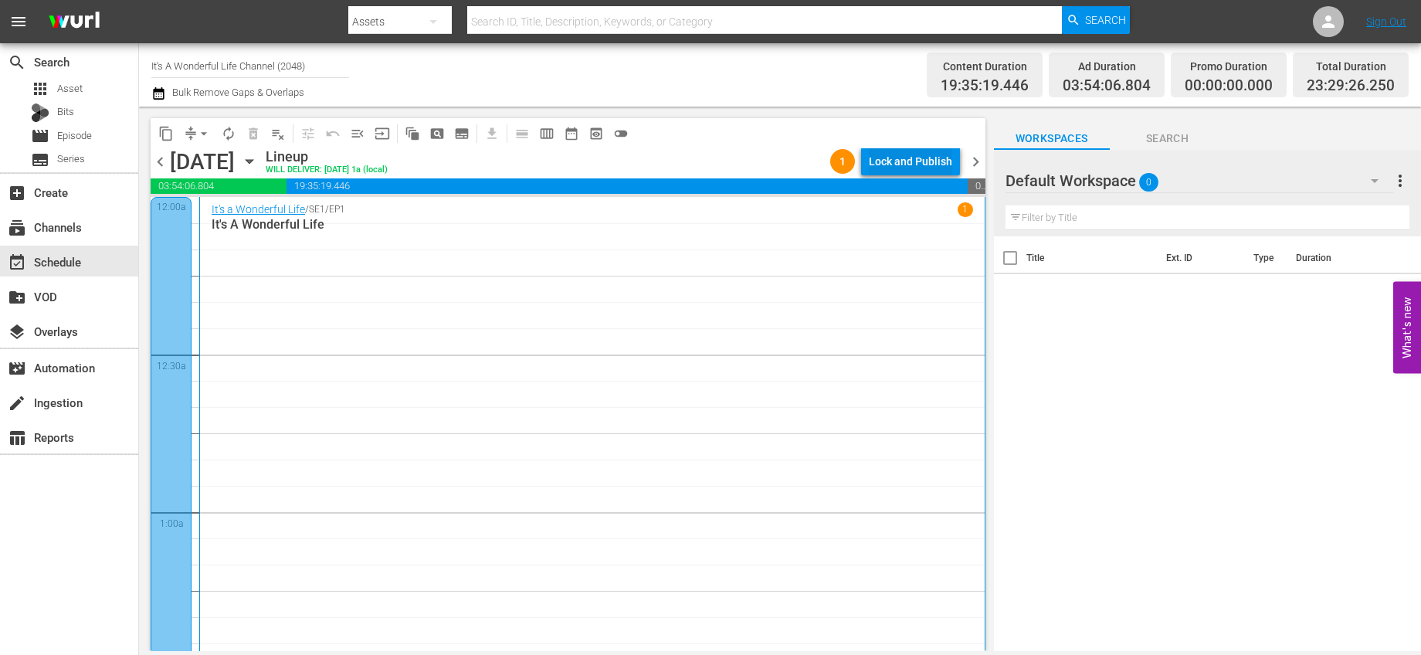
click at [915, 163] on div "Lock and Publish" at bounding box center [910, 162] width 83 height 28
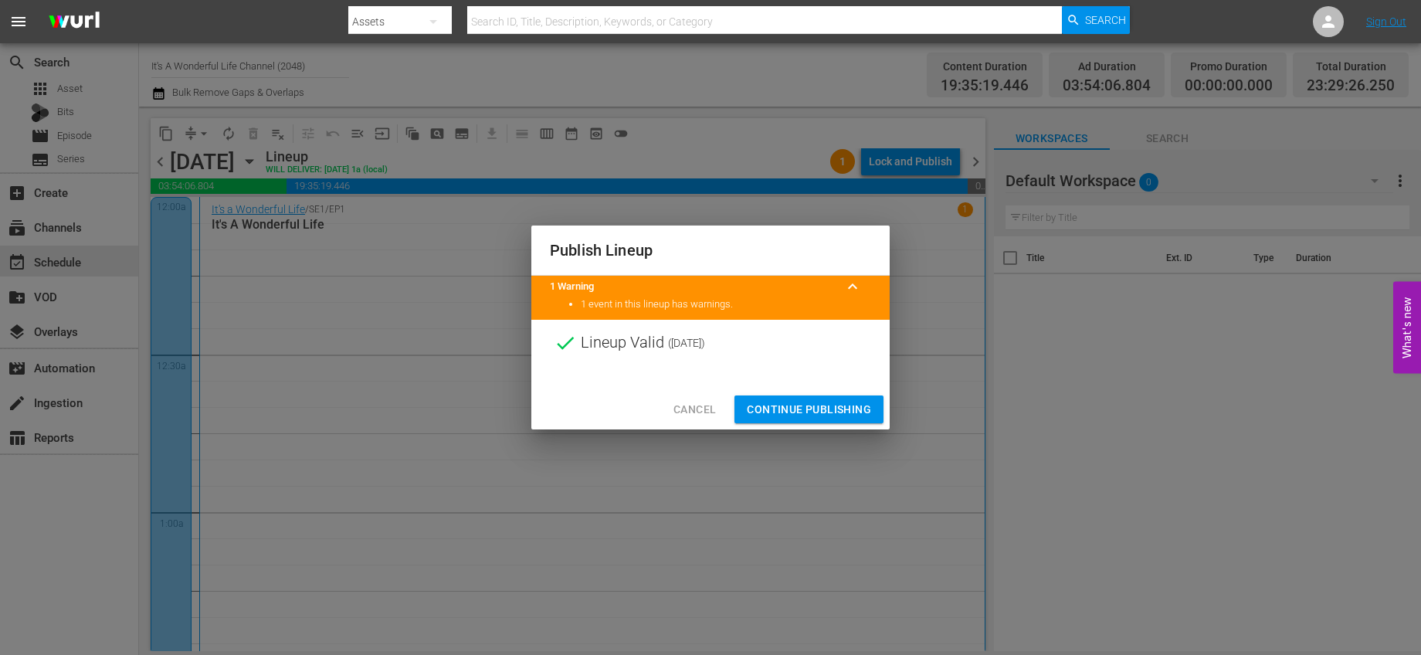
click at [762, 416] on span "Continue Publishing" at bounding box center [809, 409] width 124 height 19
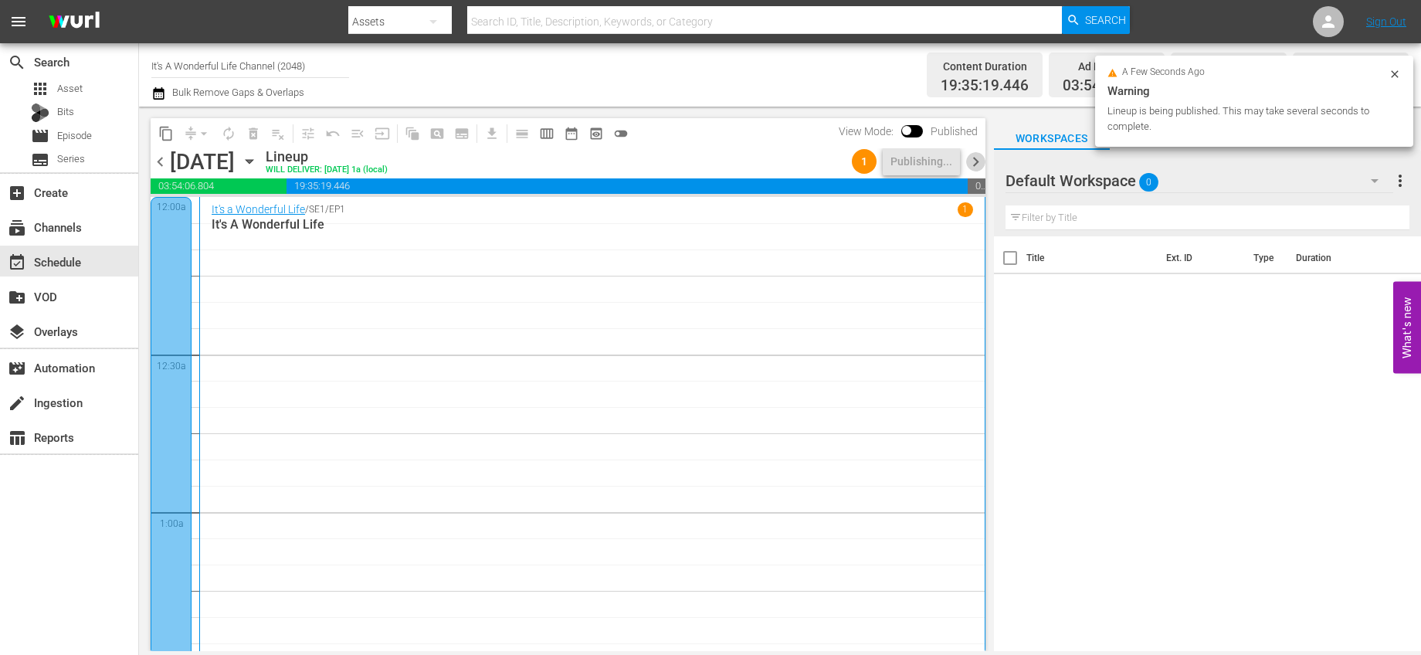
click at [972, 158] on span "chevron_right" at bounding box center [975, 161] width 19 height 19
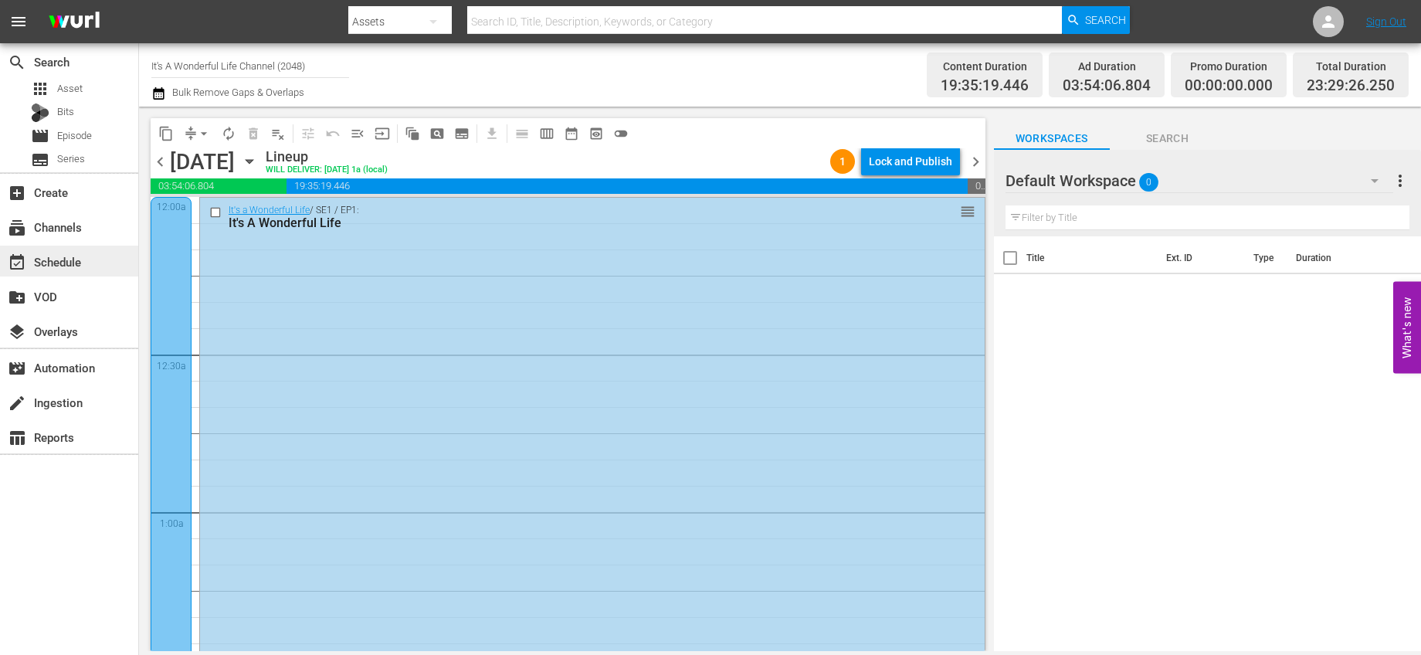
click at [76, 260] on div "event_available Schedule" at bounding box center [43, 260] width 87 height 14
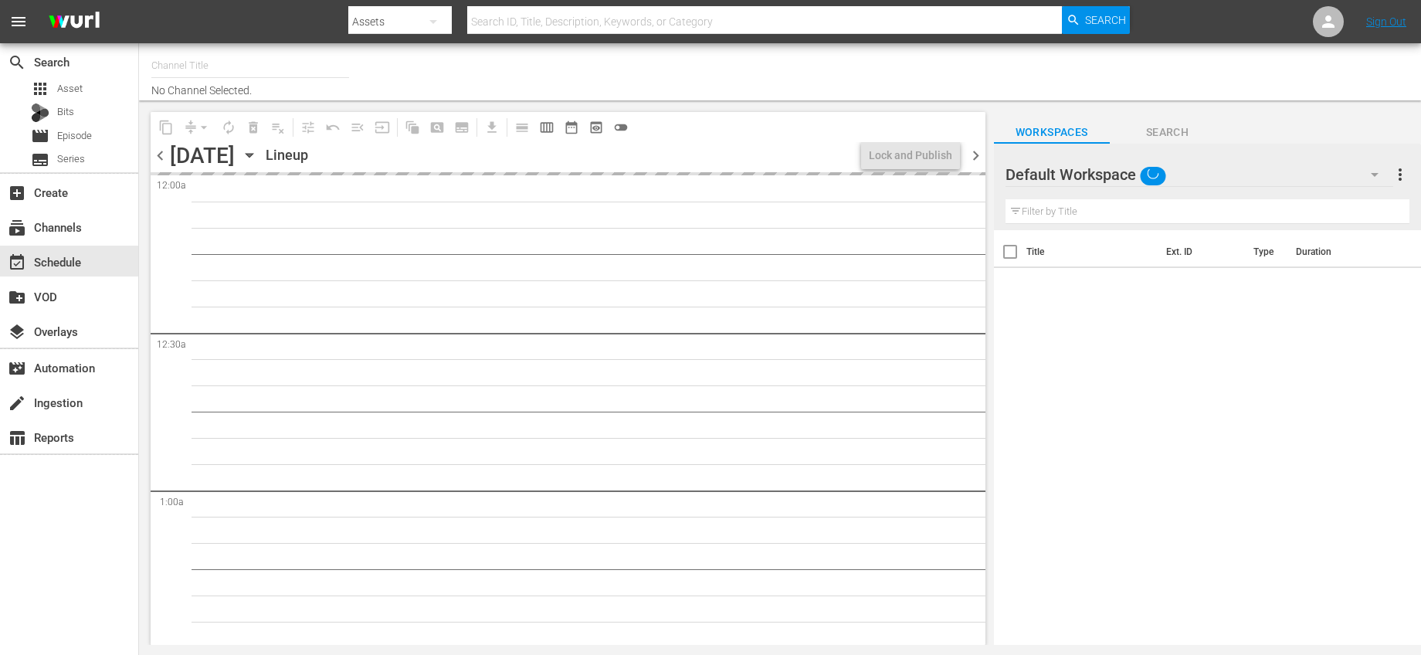
type input "It's A Wonderful Life Channel (2048)"
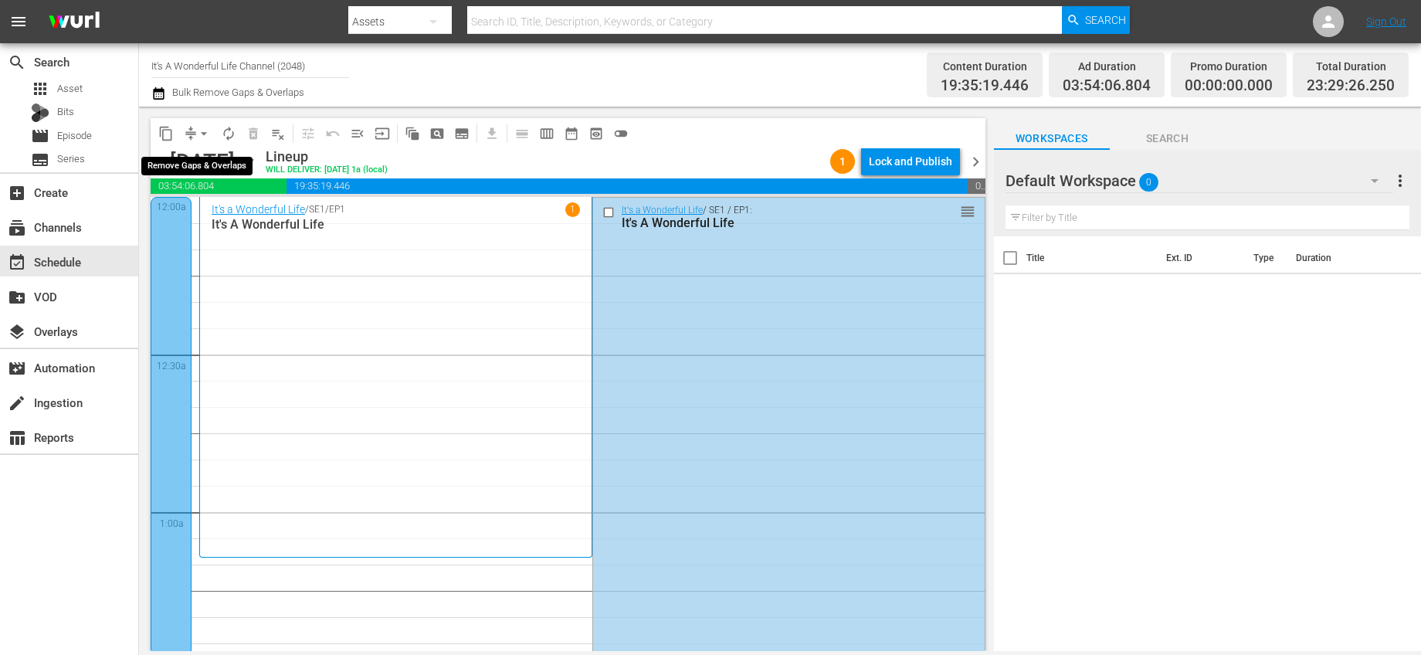
click at [205, 134] on span "arrow_drop_down" at bounding box center [203, 133] width 15 height 15
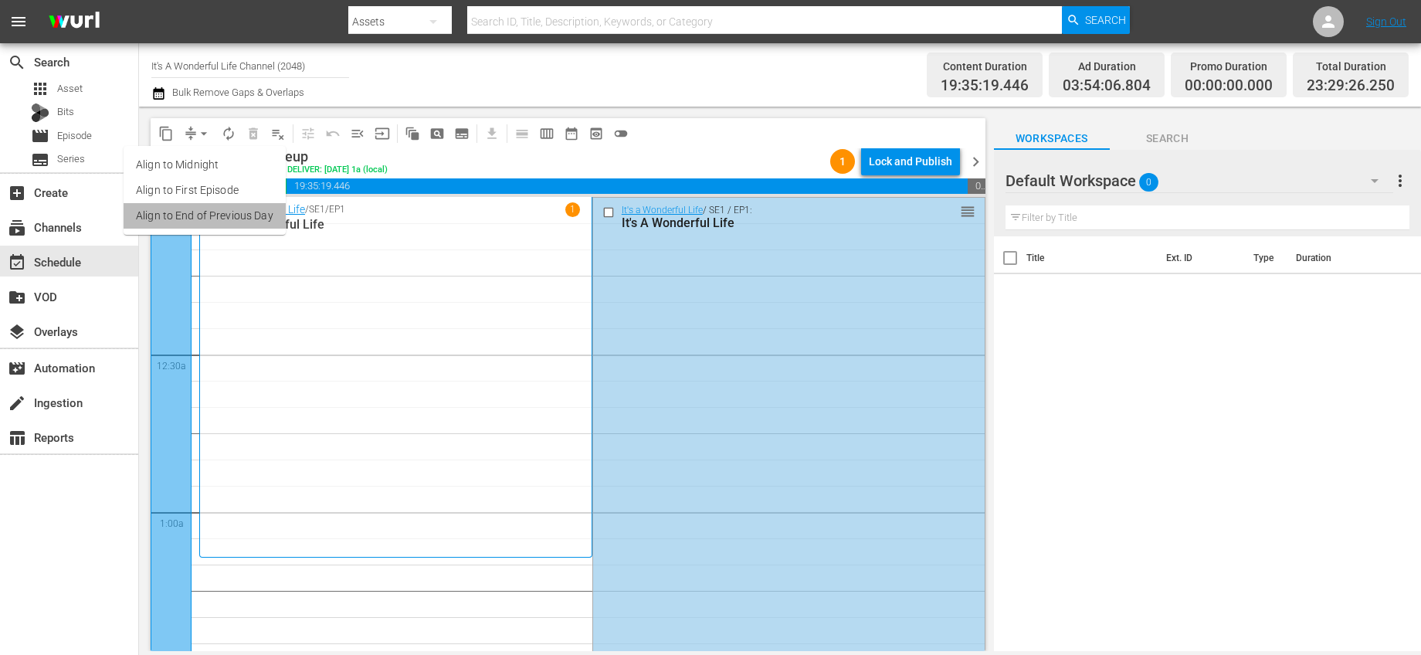
click at [246, 213] on li "Align to End of Previous Day" at bounding box center [205, 215] width 162 height 25
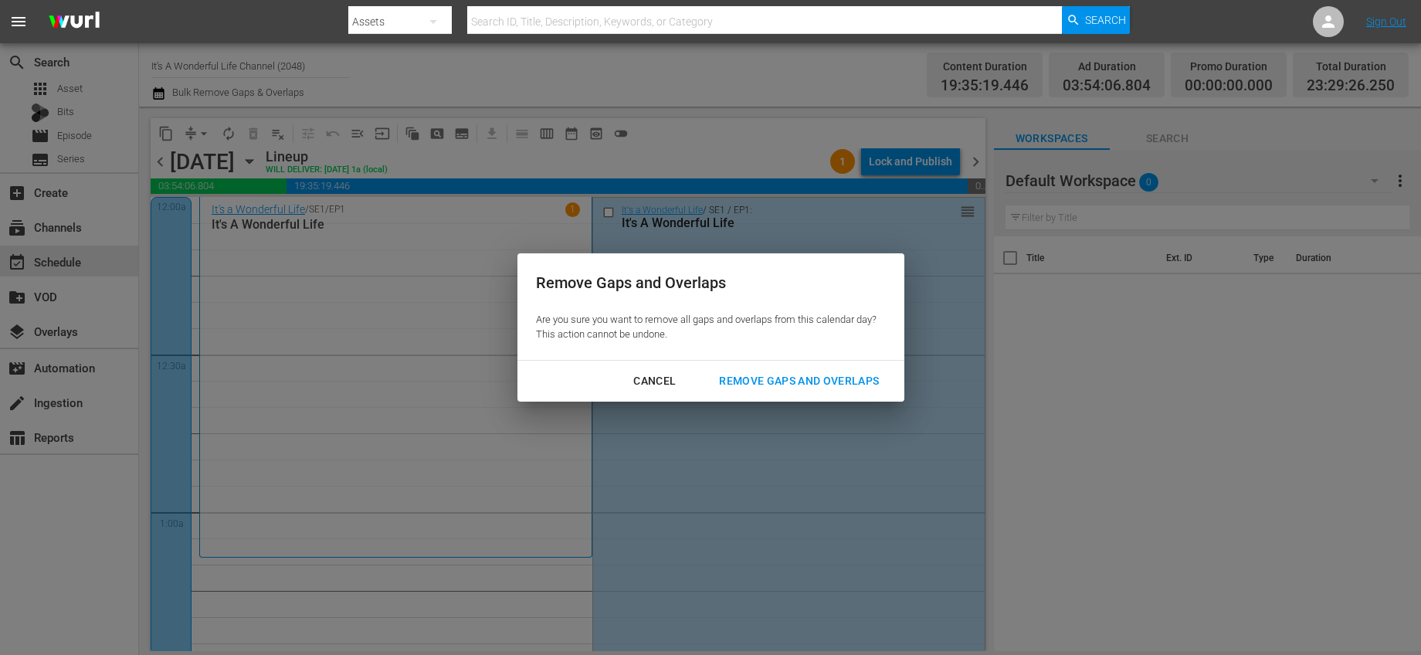
click at [776, 385] on div "Remove Gaps and Overlaps" at bounding box center [799, 381] width 185 height 19
